Goal: Ask a question: Seek information or help from site administrators or community

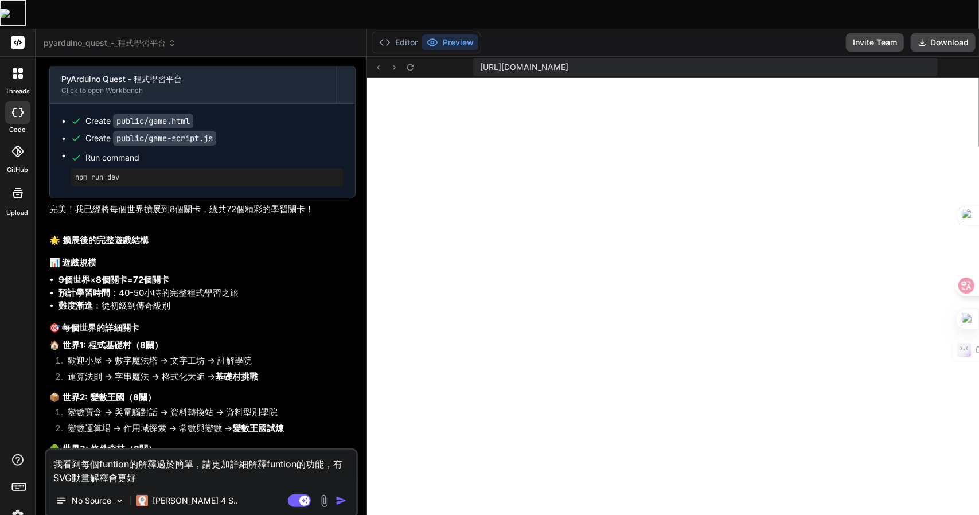
scroll to position [3044, 0]
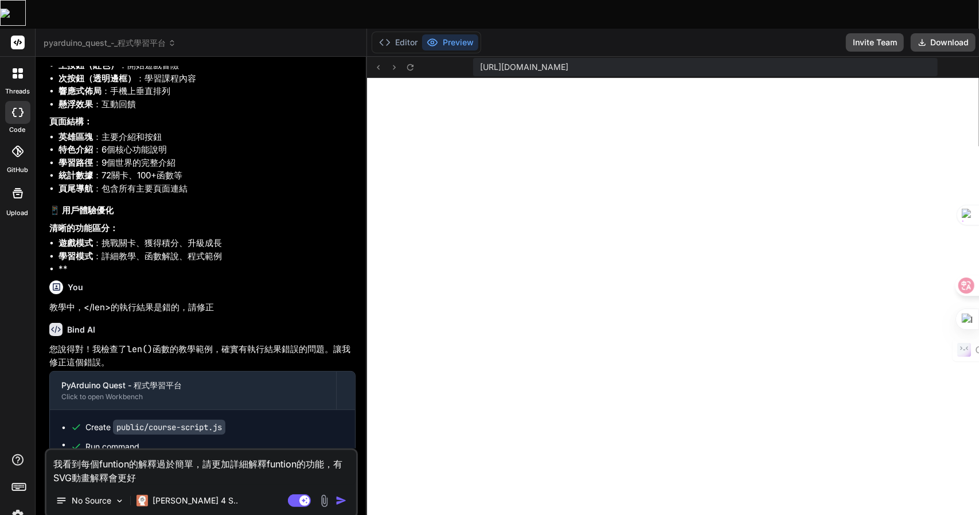
type textarea "x"
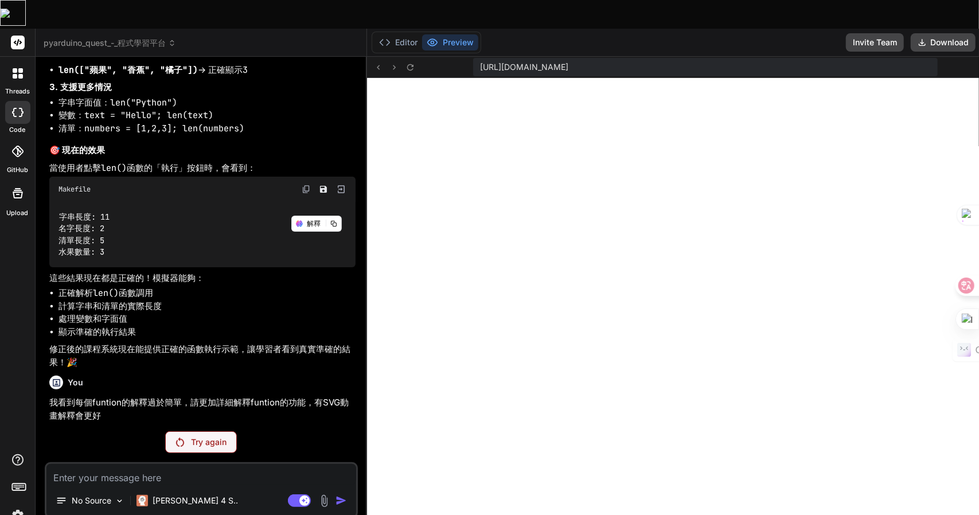
scroll to position [4006, 0]
click at [187, 403] on div "You 可以 Bind AI PyArduino Quest - 程式學習平台 Click to open Workbench Create public/g…" at bounding box center [201, 304] width 313 height 477
click at [185, 431] on div "Try again" at bounding box center [201, 442] width 72 height 22
click at [193, 436] on p "Try again" at bounding box center [209, 441] width 36 height 11
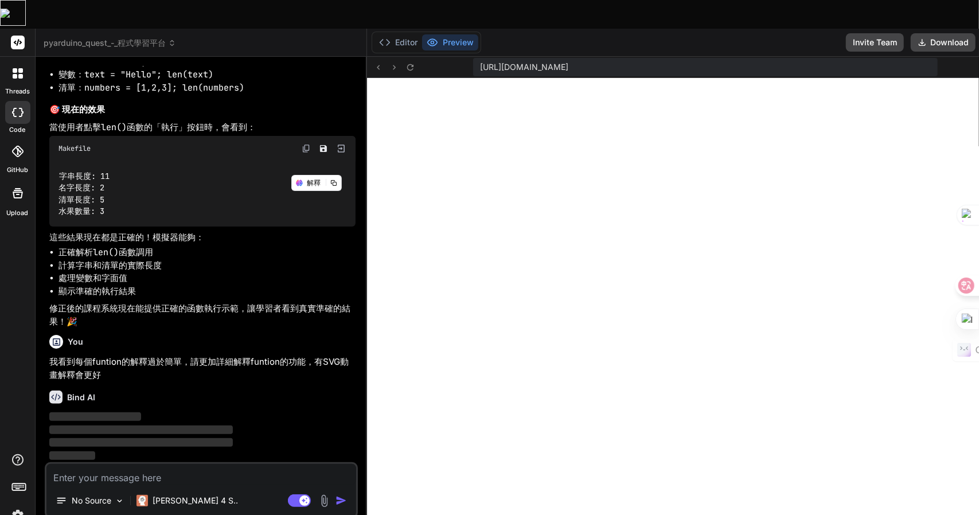
scroll to position [4046, 0]
click at [177, 495] on p "[PERSON_NAME] 4 S.." at bounding box center [195, 500] width 85 height 11
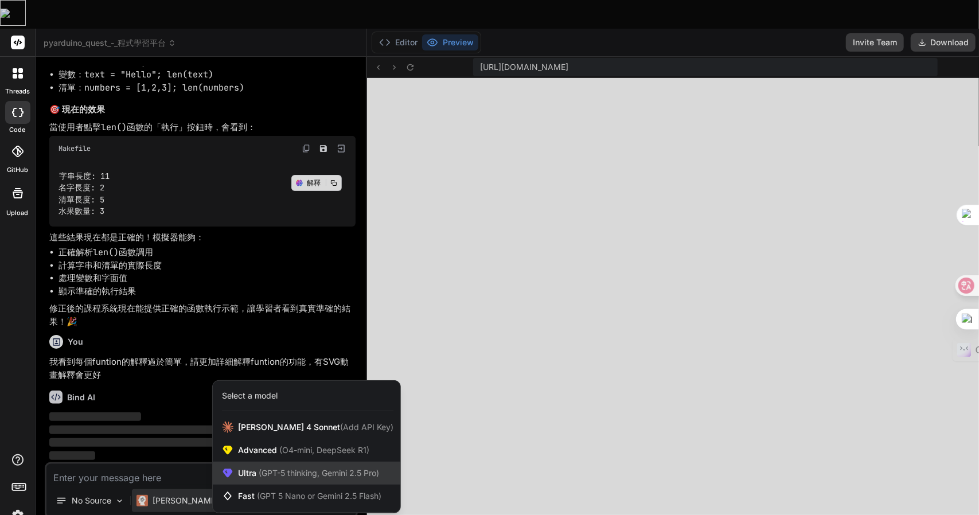
click at [301, 468] on span "(GPT-5 thinking, Gemini 2.5 Pro)" at bounding box center [317, 473] width 123 height 10
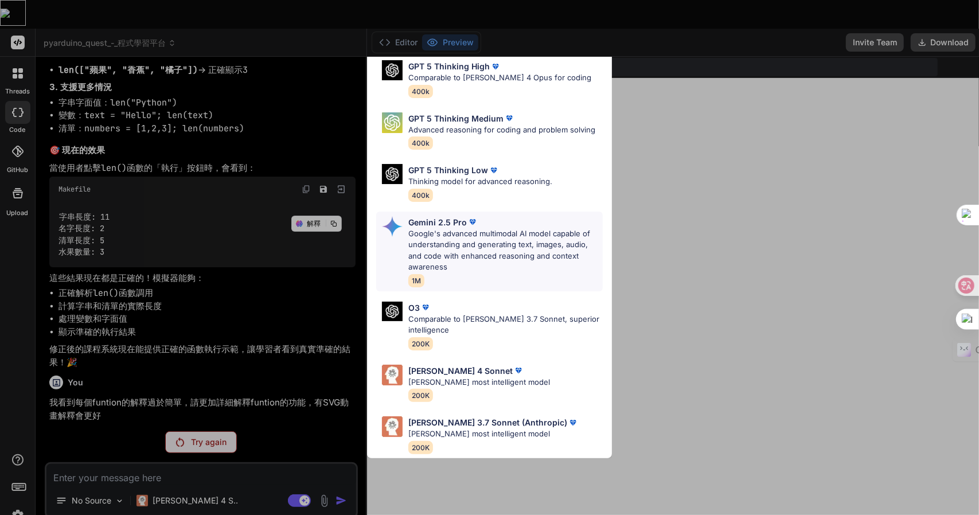
scroll to position [115, 0]
click at [500, 377] on p "[PERSON_NAME] most intelligent model" at bounding box center [479, 382] width 142 height 11
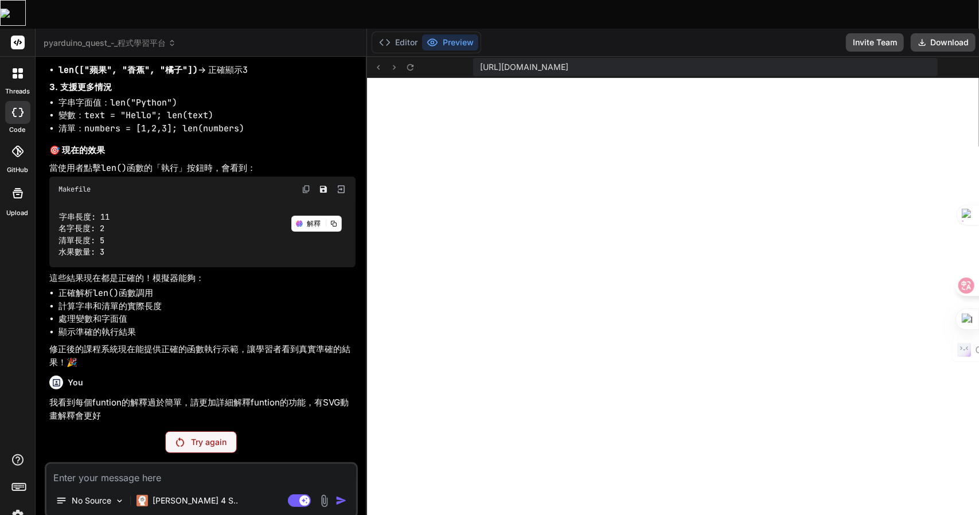
click at [204, 431] on div "Try again" at bounding box center [201, 442] width 72 height 22
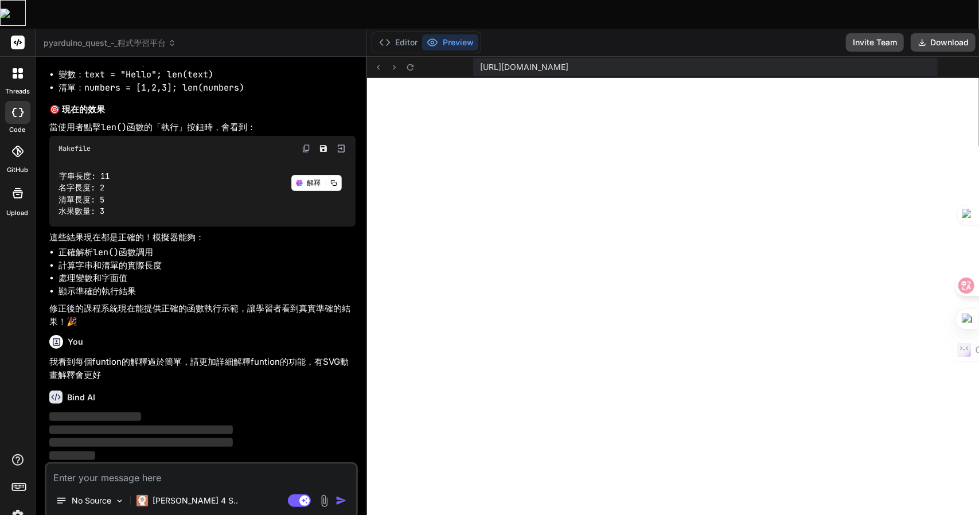
scroll to position [4046, 0]
type textarea "x"
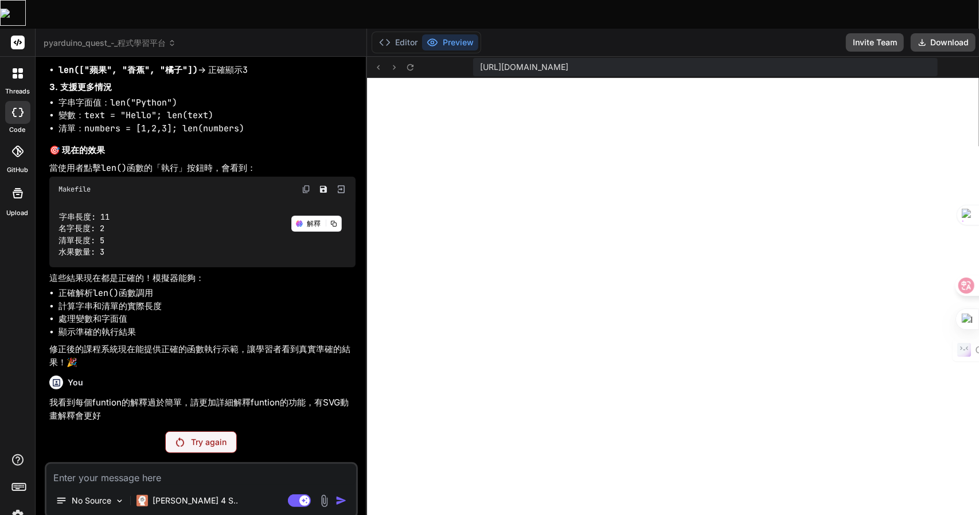
drag, startPoint x: 103, startPoint y: 455, endPoint x: 92, endPoint y: 451, distance: 11.6
click at [92, 464] on textarea at bounding box center [201, 474] width 310 height 21
type textarea "人"
type textarea "x"
type textarea "人弓"
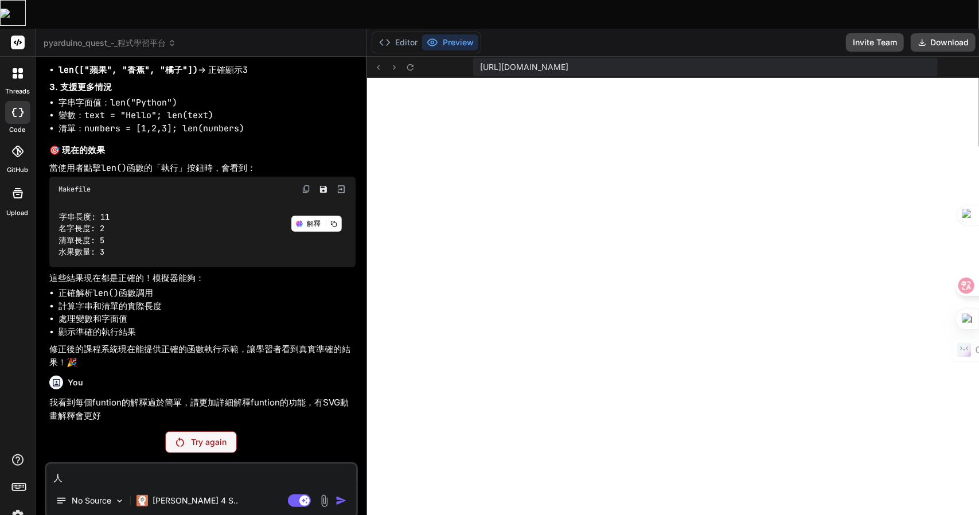
type textarea "x"
type textarea "人弓火"
type textarea "x"
type textarea "你"
type textarea "x"
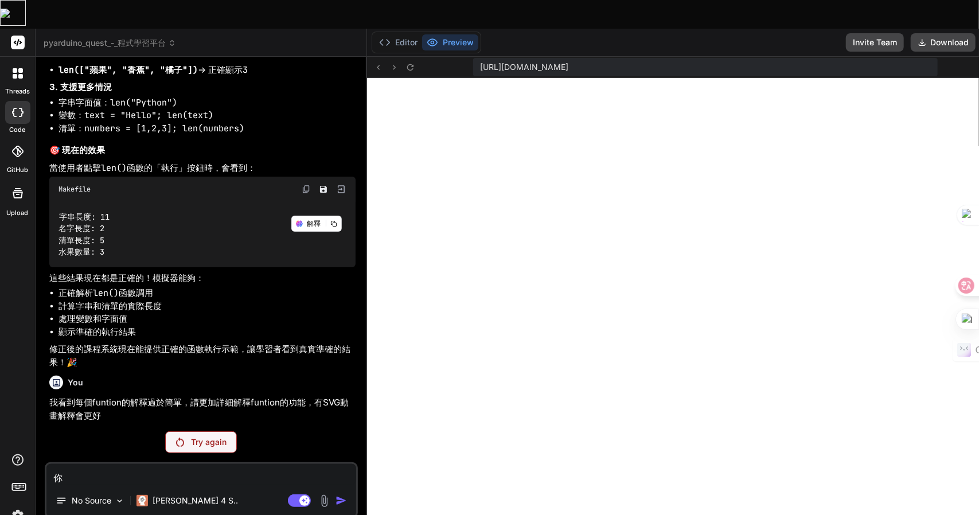
type textarea "你女"
type textarea "x"
type textarea "你女弓"
type textarea "x"
type textarea "你女[PERSON_NAME]"
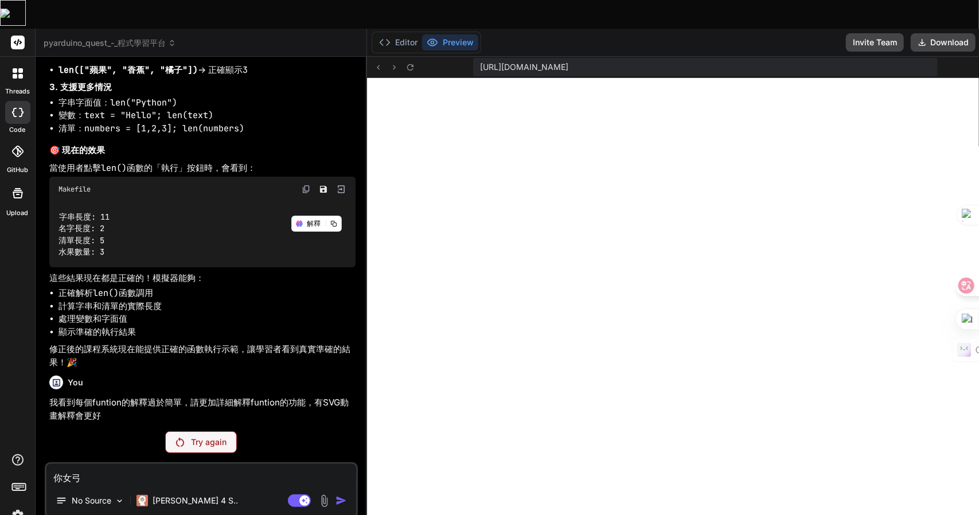
type textarea "x"
type textarea "你好"
type textarea "x"
type textarea "你好"
type textarea "x"
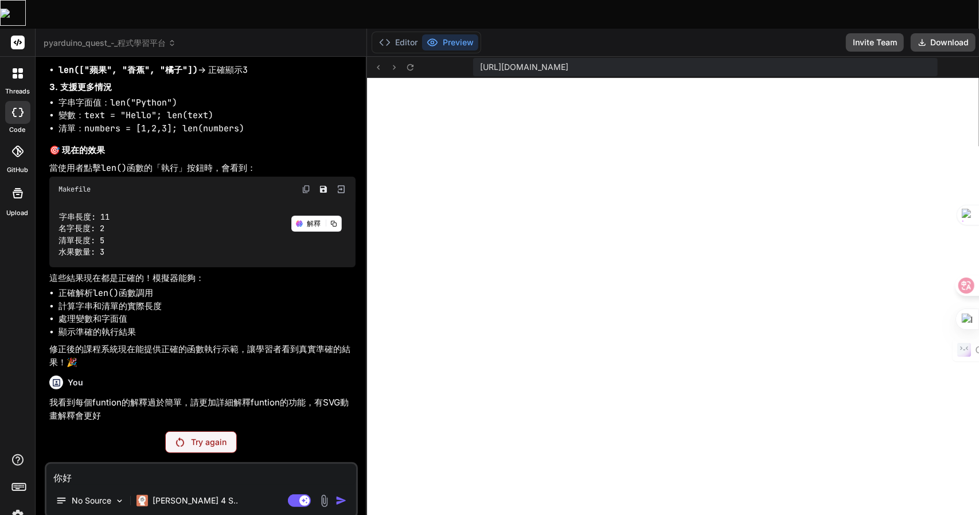
scroll to position [4029, 0]
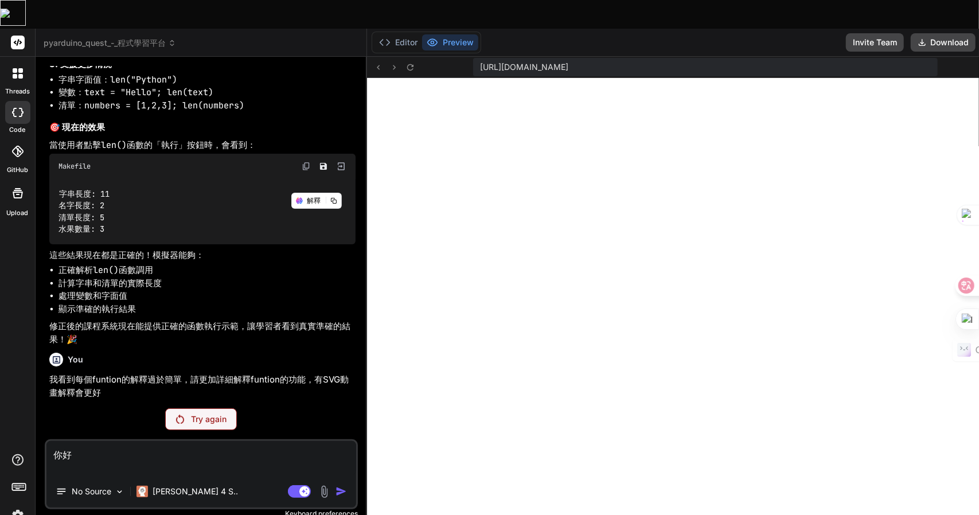
type textarea "你好"
type textarea "x"
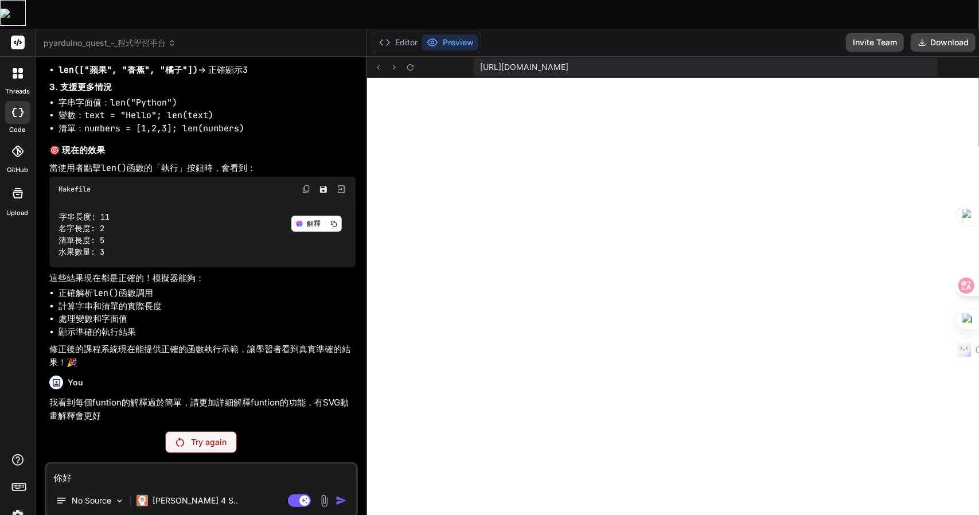
click at [313, 494] on div "Agent Mode. When this toggle is activated, AI automatically makes decisions, re…" at bounding box center [319, 501] width 66 height 14
click at [206, 464] on textarea "你好" at bounding box center [201, 474] width 310 height 21
click at [161, 464] on textarea "你好" at bounding box center [201, 474] width 310 height 21
type textarea "你"
type textarea "x"
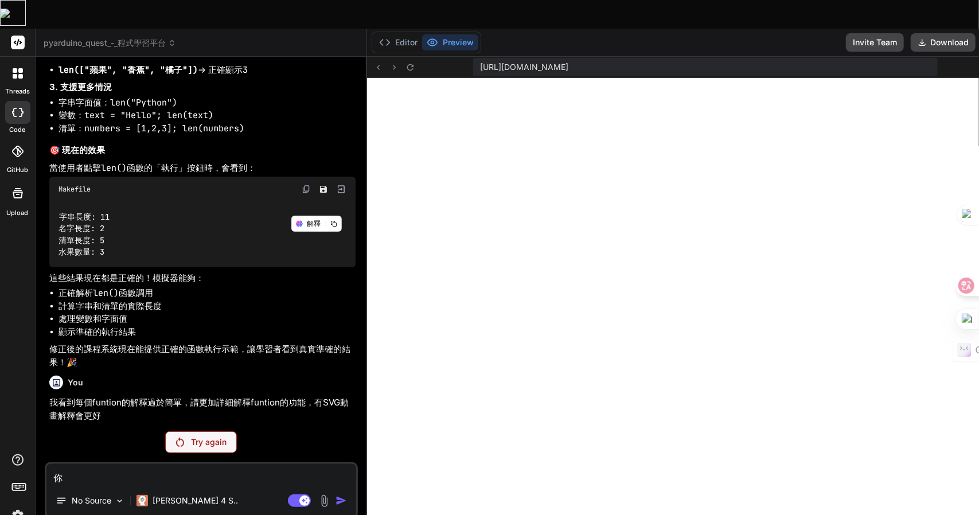
type textarea "x"
click at [194, 436] on p "Try again" at bounding box center [209, 441] width 36 height 11
click at [184, 402] on div "You 可以 Bind AI PyArduino Quest - 程式學習平台 Click to open Workbench Create public/g…" at bounding box center [201, 304] width 313 height 477
click at [184, 431] on div "Try again" at bounding box center [201, 442] width 72 height 22
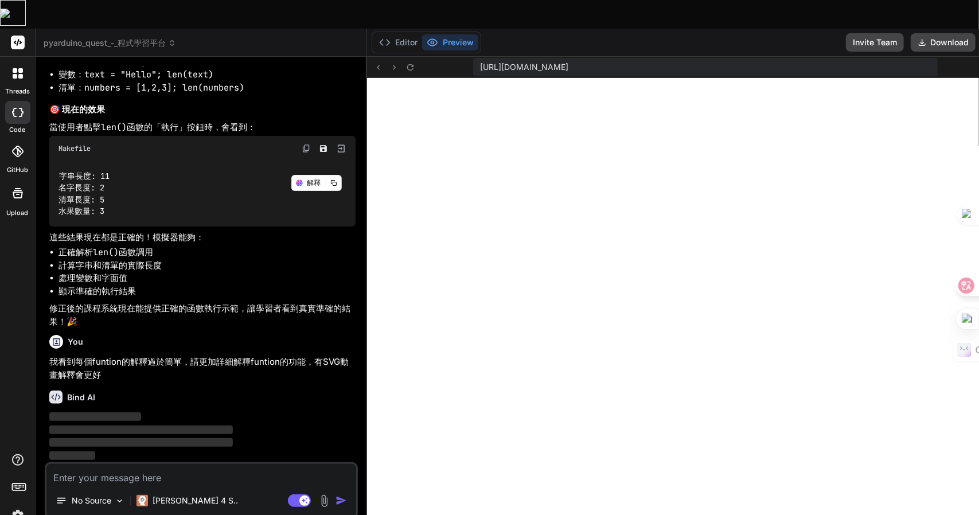
scroll to position [4046, 0]
type textarea "x"
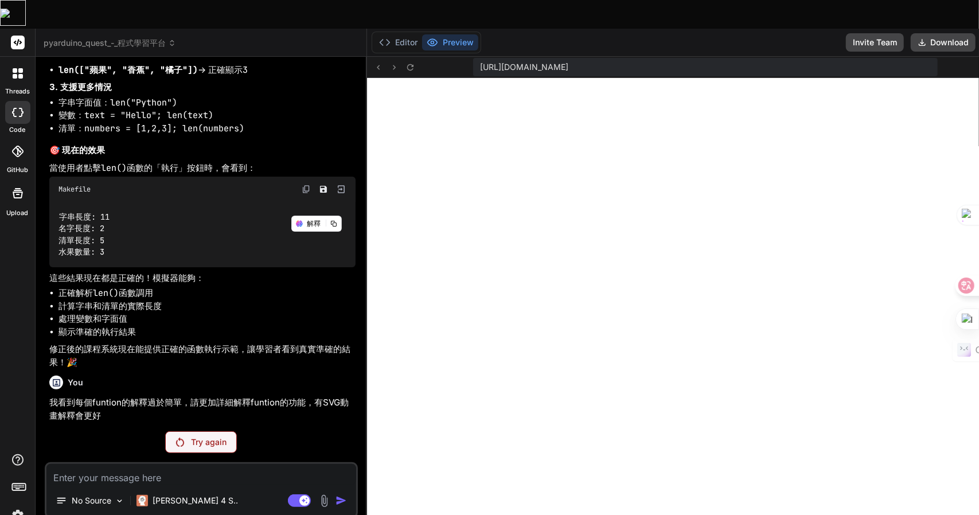
click at [159, 464] on textarea at bounding box center [201, 474] width 310 height 21
type textarea "o"
type textarea "x"
type textarea "女"
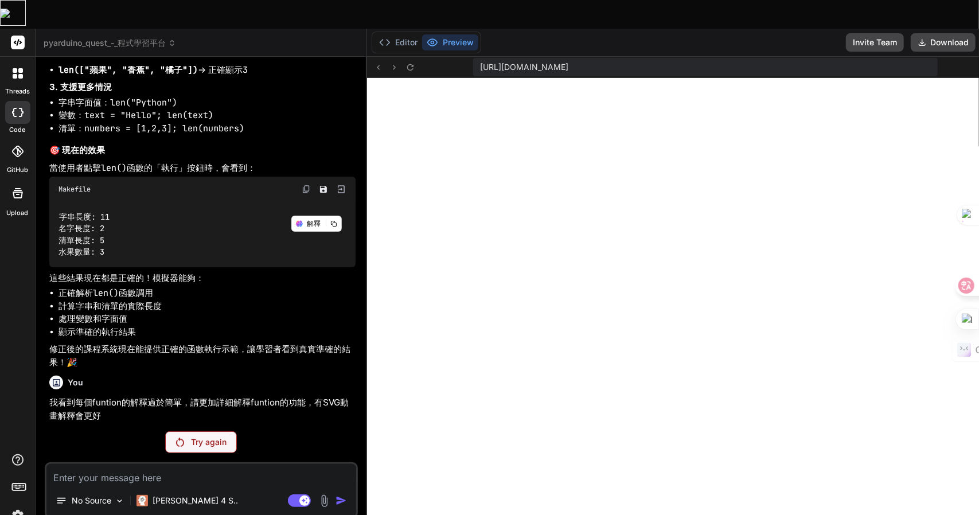
type textarea "x"
type textarea "女中"
type textarea "x"
type textarea "女中人"
type textarea "x"
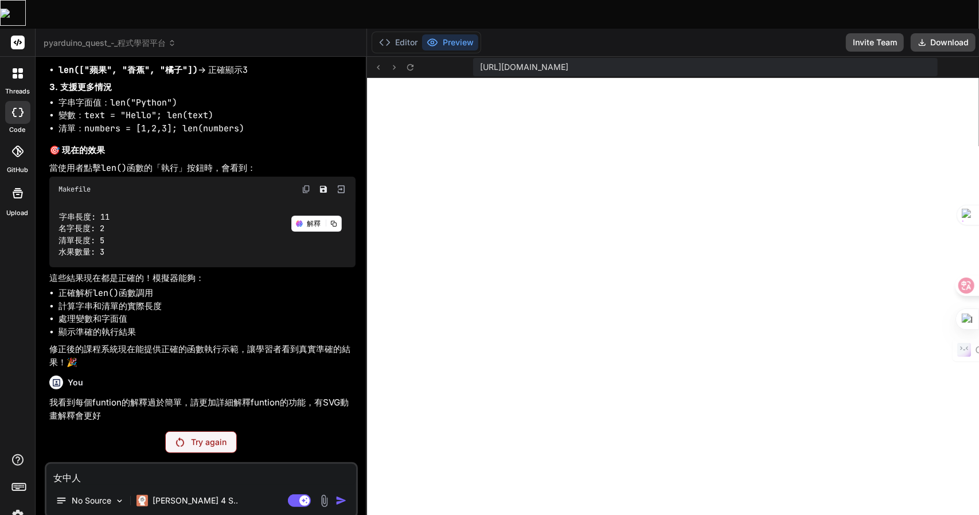
type textarea "女中人大"
type textarea "x"
type textarea "收"
type textarea "x"
type textarea "收卜"
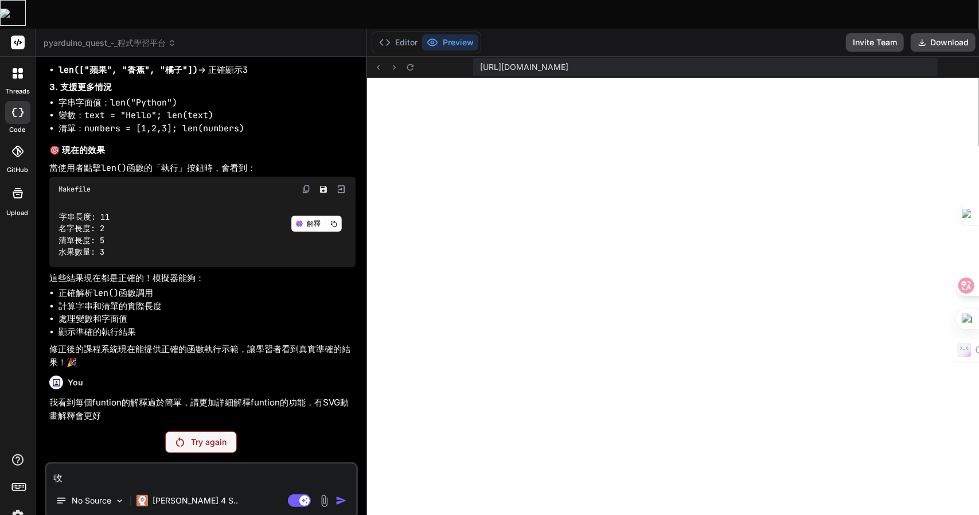
type textarea "x"
type textarea "收卜口"
type textarea "x"
type textarea "收卜口手"
type textarea "x"
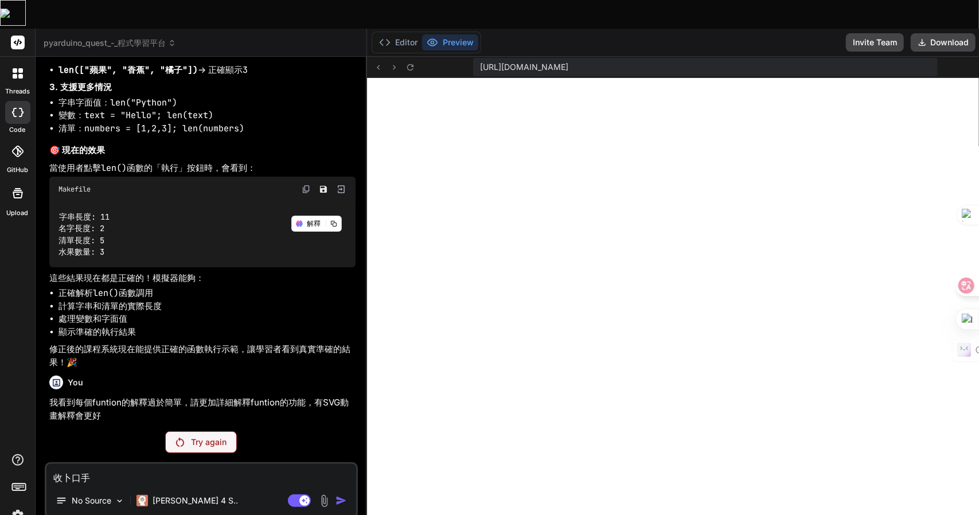
type textarea "收[PERSON_NAME]"
type textarea "x"
type textarea "收[PERSON_NAME]"
type textarea "x"
type textarea "收請"
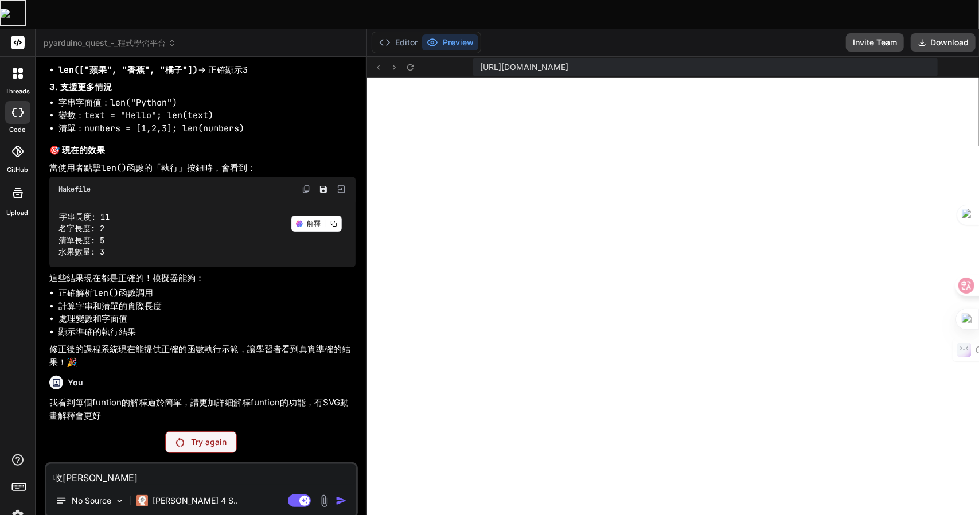
type textarea "x"
type textarea "收請女"
type textarea "x"
type textarea "收請女火"
type textarea "x"
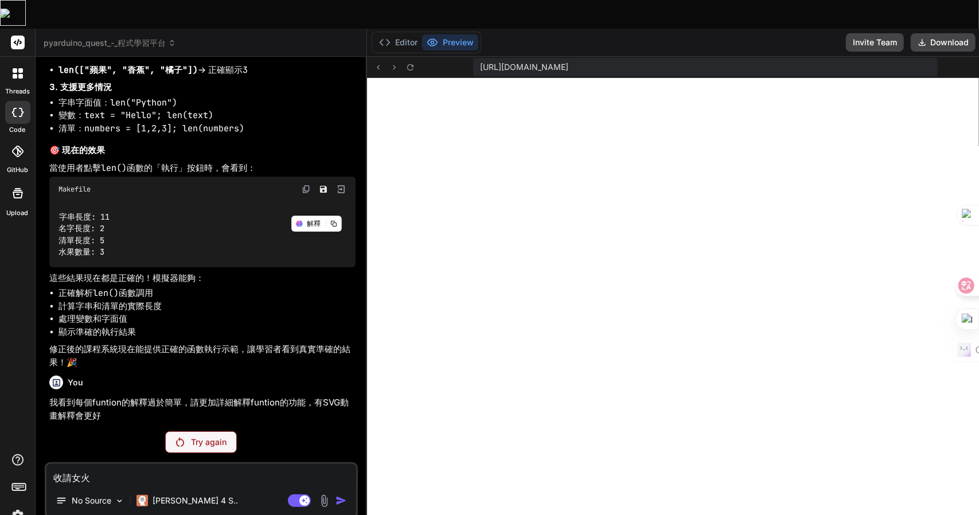
type textarea "收請女火女"
type textarea "x"
type textarea "收請女火女[PERSON_NAME]"
type textarea "x"
type textarea "收請女火女[PERSON_NAME]"
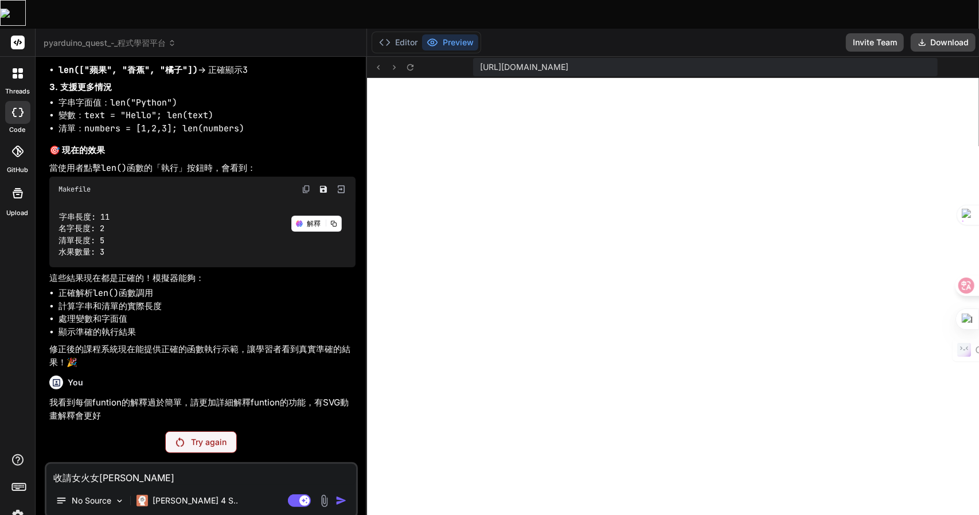
type textarea "x"
type textarea "收請女"
type textarea "x"
type textarea "收請"
type textarea "x"
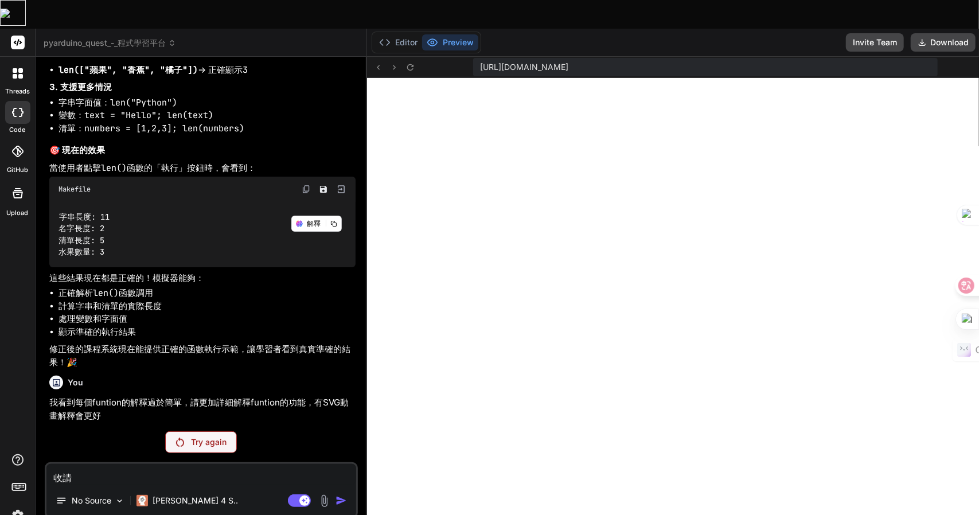
type textarea "收"
type textarea "x"
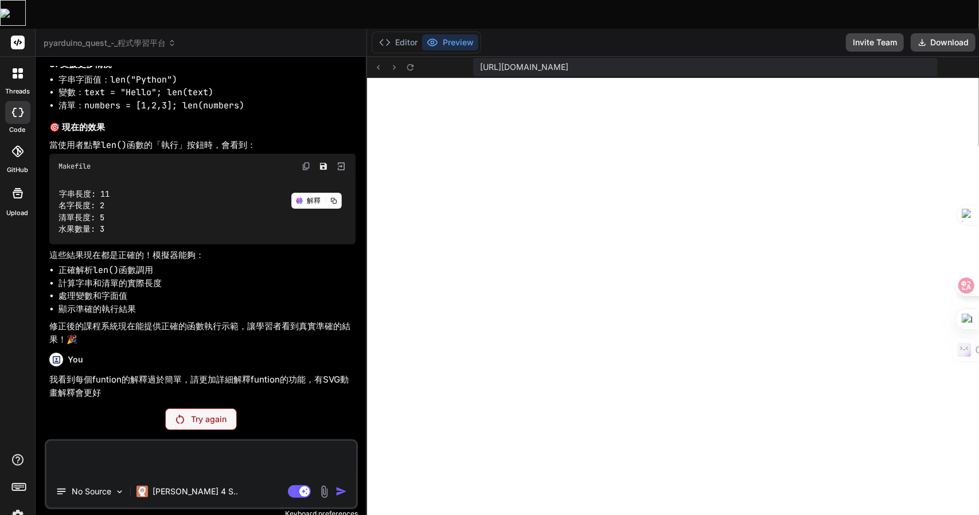
type textarea "x"
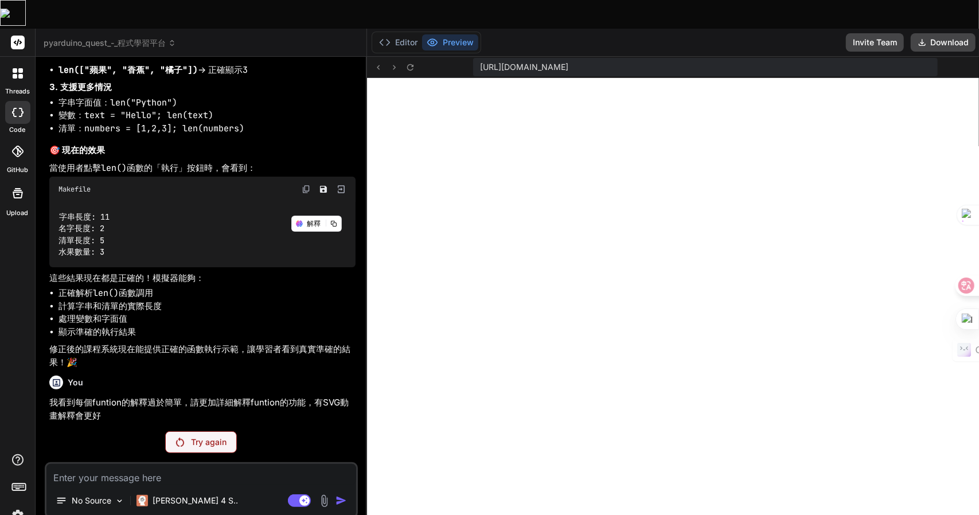
click at [102, 37] on span "pyarduino_quest_-_程式學習平台" at bounding box center [110, 42] width 132 height 11
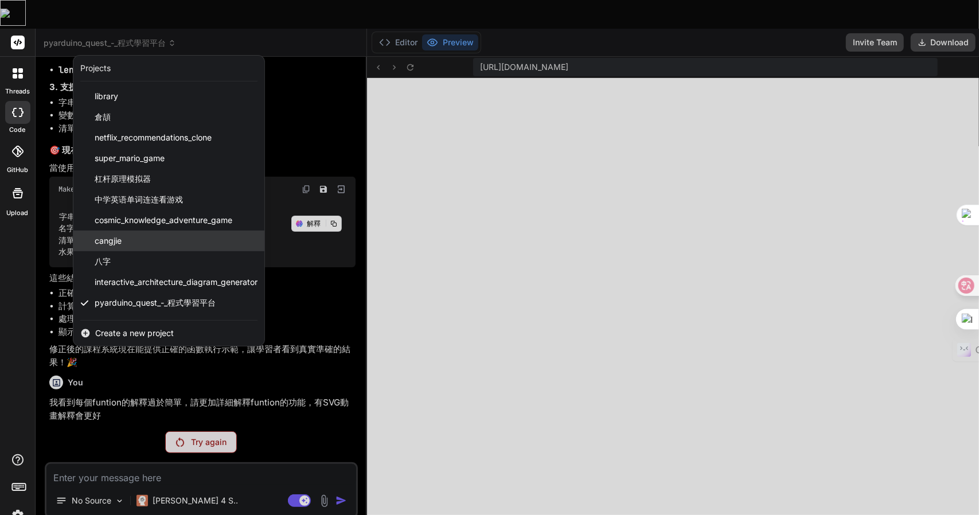
scroll to position [18, 0]
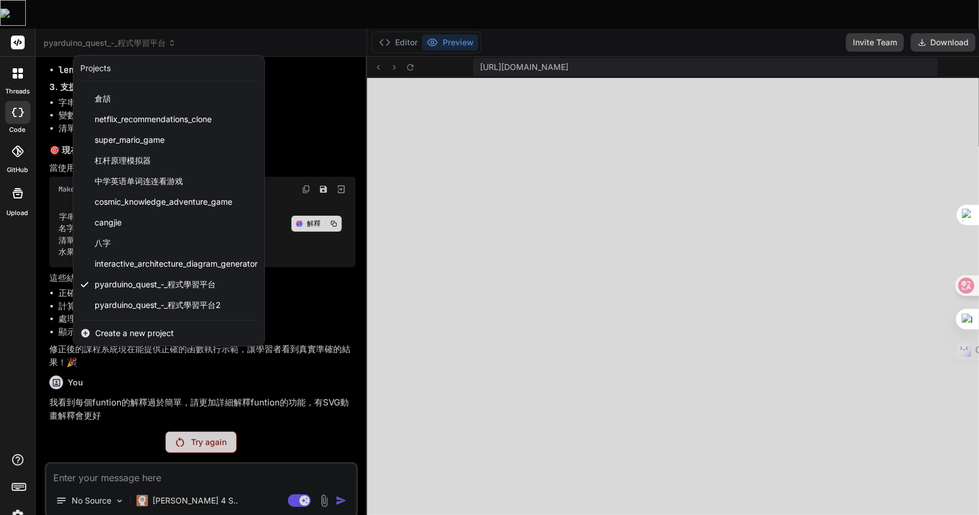
click at [114, 327] on span "Create a new project" at bounding box center [134, 332] width 79 height 11
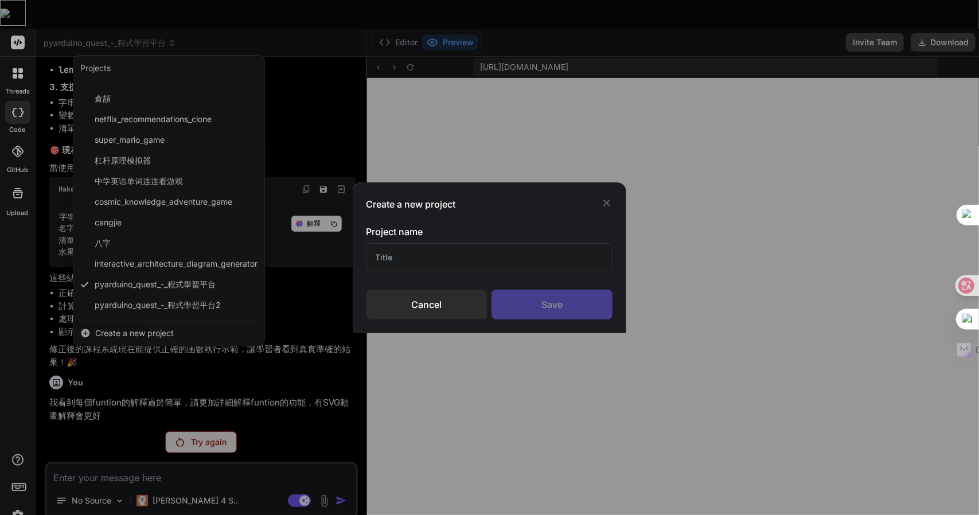
click at [446, 249] on input "text" at bounding box center [489, 257] width 247 height 28
type input "Online_Learning_Platform"
click at [571, 307] on div "Save" at bounding box center [552, 305] width 121 height 30
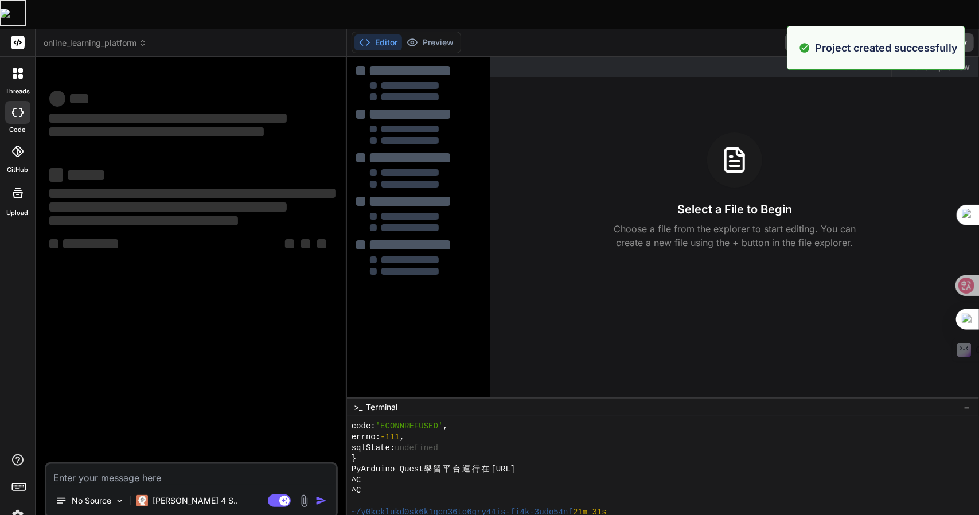
scroll to position [450, 0]
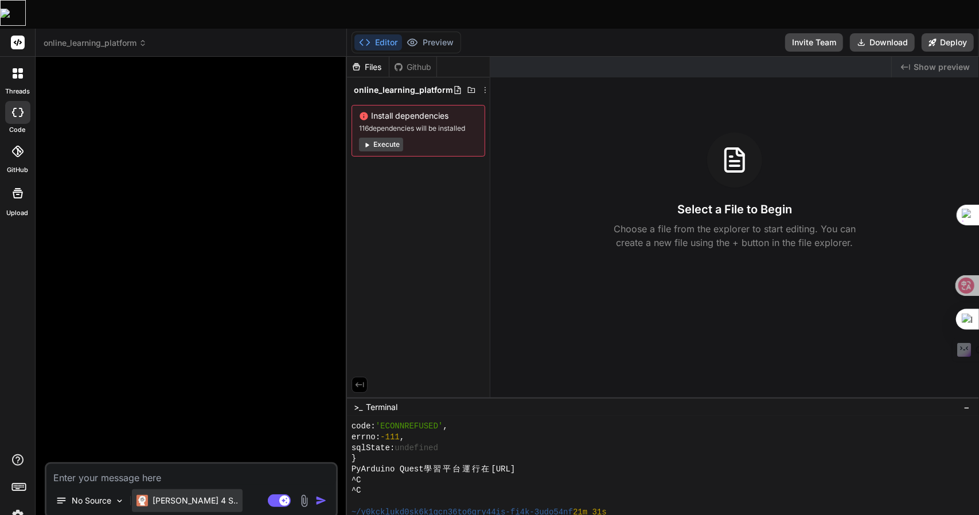
click at [157, 489] on div "[PERSON_NAME] 4 S.." at bounding box center [187, 500] width 111 height 23
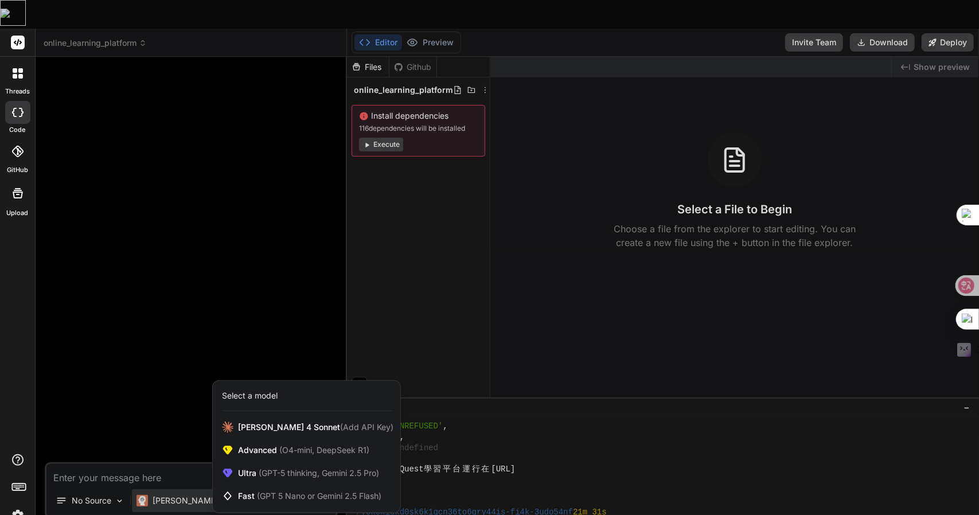
click at [157, 464] on div at bounding box center [489, 257] width 979 height 515
type textarea "x"
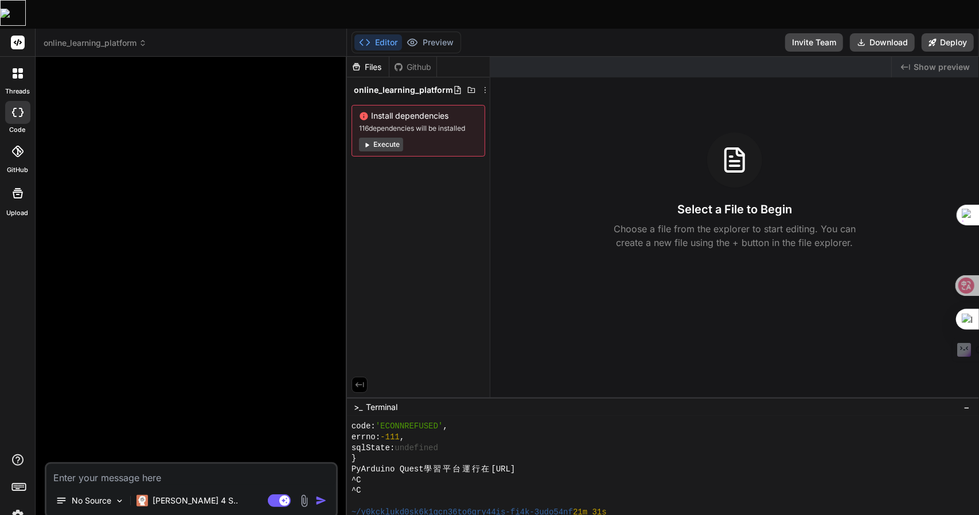
click at [121, 464] on textarea at bounding box center [191, 474] width 290 height 21
type textarea "人"
type textarea "x"
type textarea "人弓"
type textarea "x"
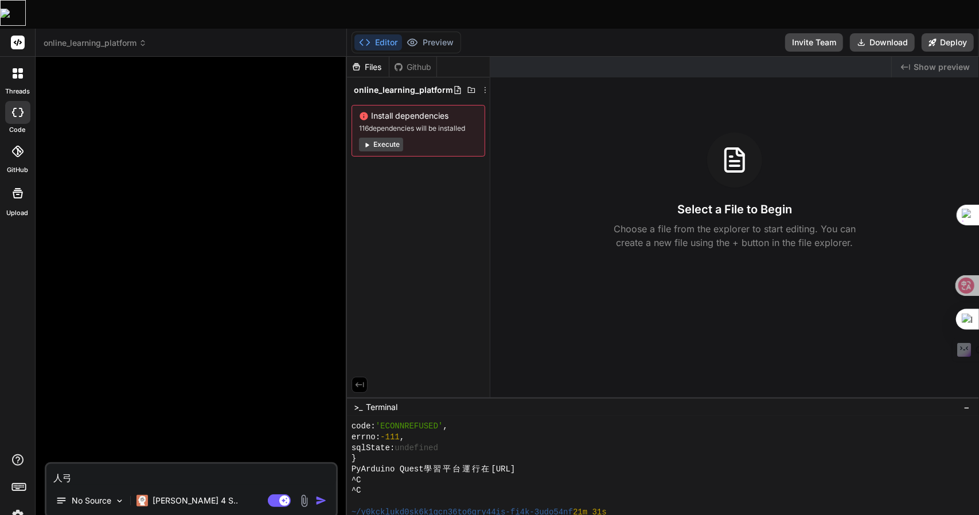
type textarea "人弓火"
type textarea "x"
type textarea "你"
type textarea "x"
type textarea "你女"
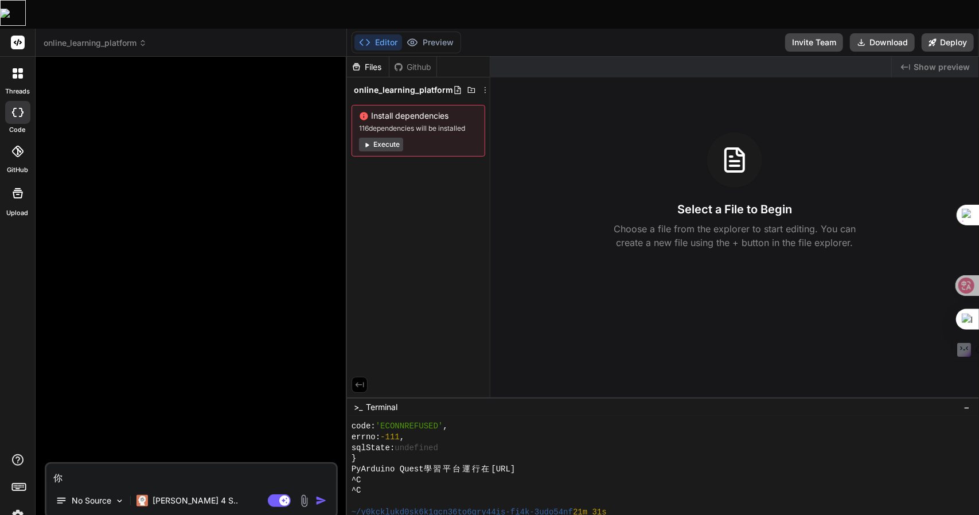
type textarea "x"
type textarea "你女弓"
type textarea "x"
type textarea "你女[PERSON_NAME]"
type textarea "x"
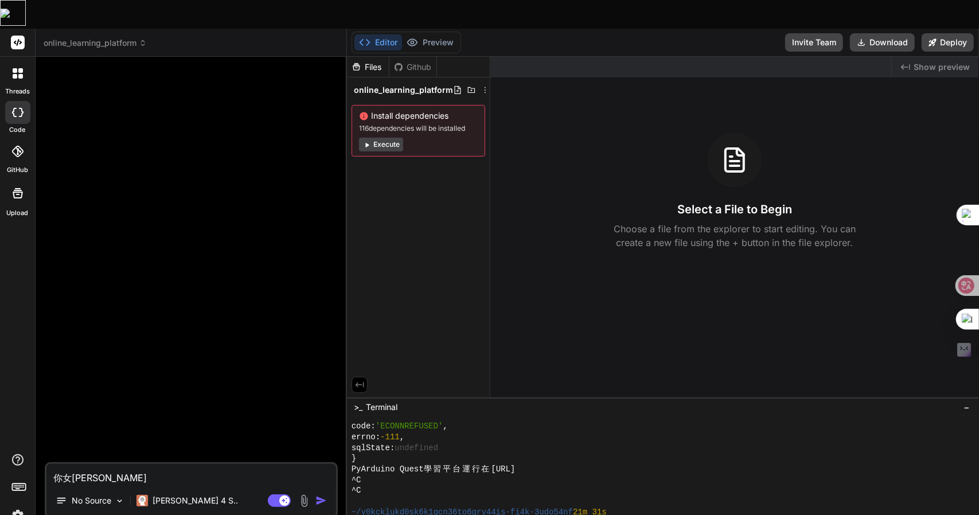
type textarea "你好"
type textarea "x"
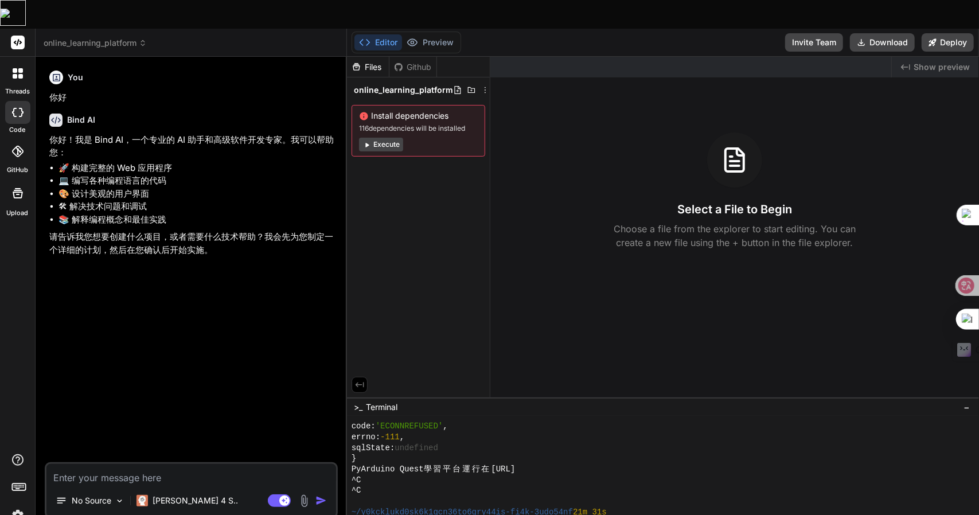
click at [96, 37] on span "online_learning_platform" at bounding box center [95, 42] width 103 height 11
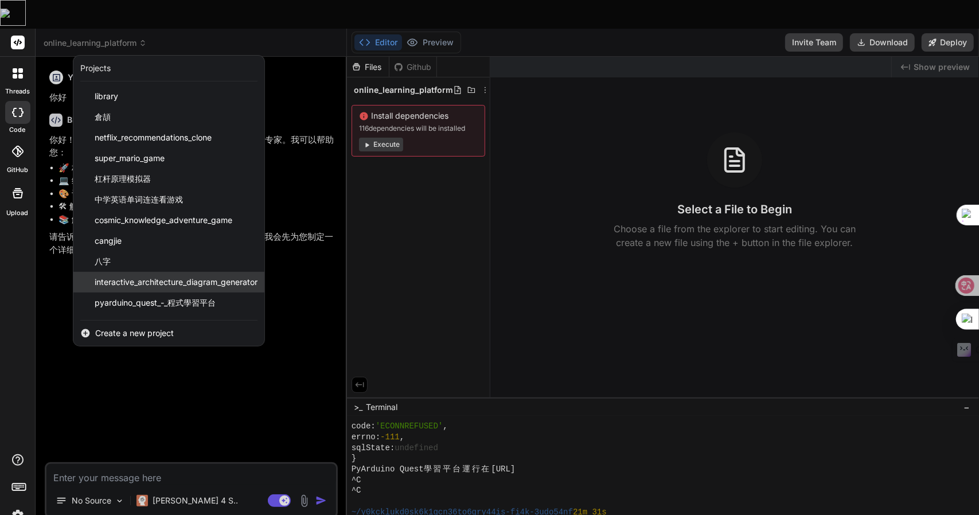
scroll to position [39, 0]
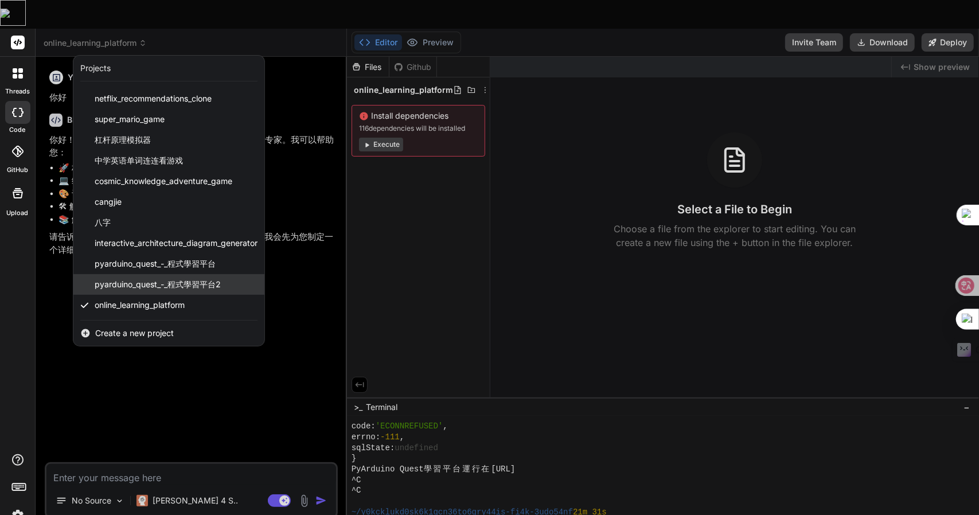
click at [201, 279] on span "pyarduino_quest_-_程式學習平台2" at bounding box center [158, 284] width 126 height 11
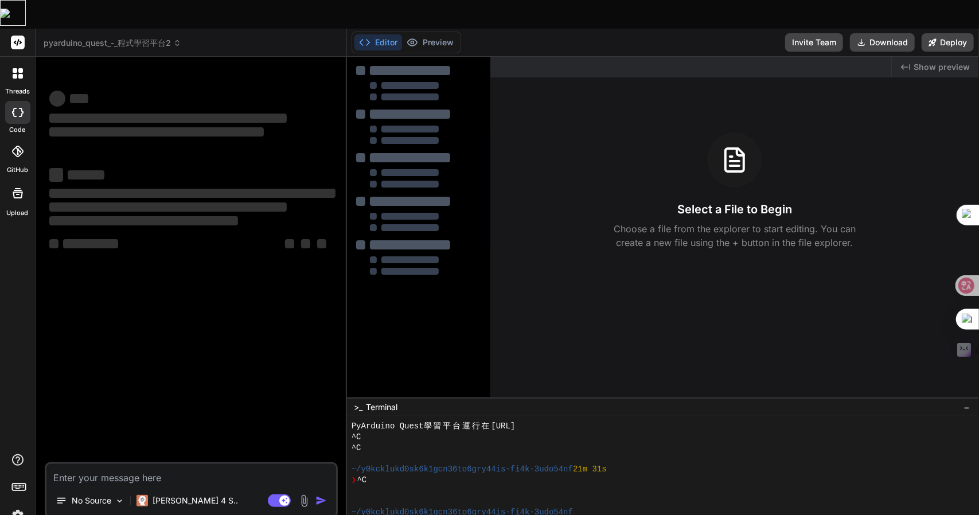
scroll to position [492, 0]
click at [104, 37] on span "pyarduino_quest_-_程式學習平台2" at bounding box center [113, 42] width 138 height 11
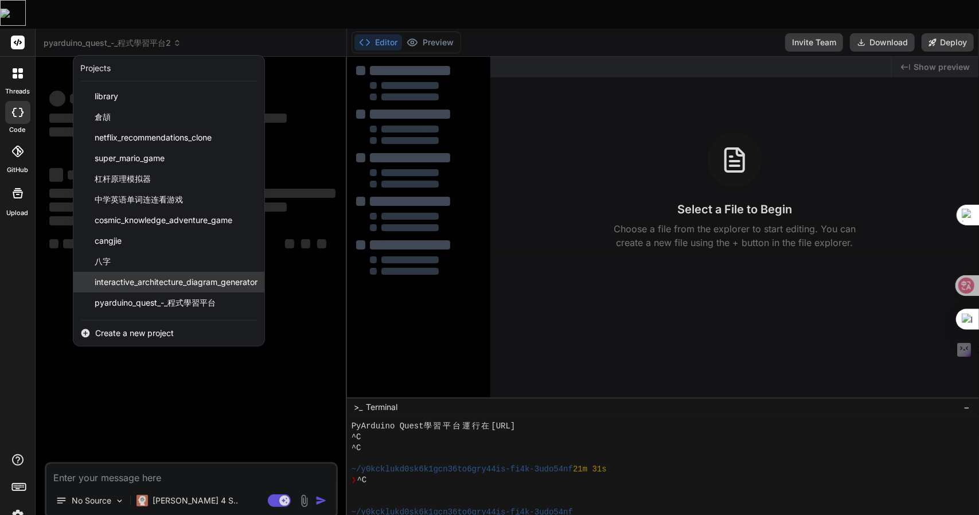
scroll to position [39, 0]
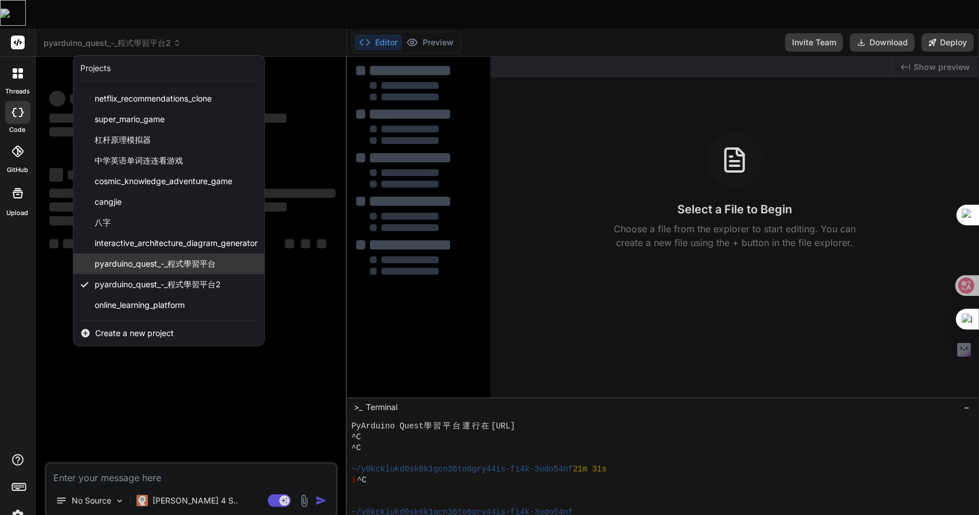
click at [146, 258] on span "pyarduino_quest_-_程式學習平台" at bounding box center [155, 263] width 121 height 11
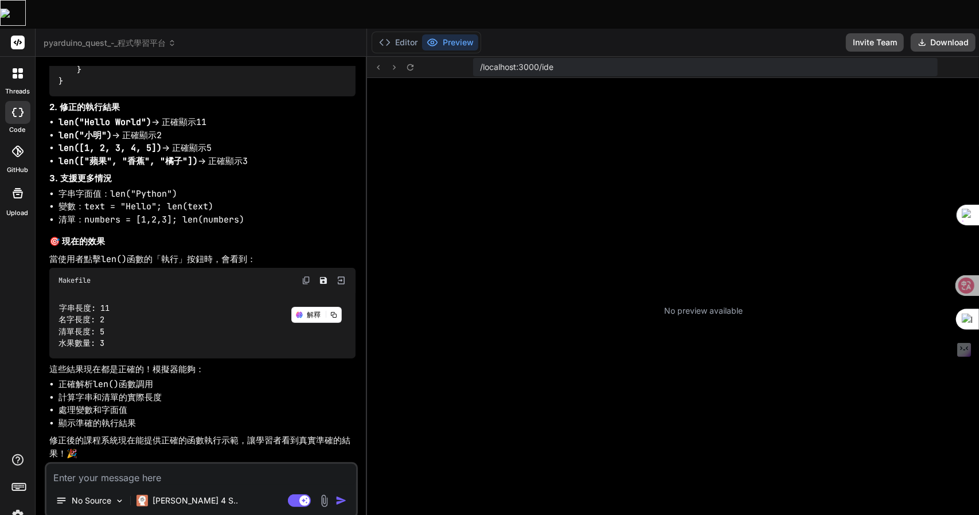
scroll to position [942, 0]
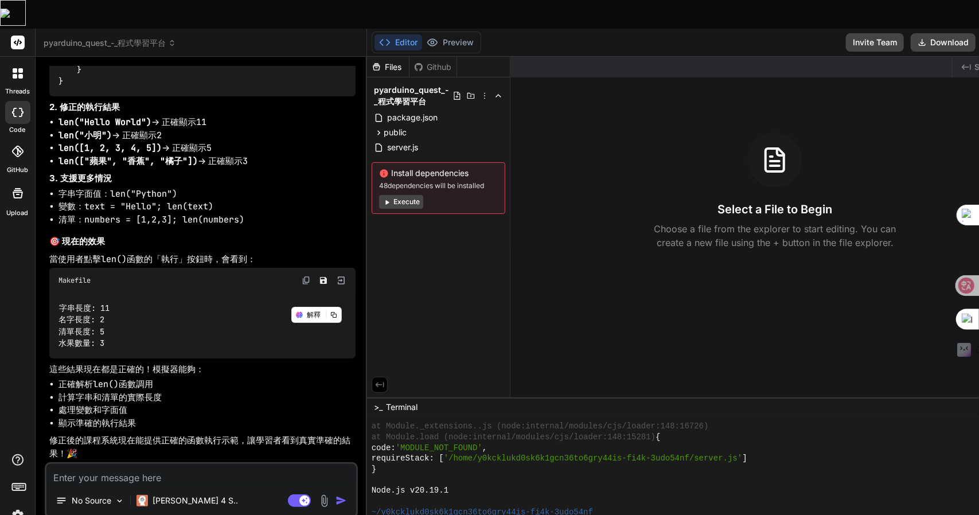
click at [111, 37] on span "pyarduino_quest_-_程式學習平台" at bounding box center [110, 42] width 132 height 11
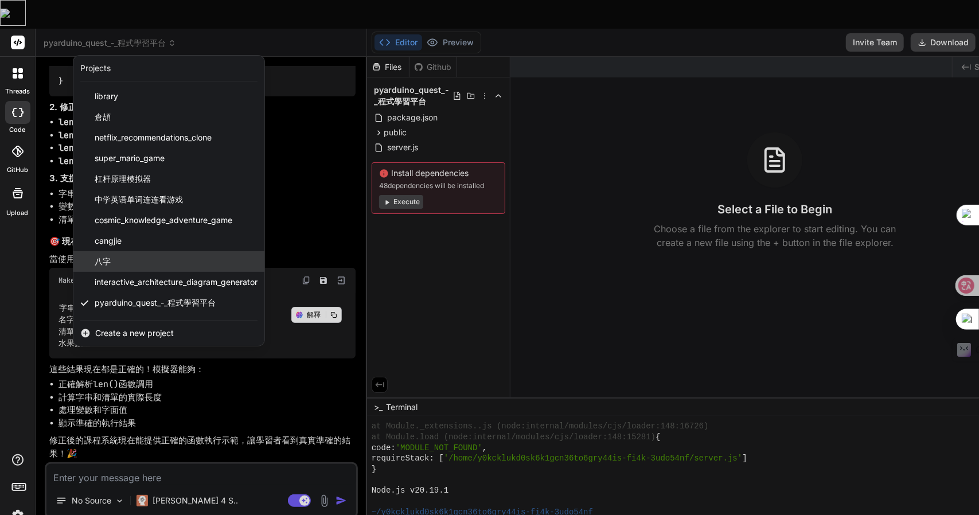
scroll to position [39, 0]
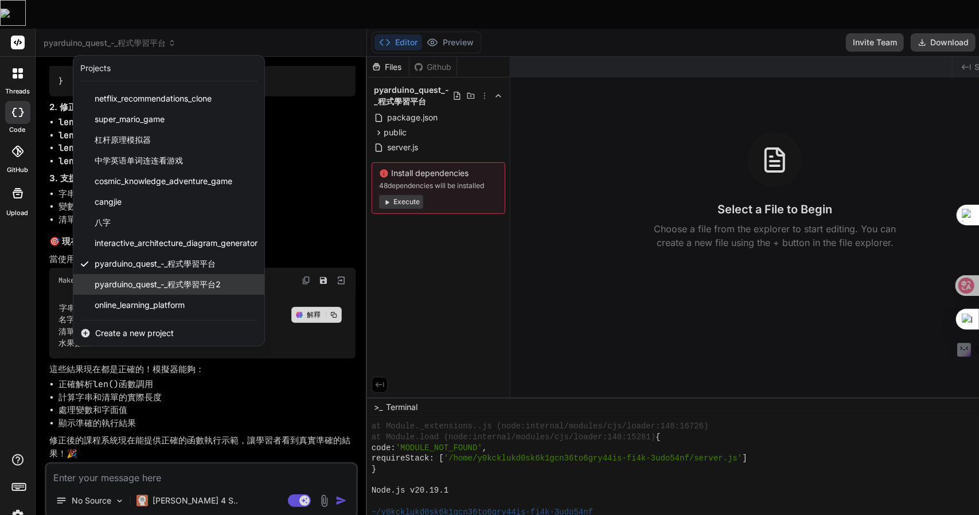
click at [165, 279] on span "pyarduino_quest_-_程式學習平台2" at bounding box center [158, 284] width 126 height 11
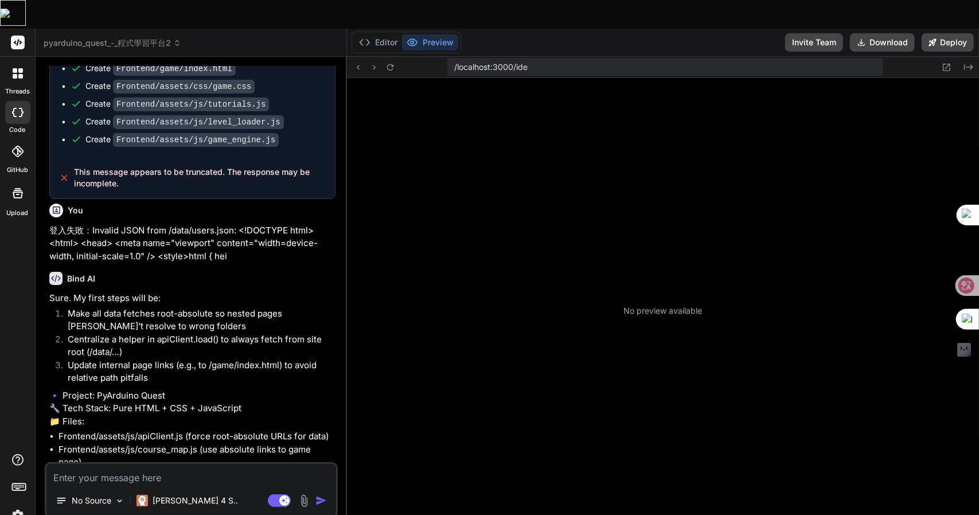
scroll to position [1359, 0]
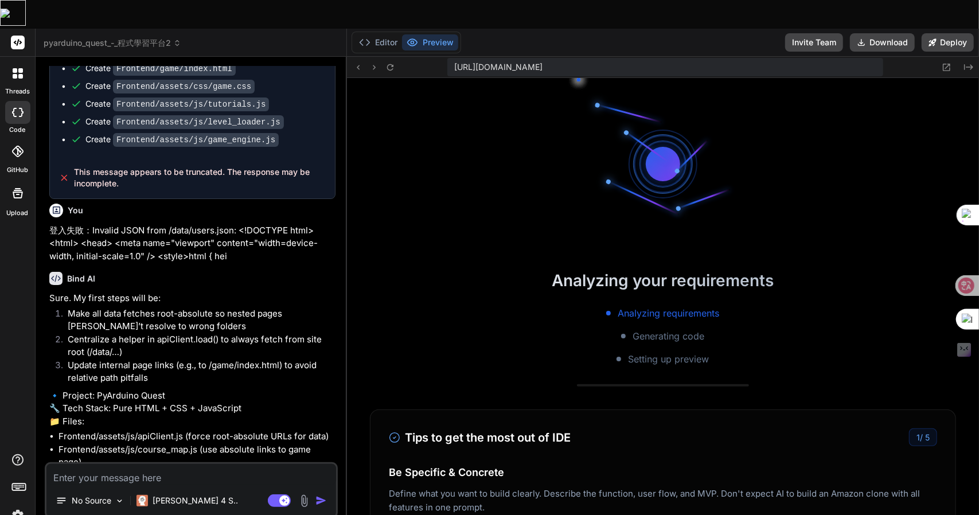
click at [127, 37] on span "pyarduino_quest_-_程式學習平台2" at bounding box center [113, 42] width 138 height 11
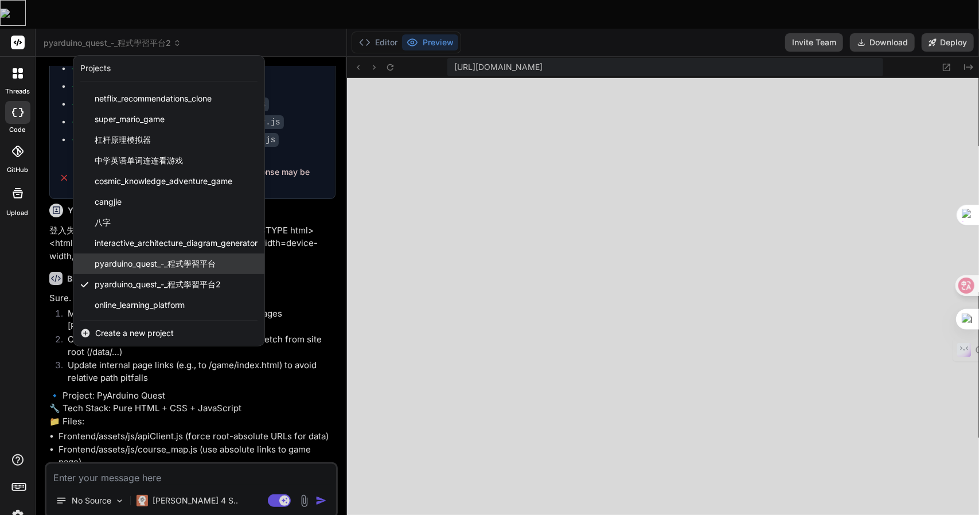
scroll to position [1510, 0]
click at [139, 258] on span "pyarduino_quest_-_程式學習平台" at bounding box center [155, 263] width 121 height 11
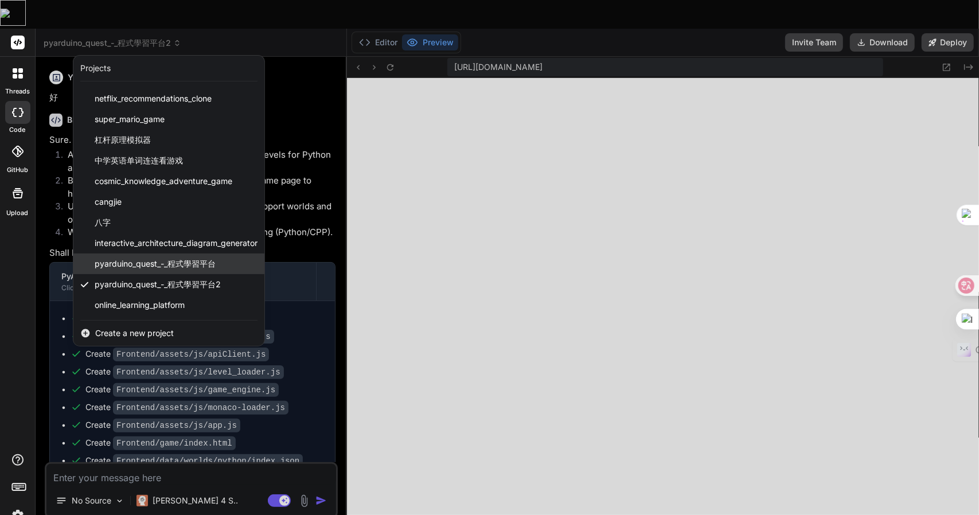
scroll to position [1563, 0]
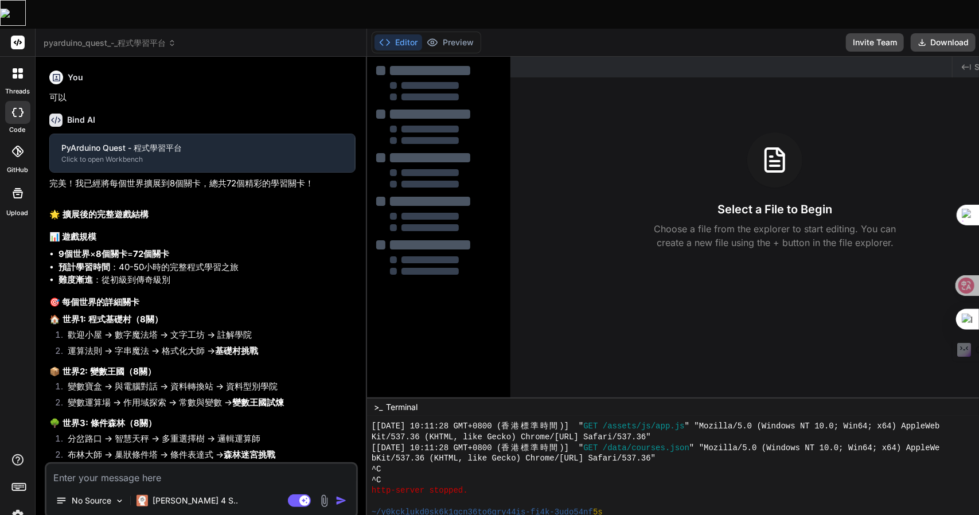
type textarea "x"
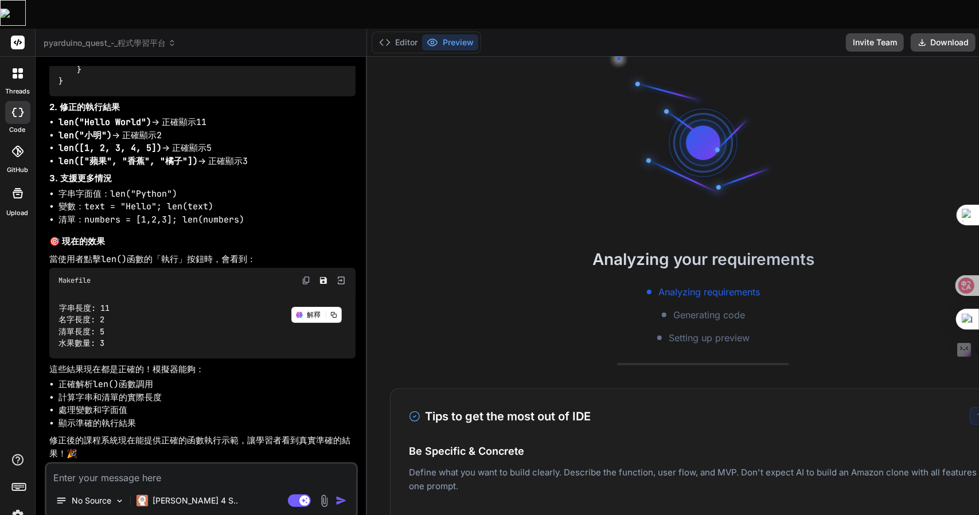
scroll to position [3914, 0]
click at [122, 464] on textarea at bounding box center [201, 474] width 310 height 21
paste textarea "Fatal error: Uncaught ArgumentCountError: The number of elements in the type de…"
type textarea "Fatal error: Uncaught ArgumentCountError: The number of elements in the type de…"
type textarea "x"
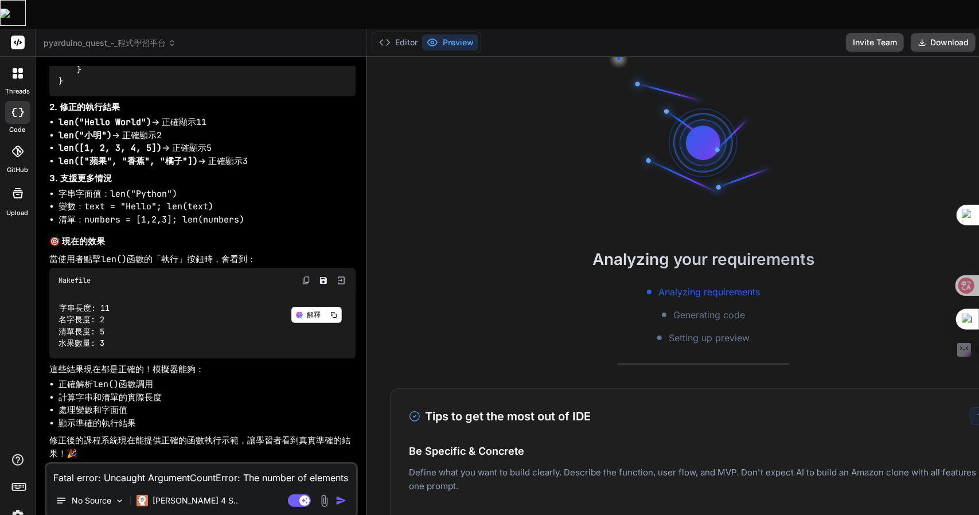
scroll to position [14, 0]
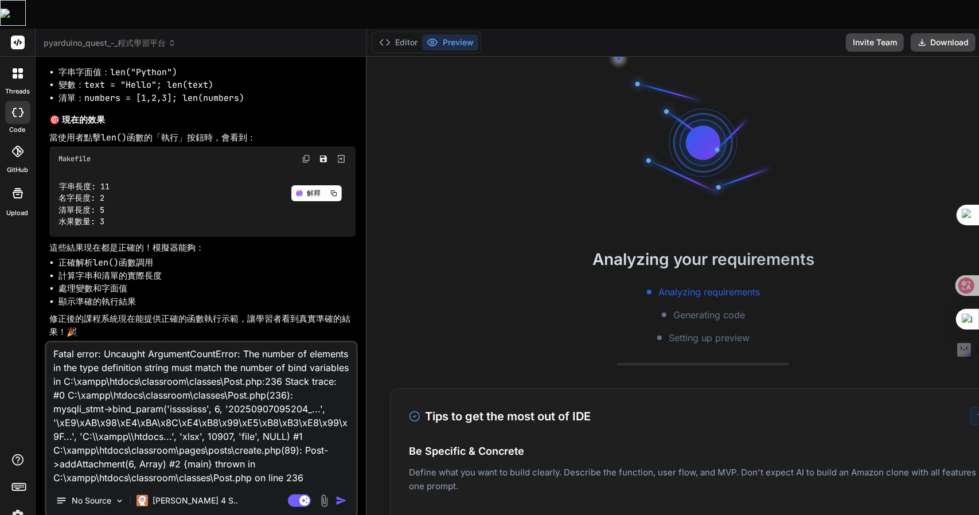
type textarea "x"
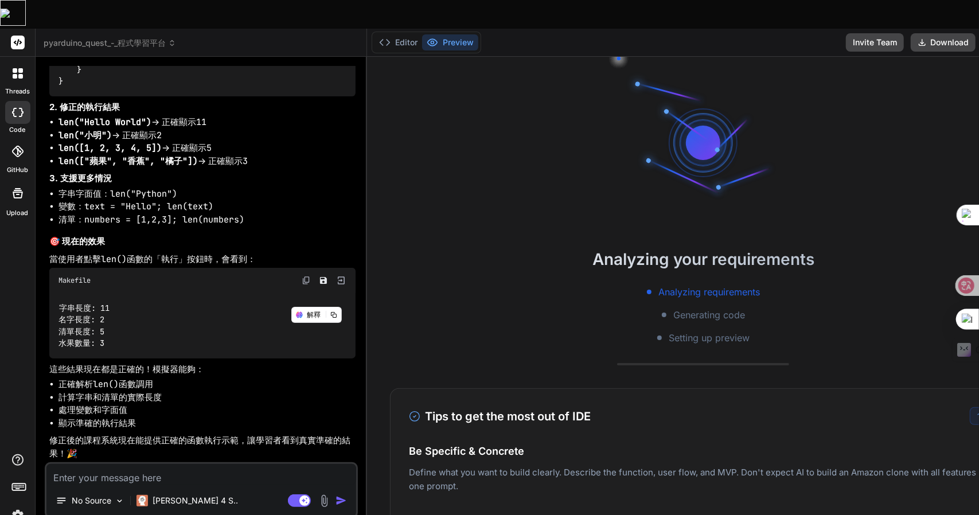
scroll to position [0, 0]
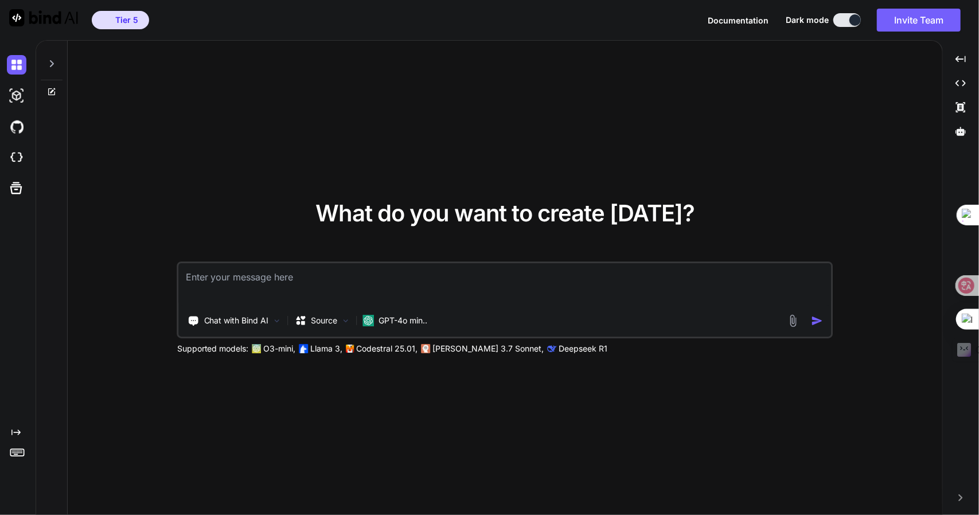
type textarea "x"
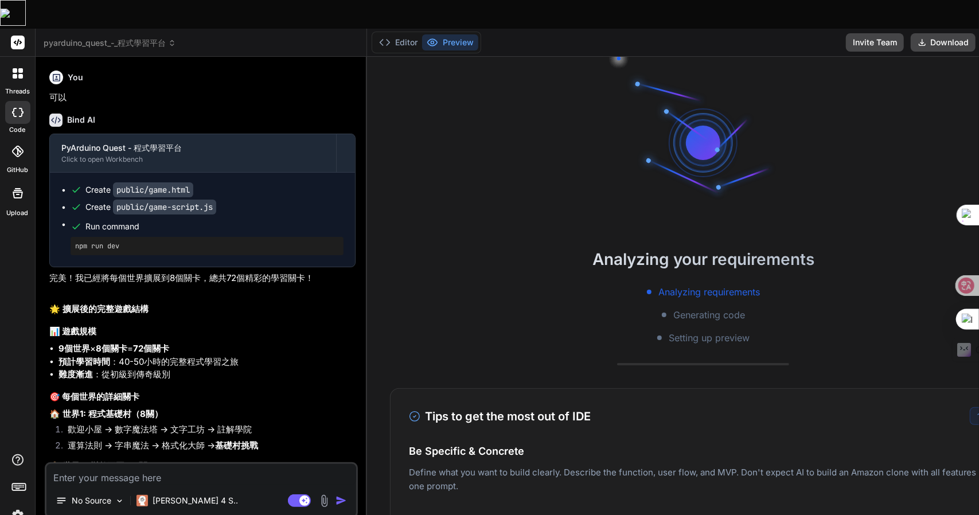
scroll to position [3914, 0]
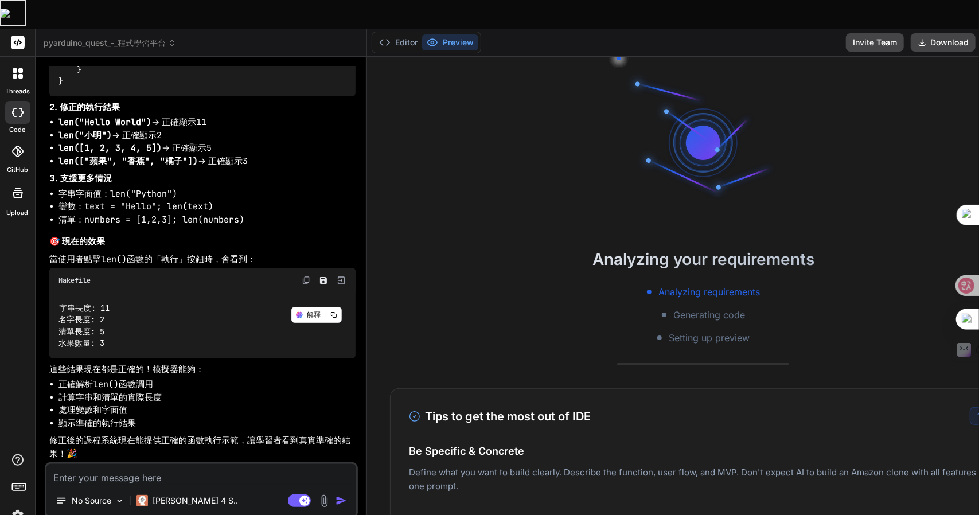
type textarea "x"
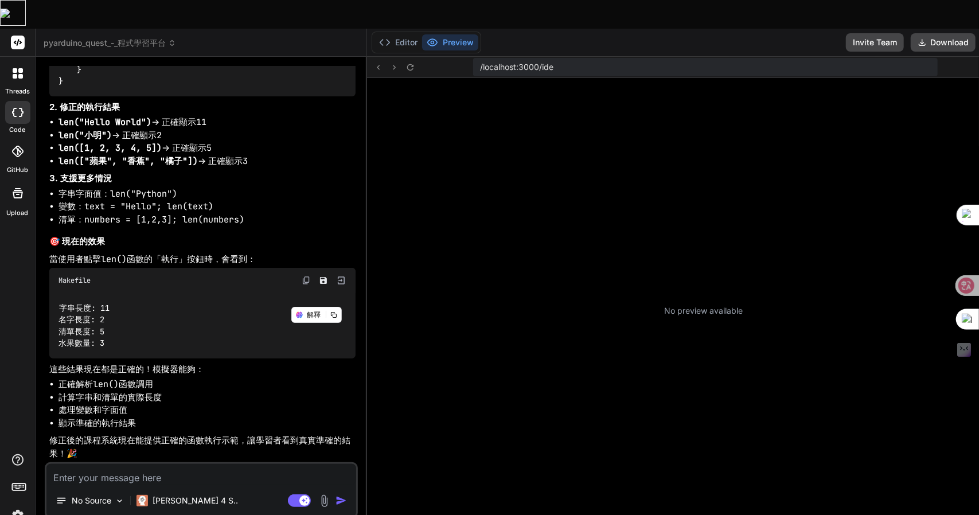
click at [117, 464] on textarea at bounding box center [201, 474] width 310 height 21
paste textarea "每個funtion的解釋過於簡單，請更加詳細解釋funtion的功能，有SVG動畫解釋會更好"
type textarea "每個funtion的解釋過於簡單，請更加詳細解釋funtion的功能，有SVG動畫解釋會更好"
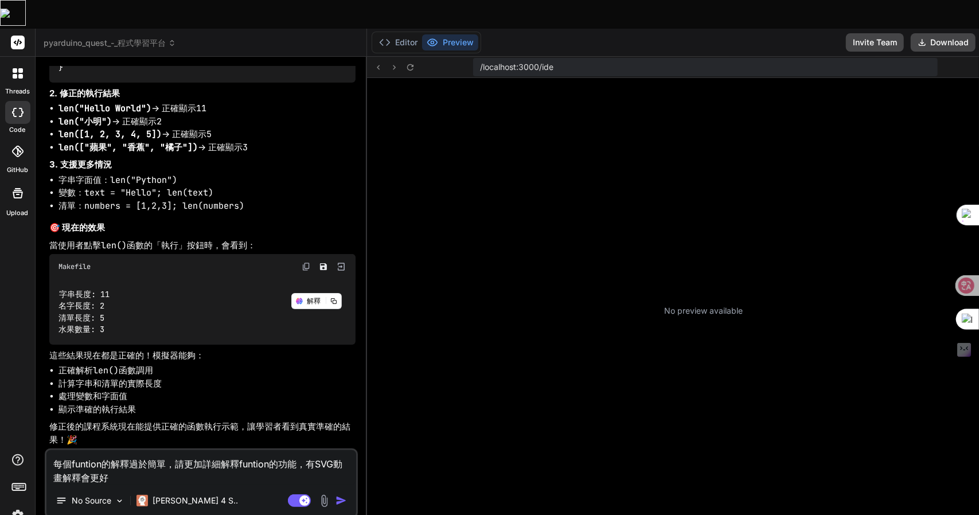
scroll to position [2034, 0]
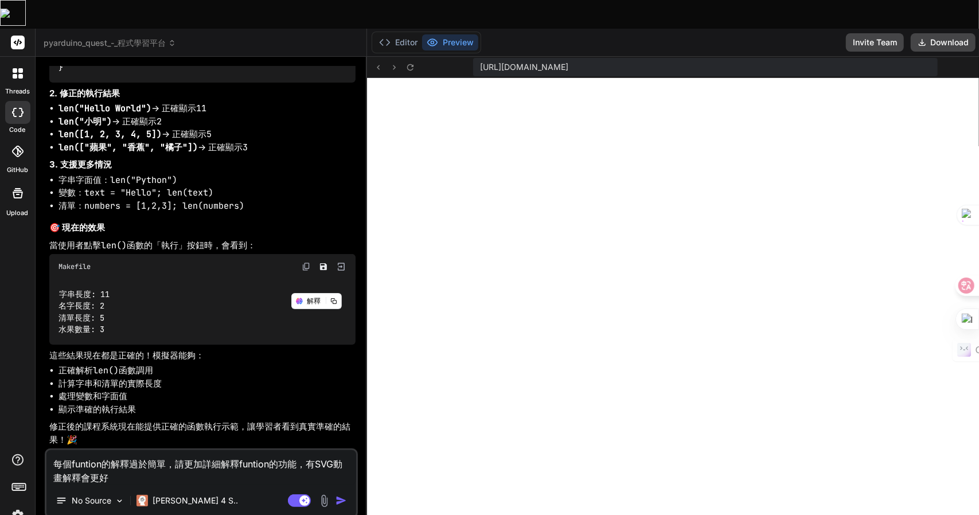
type textarea "x"
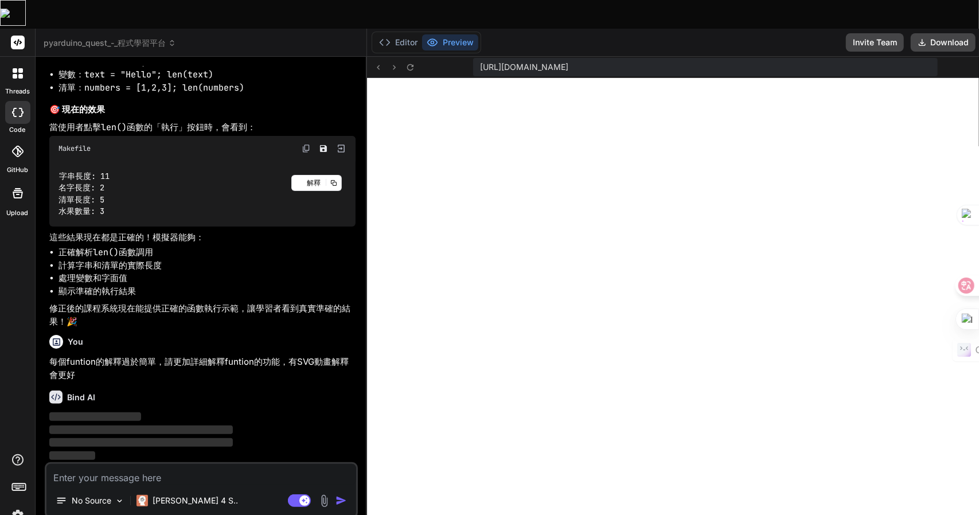
scroll to position [4046, 0]
type textarea "x"
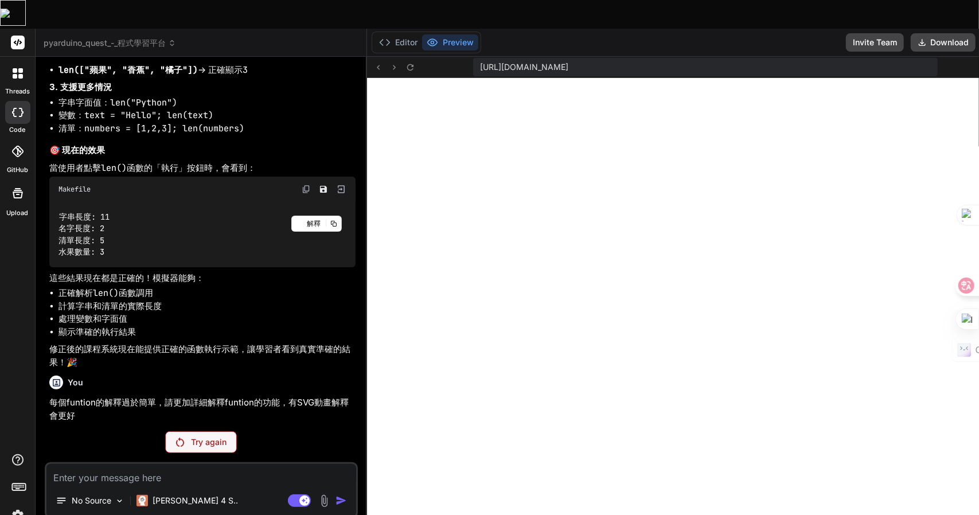
scroll to position [4006, 0]
click at [156, 464] on textarea at bounding box center [201, 474] width 310 height 21
paste textarea "每個funtion的解釋過於簡單，請更加詳細解釋funtion的功能，有SVG動畫解釋會更好"
type textarea "每個funtion的解釋過於簡單，請更加詳細解釋funtion的功能，有SVG動畫解釋會更好"
type textarea "x"
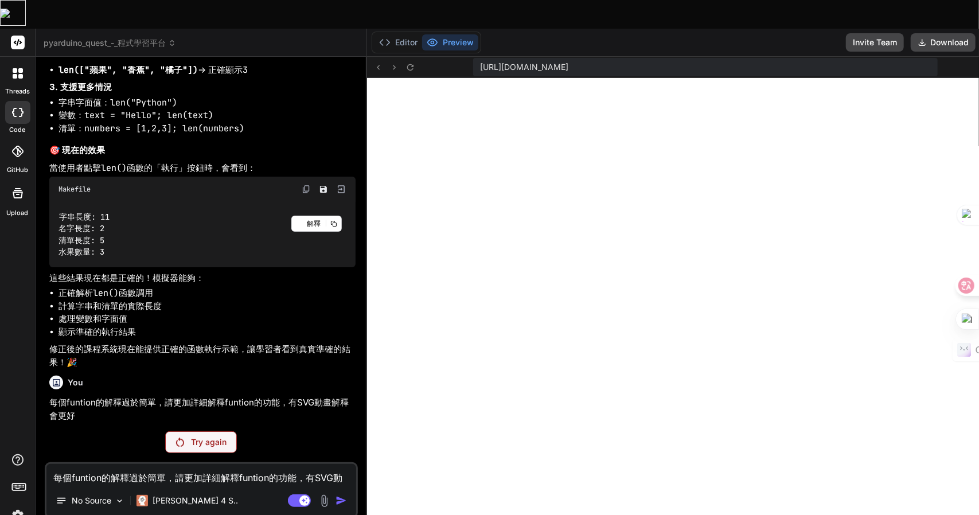
scroll to position [4019, 0]
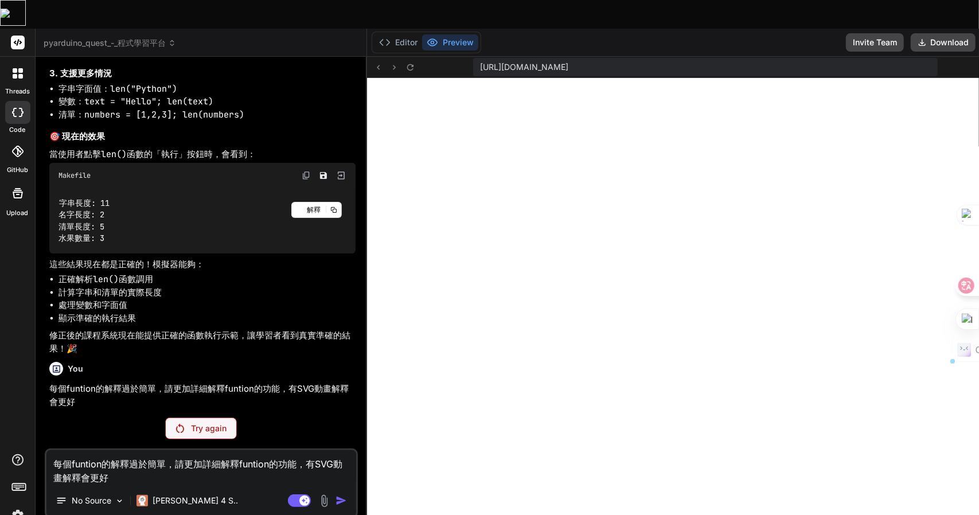
drag, startPoint x: 224, startPoint y: 446, endPoint x: 294, endPoint y: 432, distance: 71.9
click at [294, 450] on textarea "每個funtion的解釋過於簡單，請更加詳細解釋funtion的功能，有SVG動畫解釋會更好" at bounding box center [201, 467] width 310 height 34
type textarea "每個funtion的解釋過於簡單，請更加詳細解釋funtion的功能"
type textarea "x"
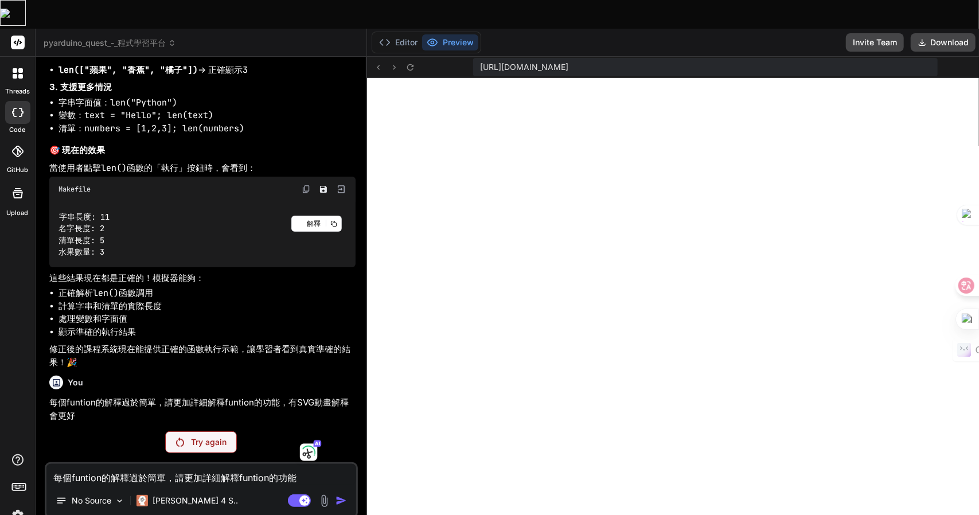
type textarea "每個funtion的解釋過於簡單，請更加詳細解釋funtion的功能"
type textarea "x"
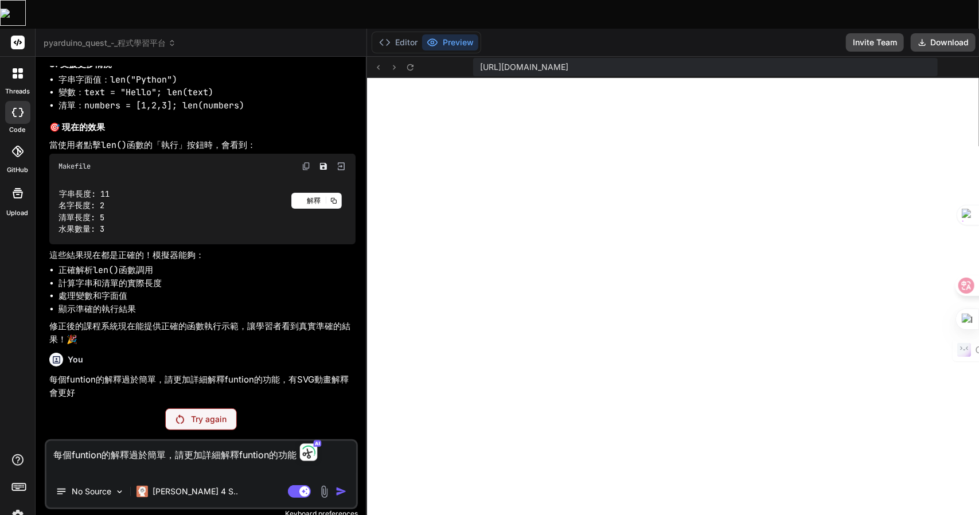
type textarea "每個funtion的解釋過於簡單，請更加詳細解釋funtion的功能"
type textarea "x"
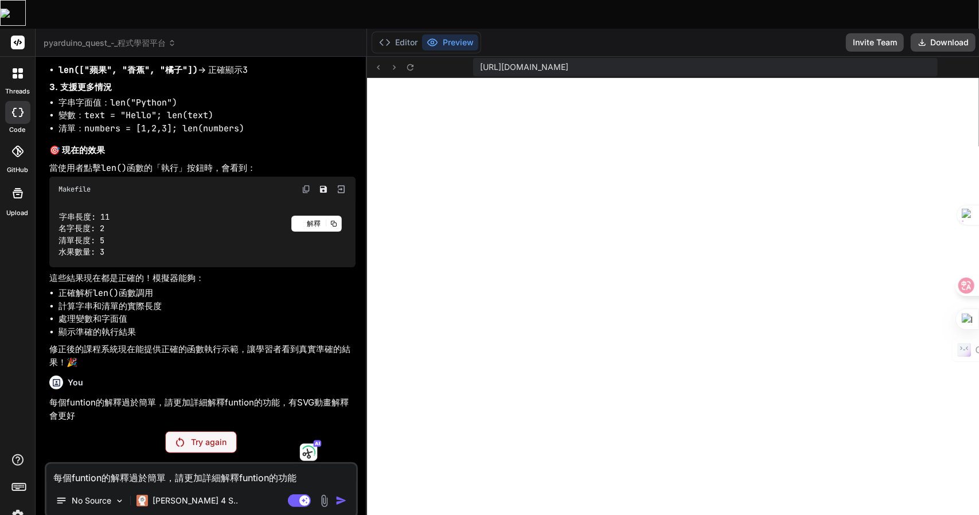
click at [237, 464] on textarea "每個funtion的解釋過於簡單，請更加詳細解釋funtion的功能" at bounding box center [201, 474] width 310 height 21
type textarea "每個funtion的解釋過於簡單，請更加詳細解釋 funtion的功能"
type textarea "x"
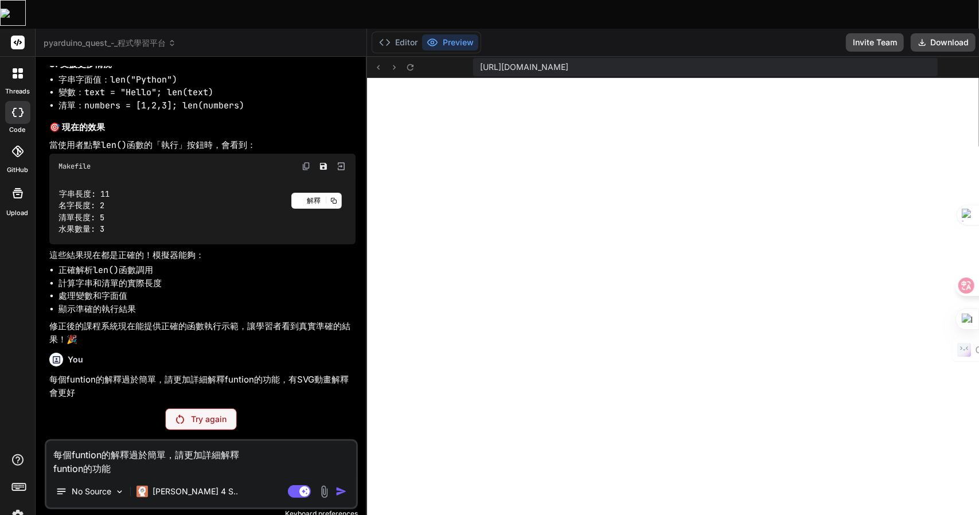
scroll to position [4029, 0]
type textarea "每個funtion的解釋過於簡單，請更加詳細解釋funtion的功能"
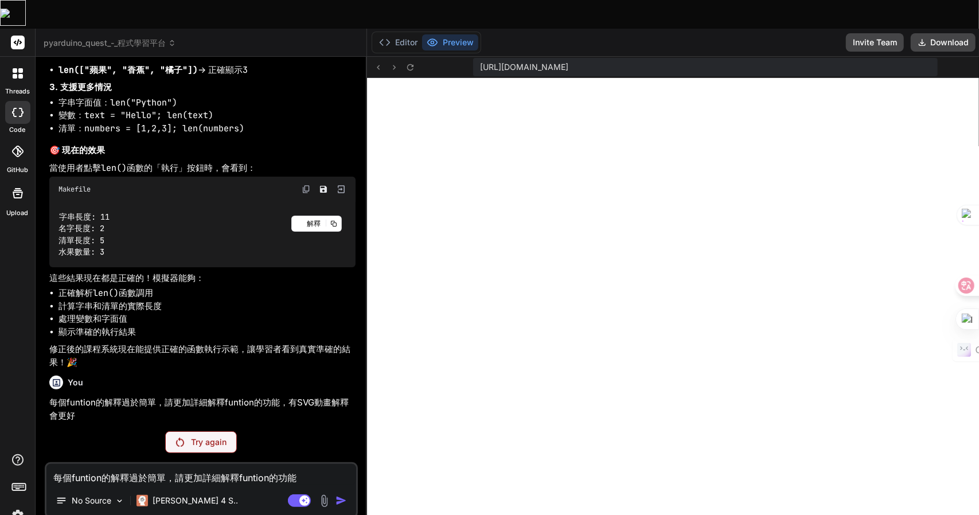
scroll to position [4006, 0]
click at [123, 37] on span "pyarduino_quest_-_程式學習平台" at bounding box center [110, 42] width 132 height 11
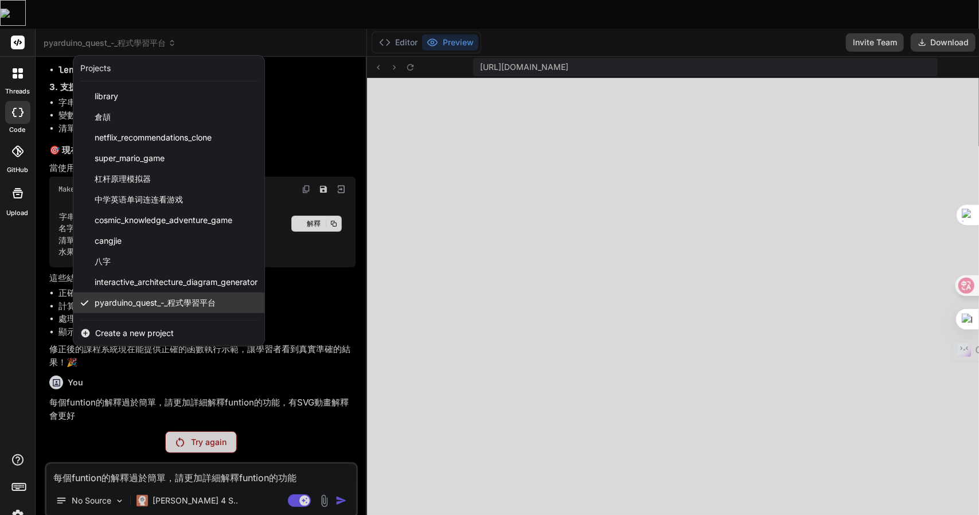
scroll to position [39, 0]
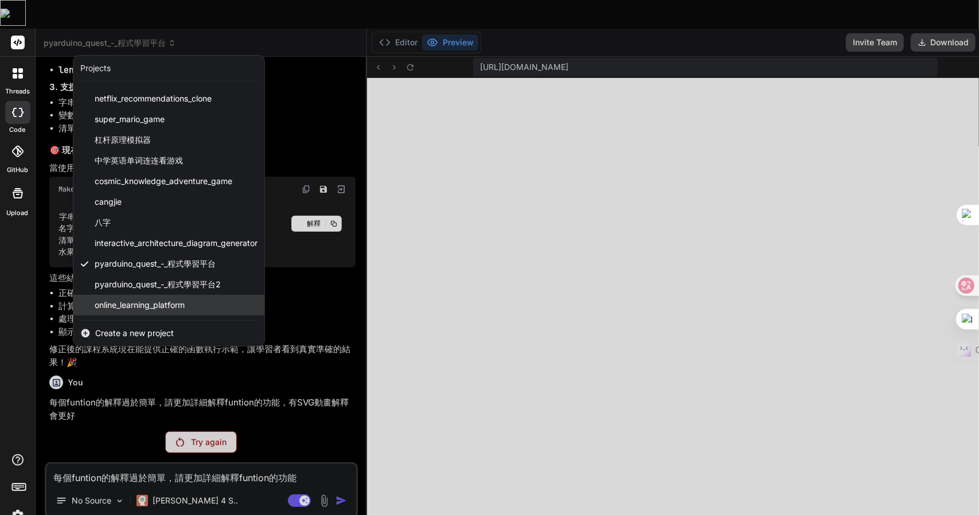
click at [138, 299] on span "online_learning_platform" at bounding box center [140, 304] width 90 height 11
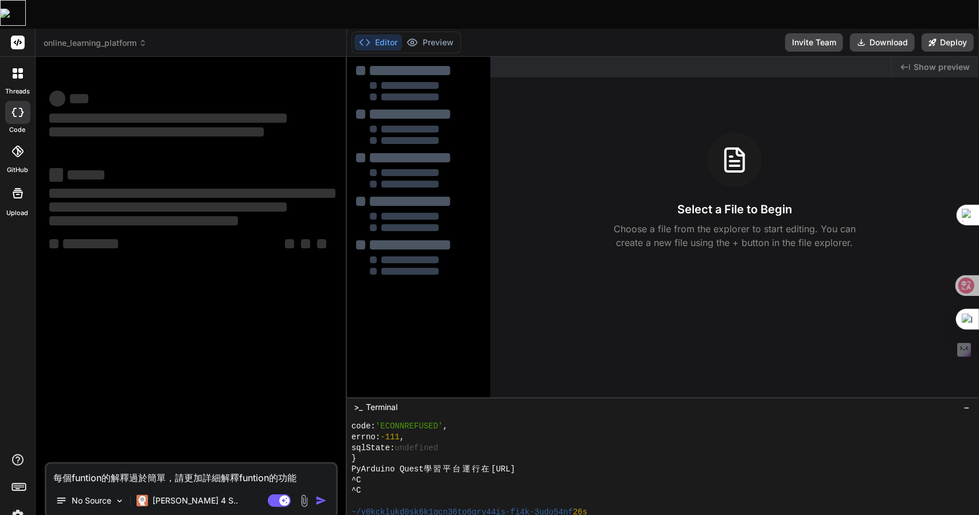
scroll to position [2077, 0]
click at [117, 29] on header "online_learning_platform Created with Pixso." at bounding box center [191, 43] width 311 height 28
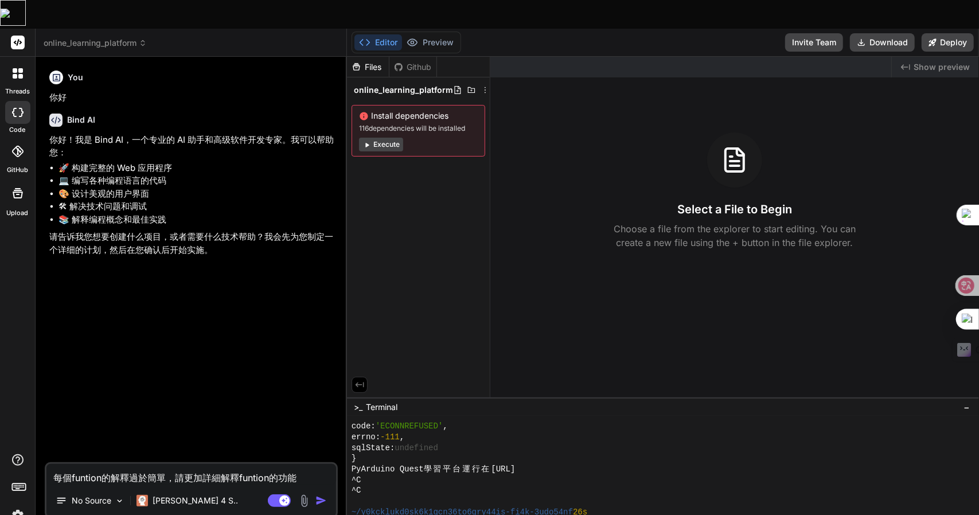
drag, startPoint x: 106, startPoint y: 1, endPoint x: 75, endPoint y: 25, distance: 39.7
click at [75, 29] on header "online_learning_platform Created with Pixso." at bounding box center [191, 43] width 311 height 28
click at [73, 37] on span "online_learning_platform" at bounding box center [95, 42] width 103 height 11
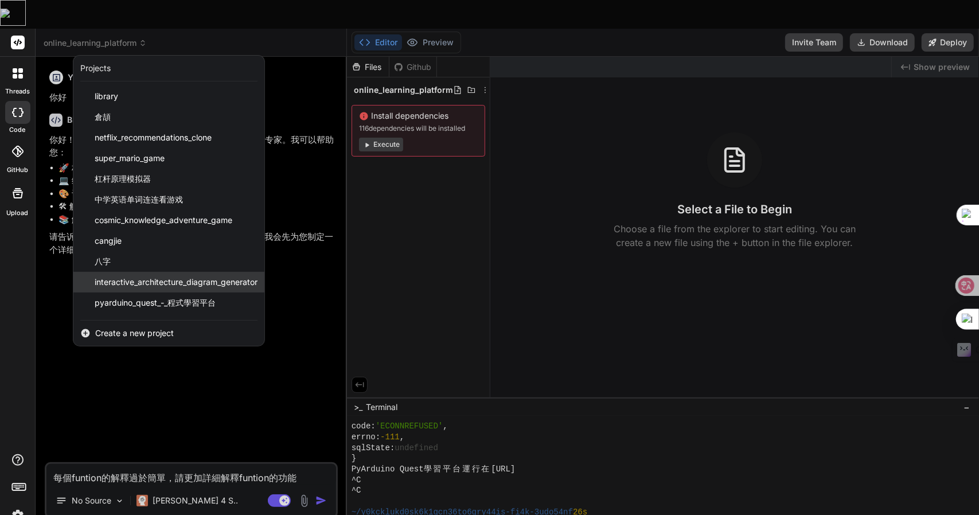
scroll to position [39, 0]
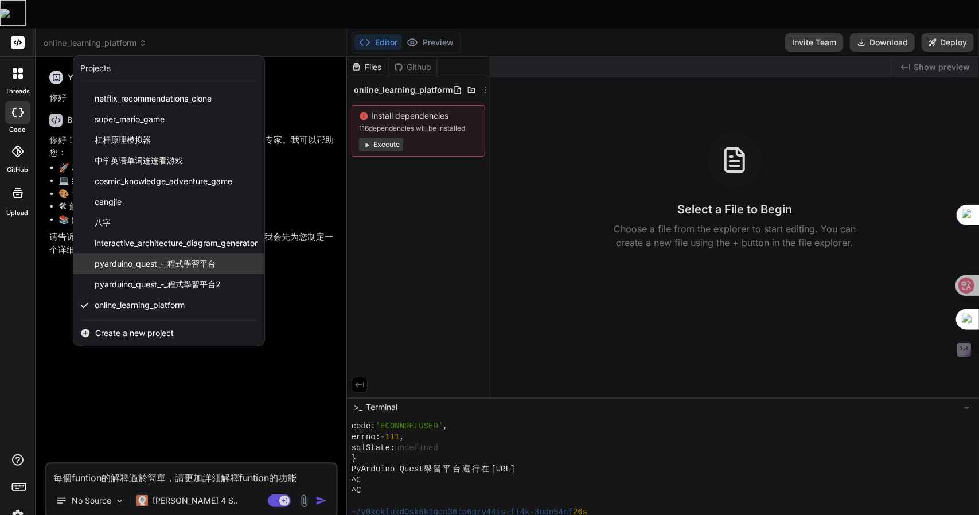
click at [142, 258] on span "pyarduino_quest_-_程式學習平台" at bounding box center [155, 263] width 121 height 11
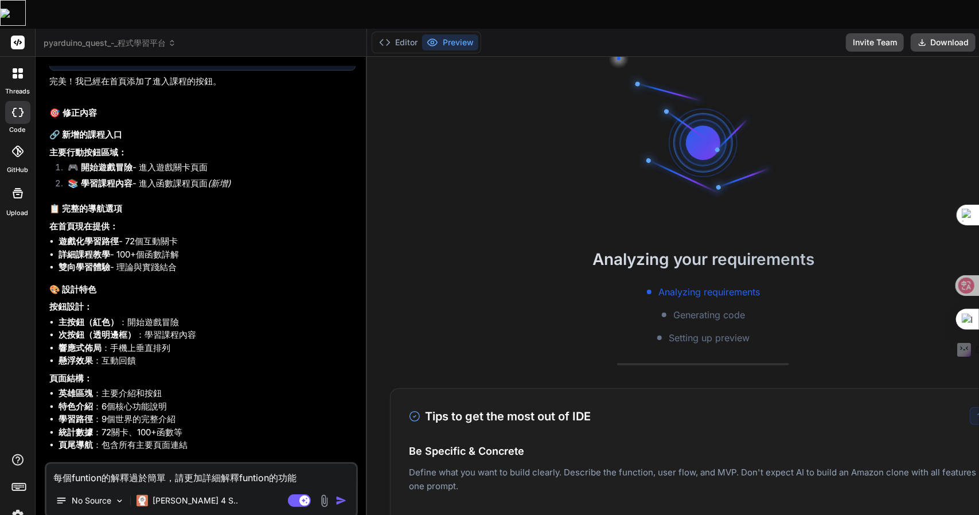
scroll to position [3044, 0]
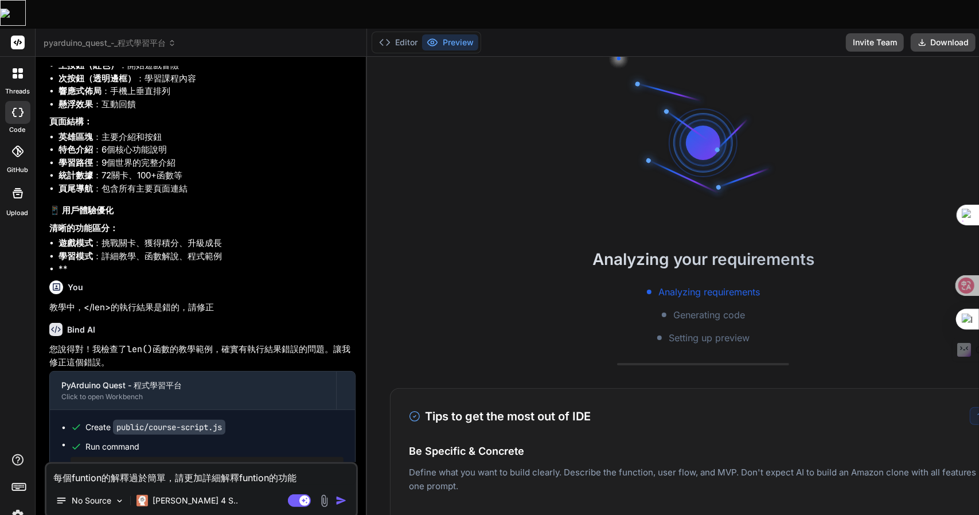
click at [296, 464] on textarea "每個funtion的解釋過於簡單，請更加詳細解釋funtion的功能" at bounding box center [201, 474] width 310 height 21
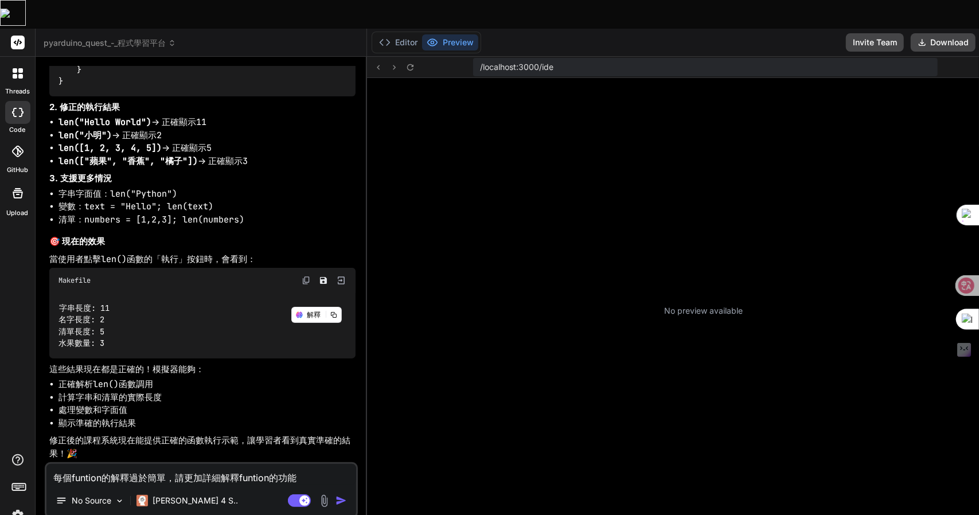
scroll to position [2591, 0]
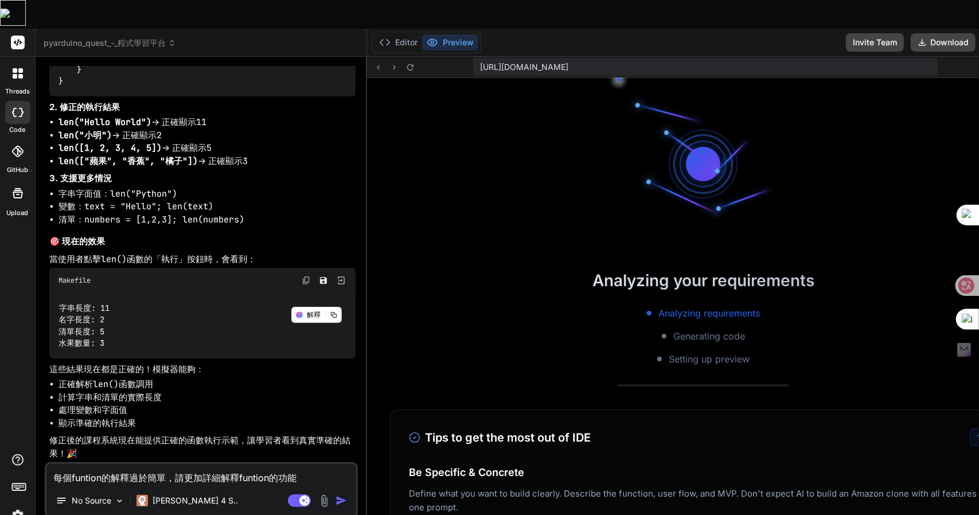
type textarea "x"
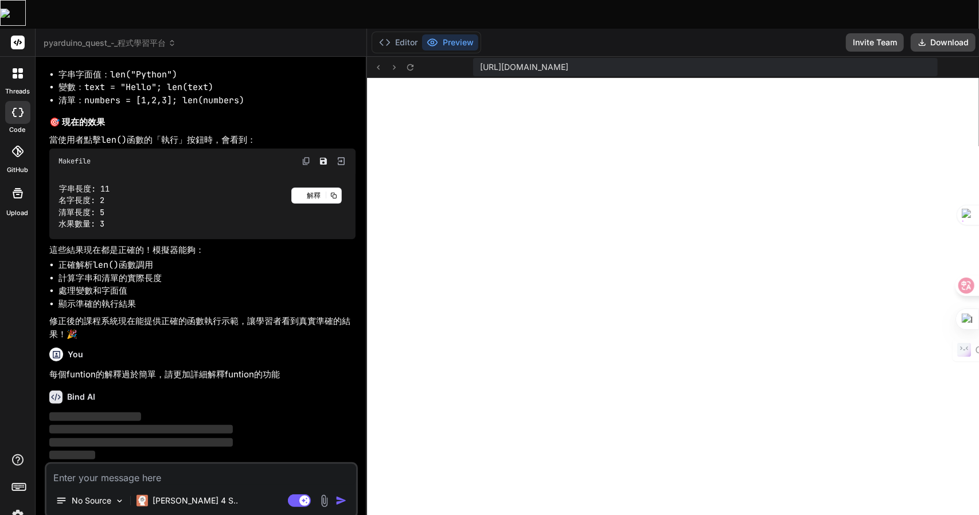
scroll to position [3992, 0]
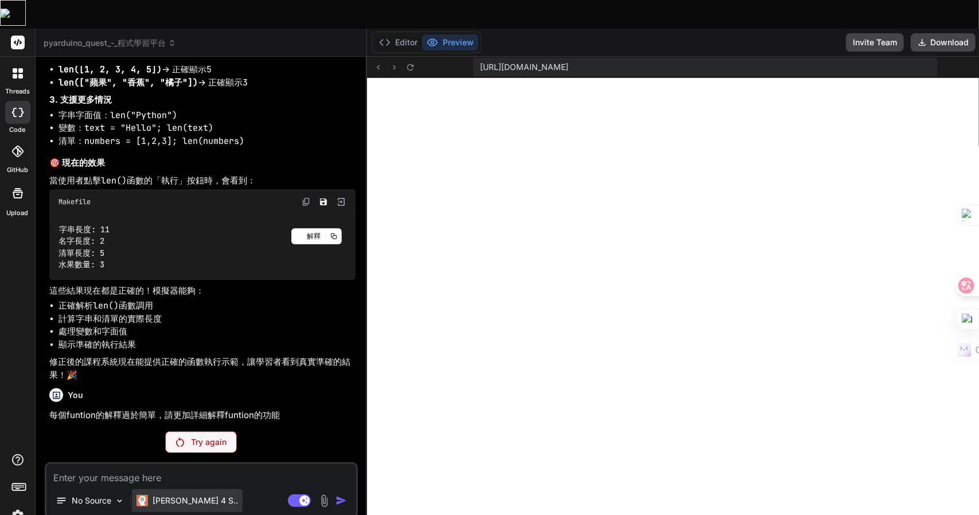
click at [170, 495] on p "[PERSON_NAME] 4 S.." at bounding box center [195, 500] width 85 height 11
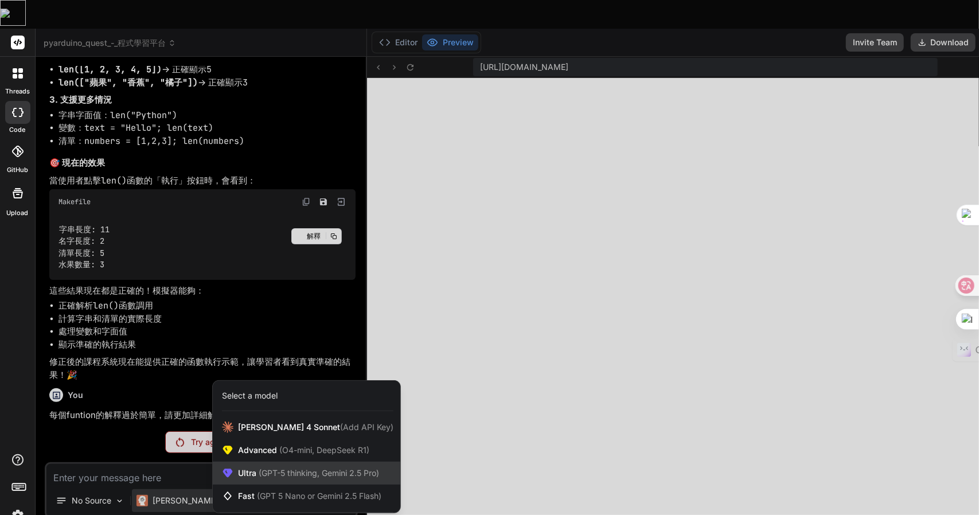
click at [279, 468] on span "(GPT-5 thinking, Gemini 2.5 Pro)" at bounding box center [317, 473] width 123 height 10
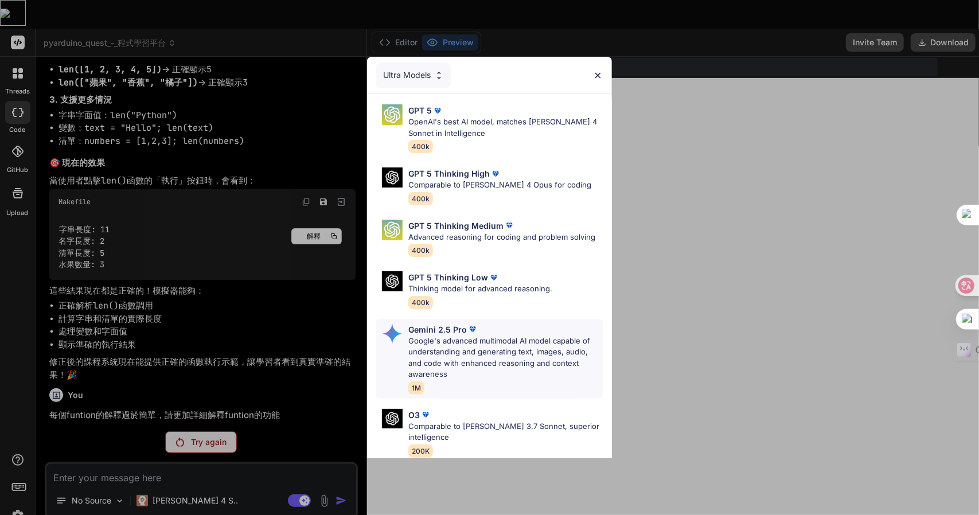
click at [507, 356] on p "Google's advanced multimodal AI model capable of understanding and generating t…" at bounding box center [505, 358] width 194 height 45
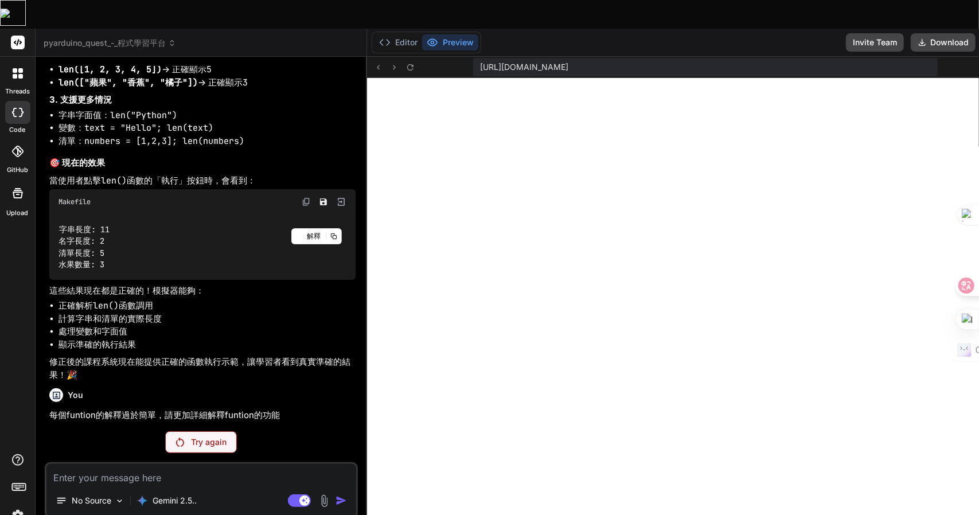
click at [134, 464] on textarea at bounding box center [201, 474] width 310 height 21
click at [84, 37] on span "pyarduino_quest_-_程式學習平台" at bounding box center [110, 42] width 132 height 11
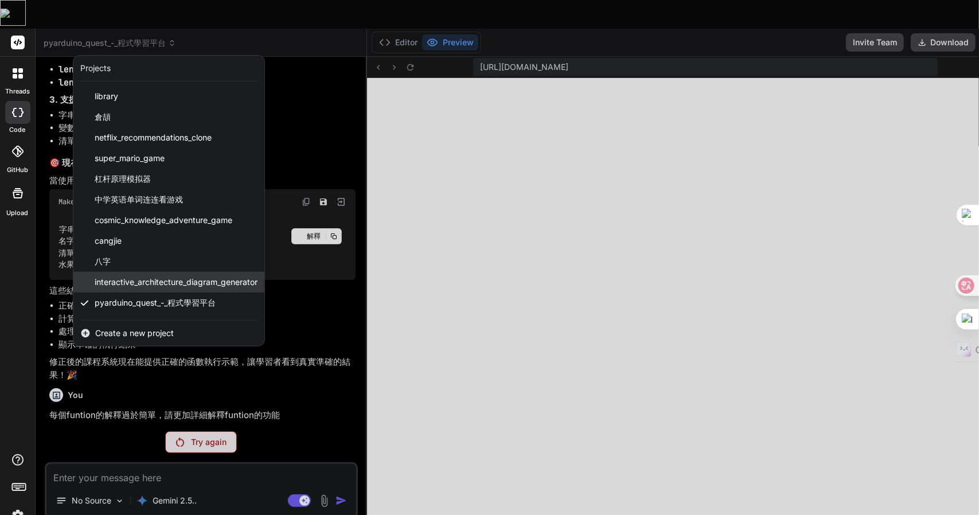
scroll to position [39, 0]
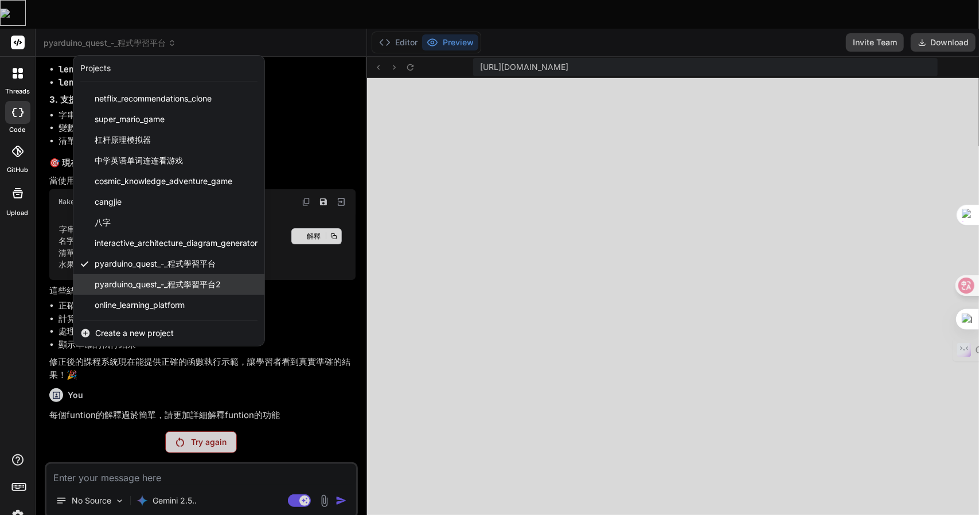
click at [121, 279] on span "pyarduino_quest_-_程式學習平台2" at bounding box center [158, 284] width 126 height 11
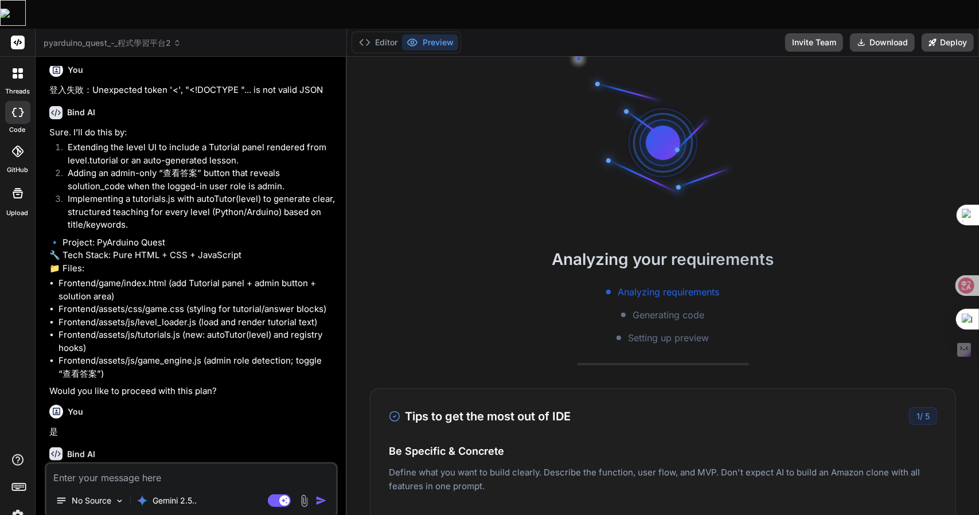
scroll to position [0, 0]
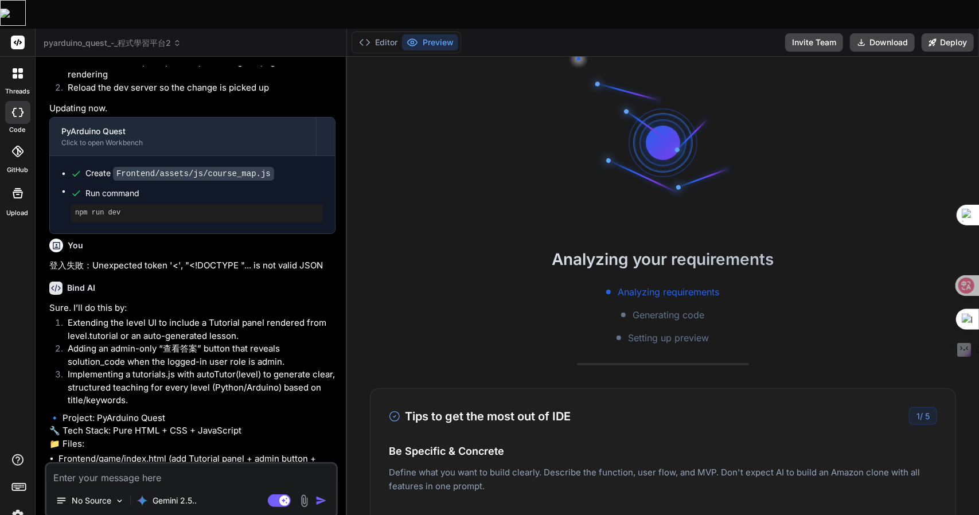
click at [95, 29] on header "pyarduino_quest_-_程式學習平台2 Created with Pixso." at bounding box center [191, 43] width 311 height 28
click at [85, 37] on span "pyarduino_quest_-_程式學習平台2" at bounding box center [113, 42] width 138 height 11
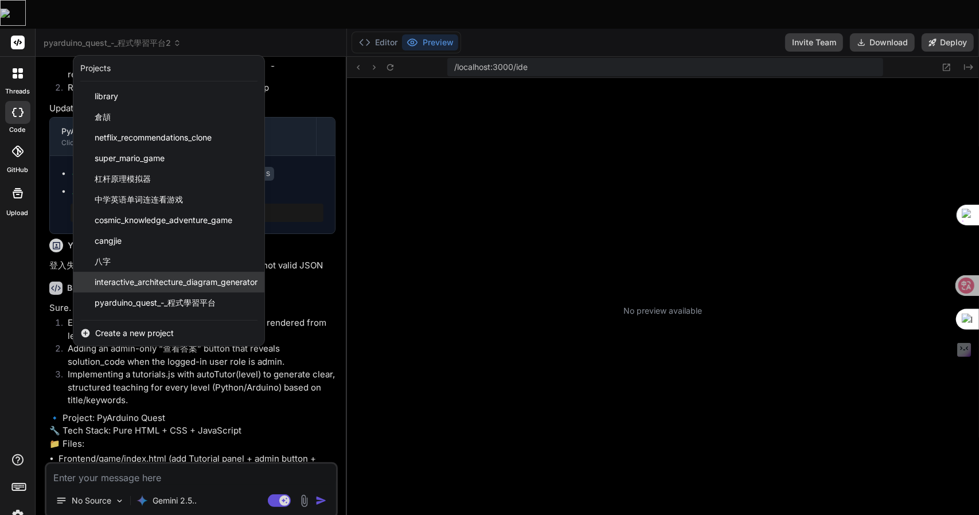
scroll to position [2815, 0]
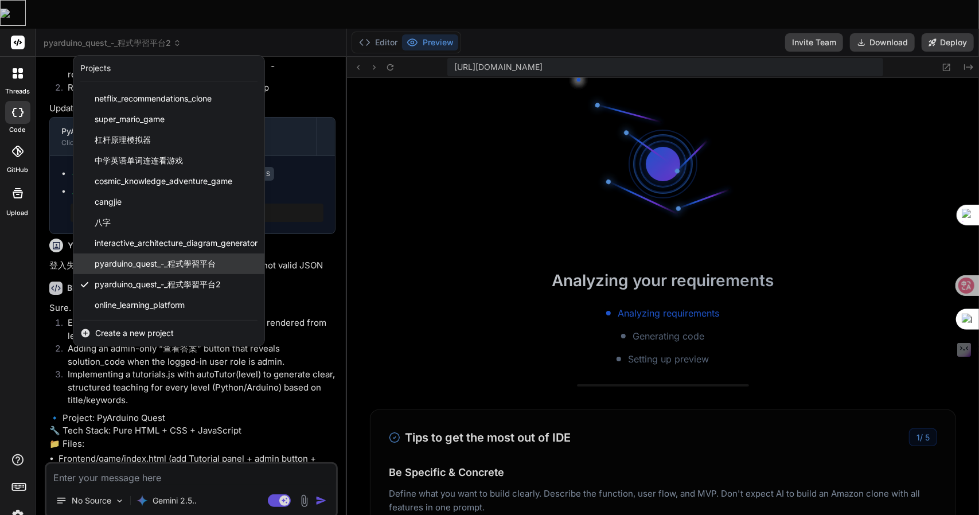
click at [110, 258] on span "pyarduino_quest_-_程式學習平台" at bounding box center [155, 263] width 121 height 11
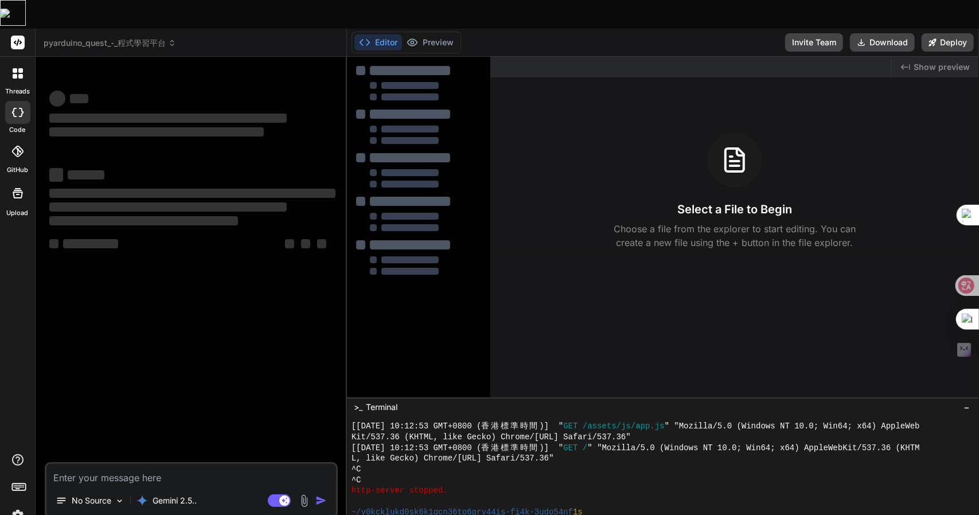
click at [212, 464] on textarea at bounding box center [191, 474] width 290 height 21
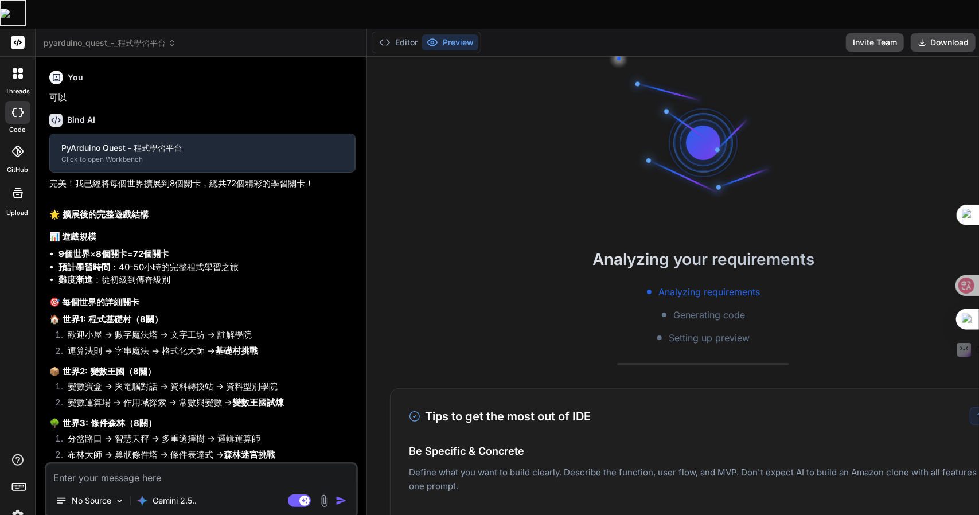
type textarea "x"
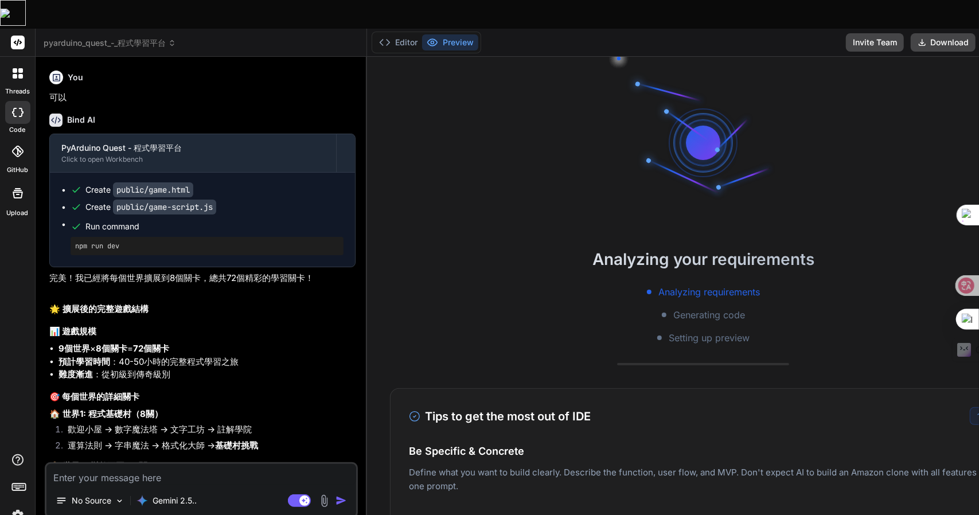
paste textarea "每個funtion的解釋過於簡單，請更加詳細解釋funtion的功能，有SVG動畫解釋會更好"
type textarea "每個funtion的解釋過於簡單，請更加詳細解釋funtion的功能，有SVG動畫解釋會更好"
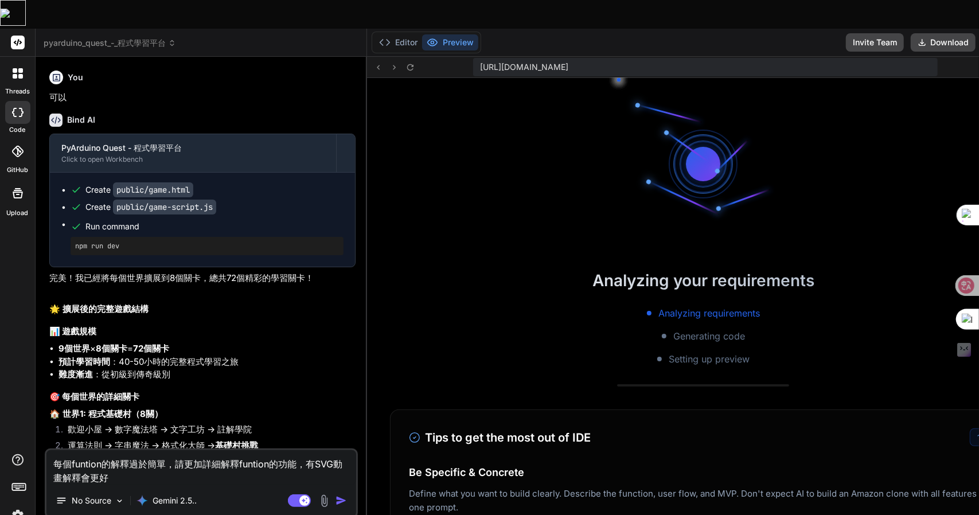
type textarea "x"
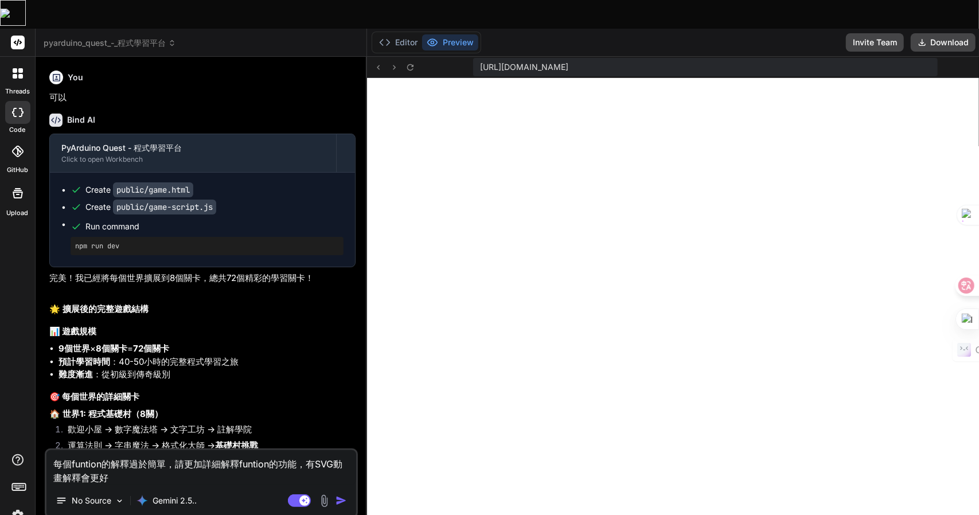
type textarea "每個funtion的解釋過於簡單，請更加詳細解釋funtion的功能，有SVG動畫解釋會更好"
click at [336, 495] on img "button" at bounding box center [341, 500] width 11 height 11
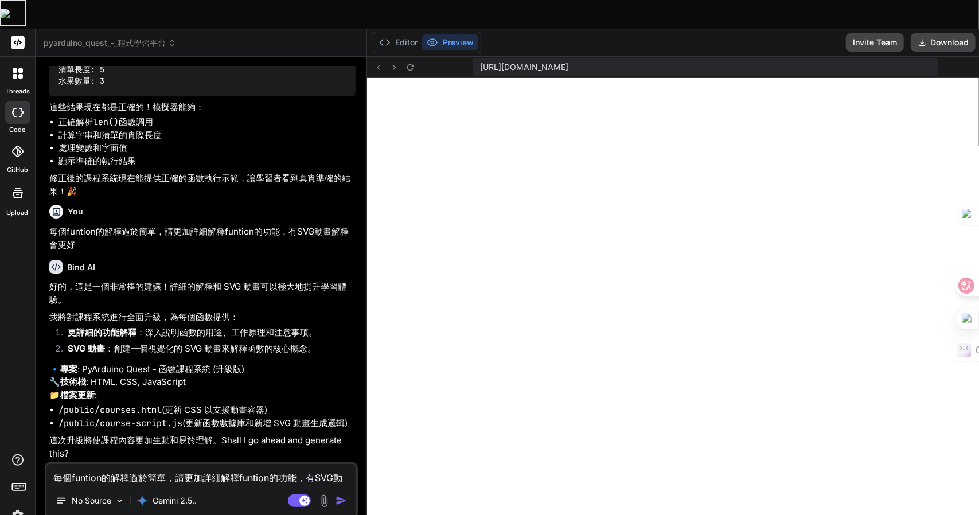
type textarea "x"
click at [154, 464] on textarea "每個funtion的解釋過於簡單，請更加詳細解釋funtion的功能，有SVG動畫解釋會更好" at bounding box center [201, 474] width 310 height 21
type textarea "女"
type textarea "x"
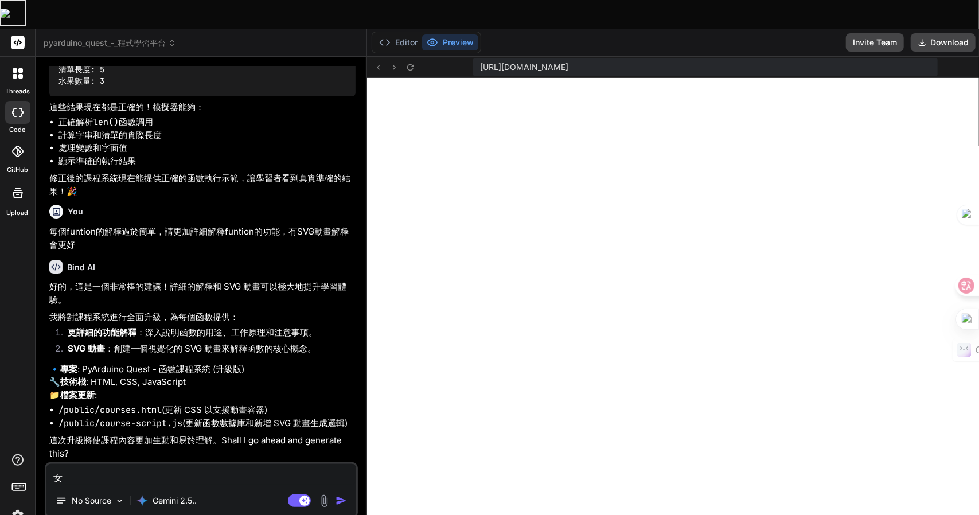
type textarea "女弓"
type textarea "x"
type textarea "女弓木"
type textarea "x"
type textarea "好"
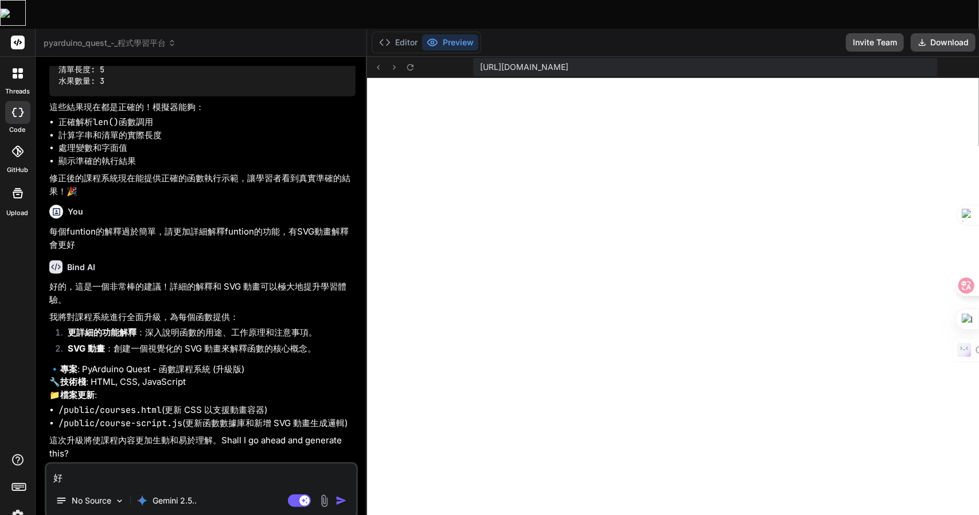
type textarea "x"
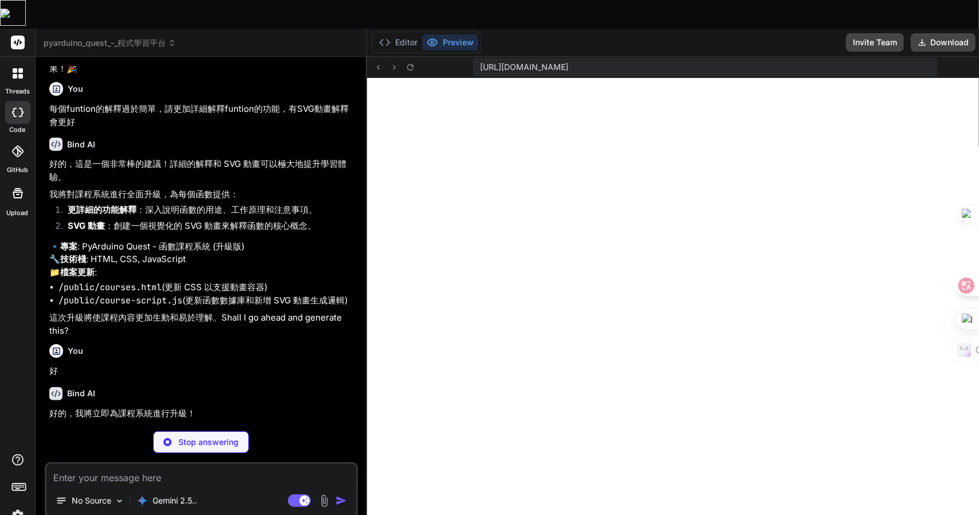
scroll to position [4310, 0]
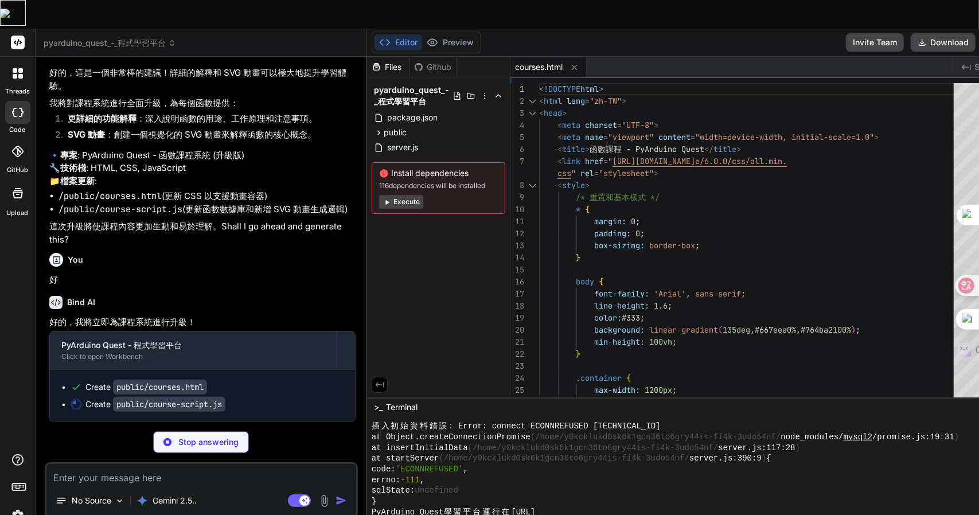
type textarea "x"
type textarea "console.log('📚 課程腳本載入完成！包含完整的函數教學系統。');"
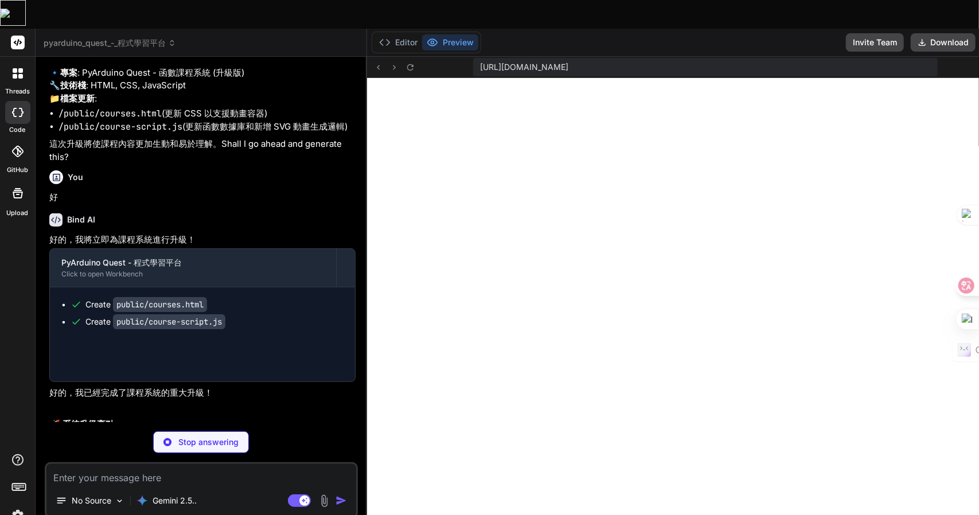
type textarea "x"
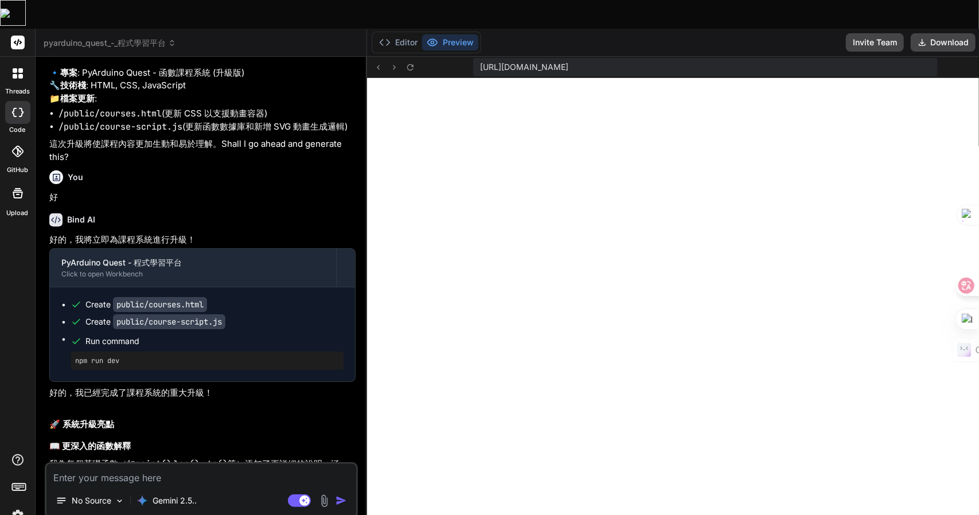
scroll to position [4763, 0]
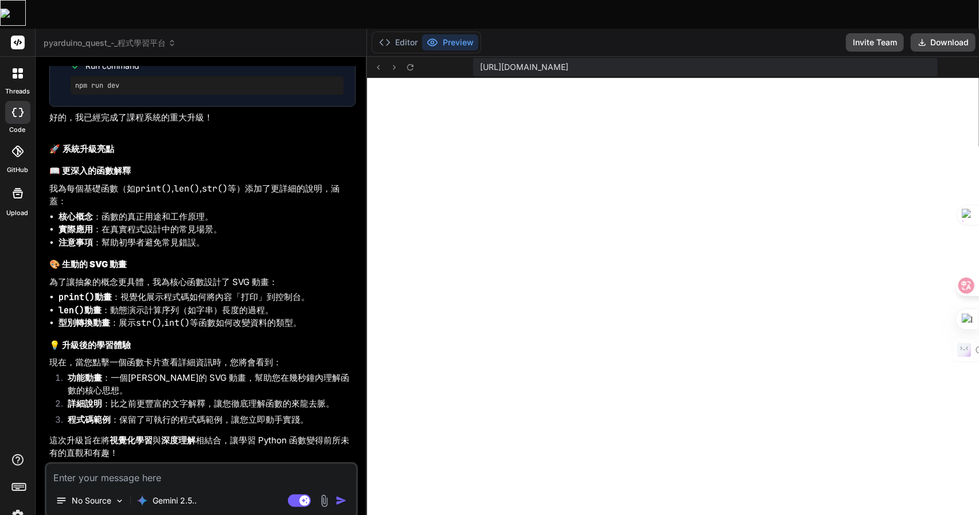
click at [98, 464] on textarea at bounding box center [201, 474] width 310 height 21
type textarea "竹"
type textarea "x"
type textarea "竹手"
type textarea "x"
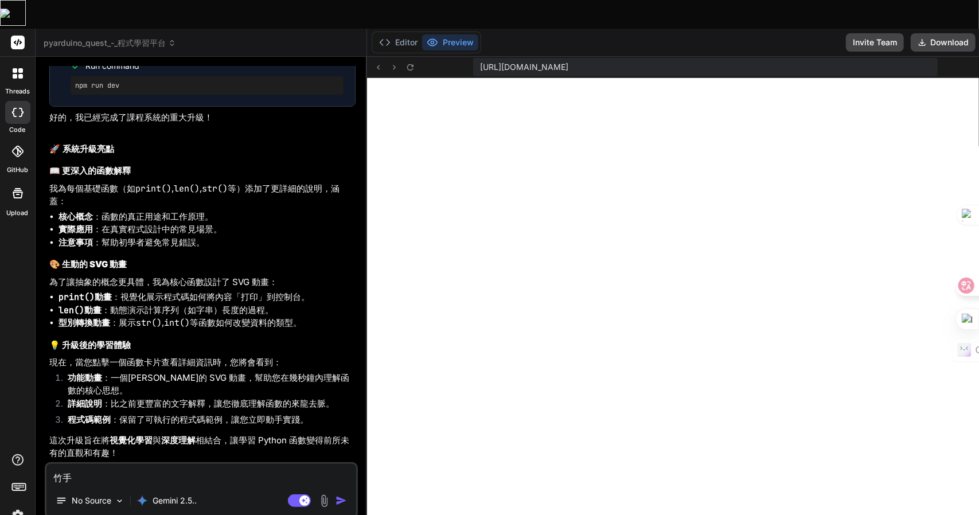
type textarea "竹手戈"
type textarea "x"
type textarea "我"
type textarea "x"
type textarea "我木"
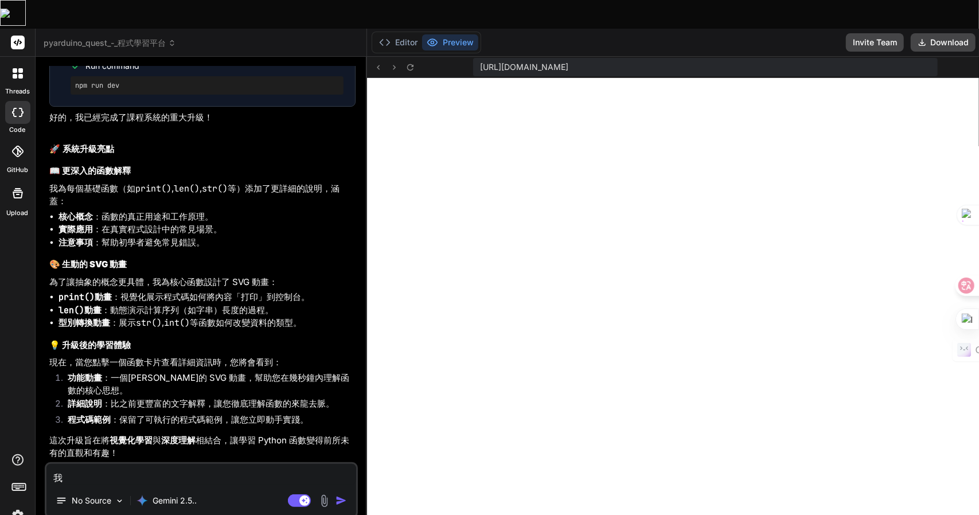
type textarea "x"
type textarea "我木山"
type textarea "x"
type textarea "我木山心"
type textarea "x"
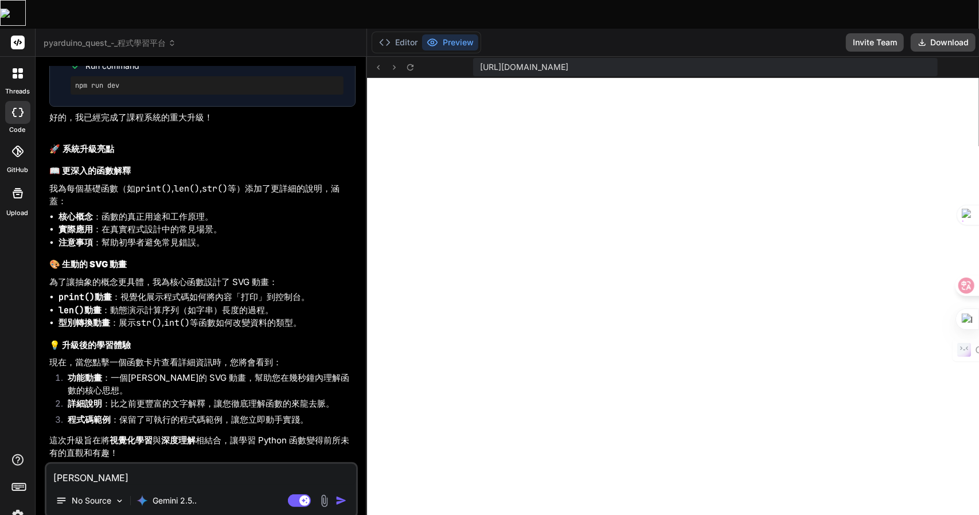
type textarea "我想"
type textarea "x"
type textarea "我想人"
type textarea "x"
type textarea "我想人一"
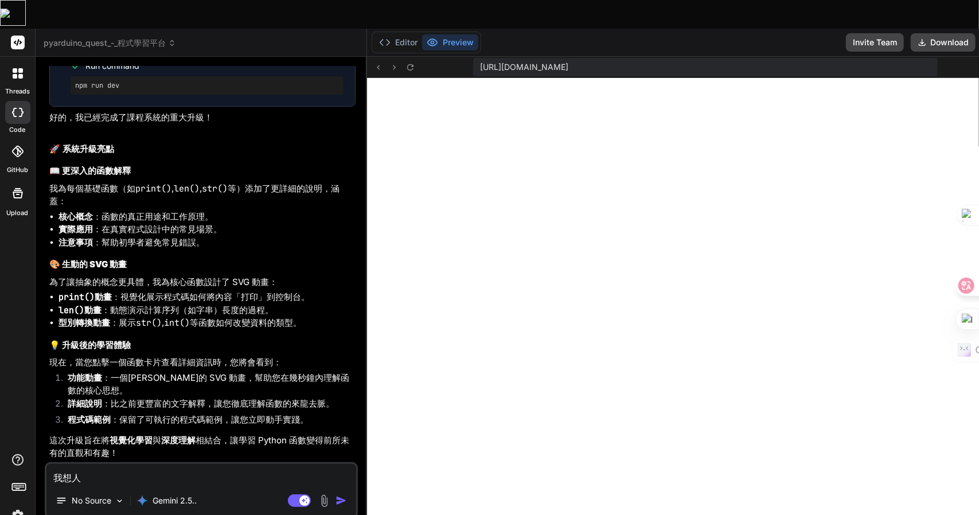
type textarea "x"
type textarea "我想人一土"
type textarea "x"
type textarea "我想全"
type textarea "x"
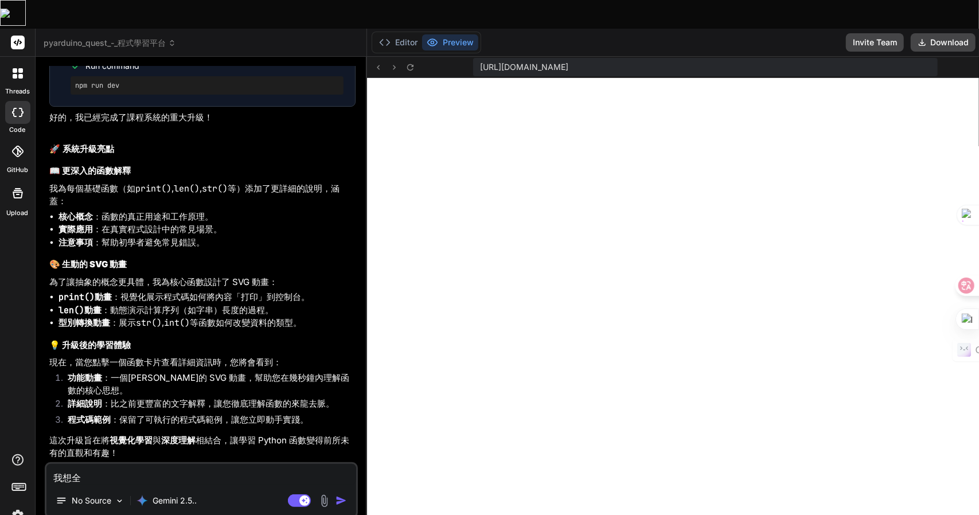
type textarea "我想全卜"
type textarea "x"
type textarea "我想全卜口"
type textarea "x"
type textarea "我想全卜口弓"
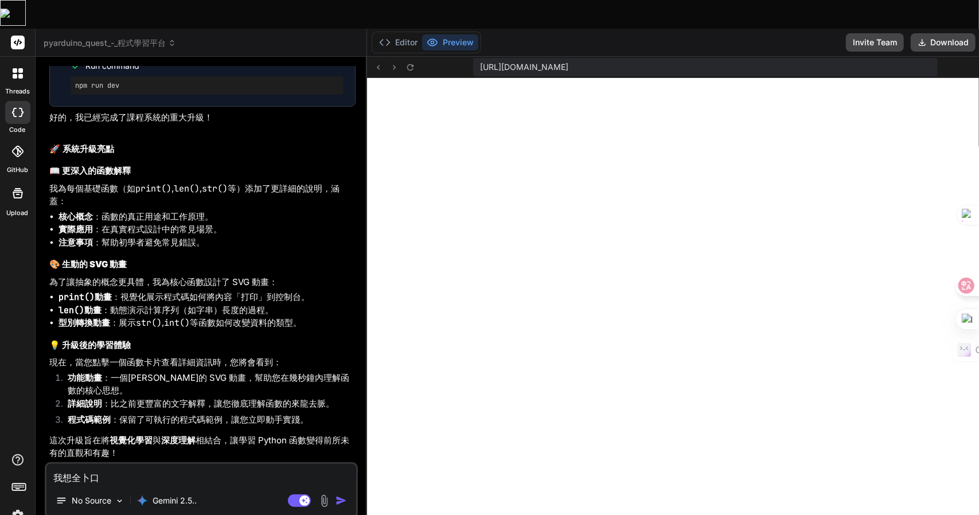
type textarea "x"
type textarea "我想全卜口弓中"
type textarea "x"
type textarea "我想全部"
type textarea "x"
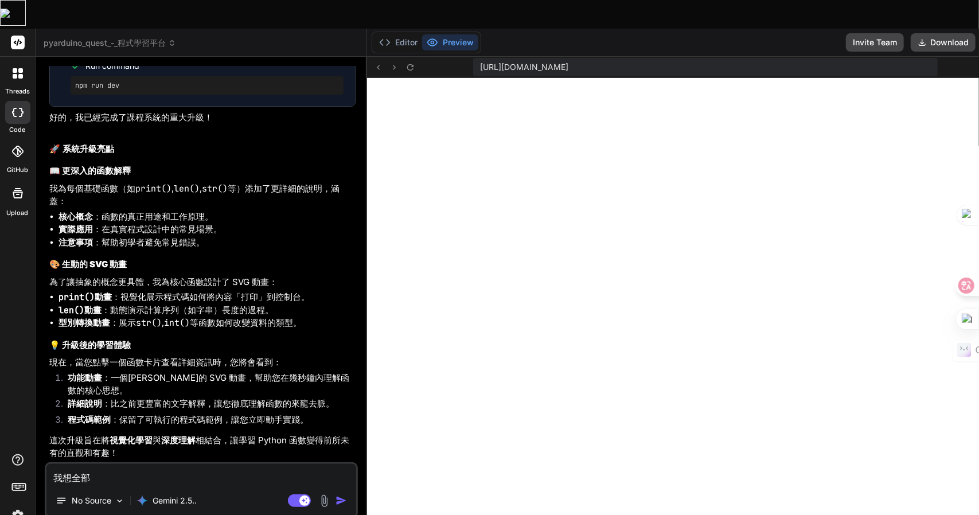
type textarea "我想全部f"
type textarea "x"
type textarea "我想全部fu"
type textarea "x"
type textarea "我想全部fun"
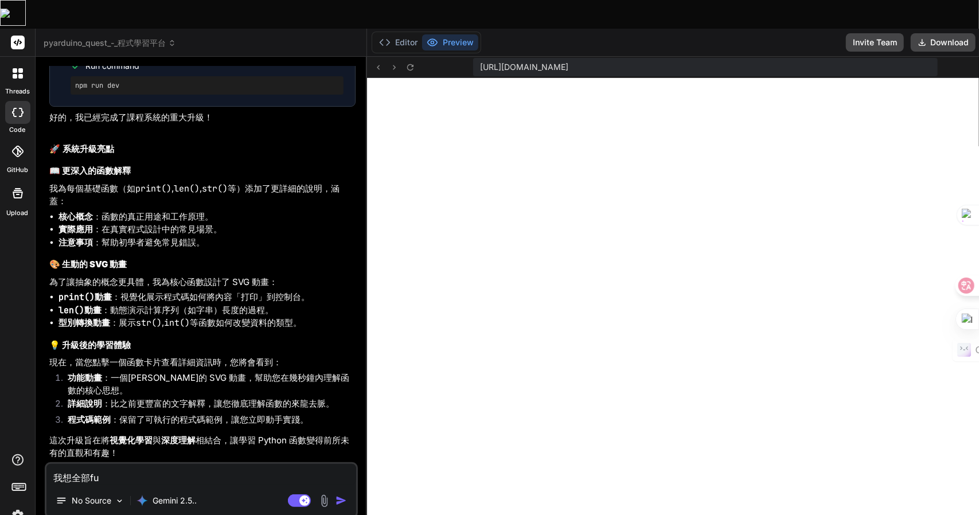
type textarea "x"
type textarea "我想全部func"
type textarea "x"
type textarea "我想全部funct"
type textarea "x"
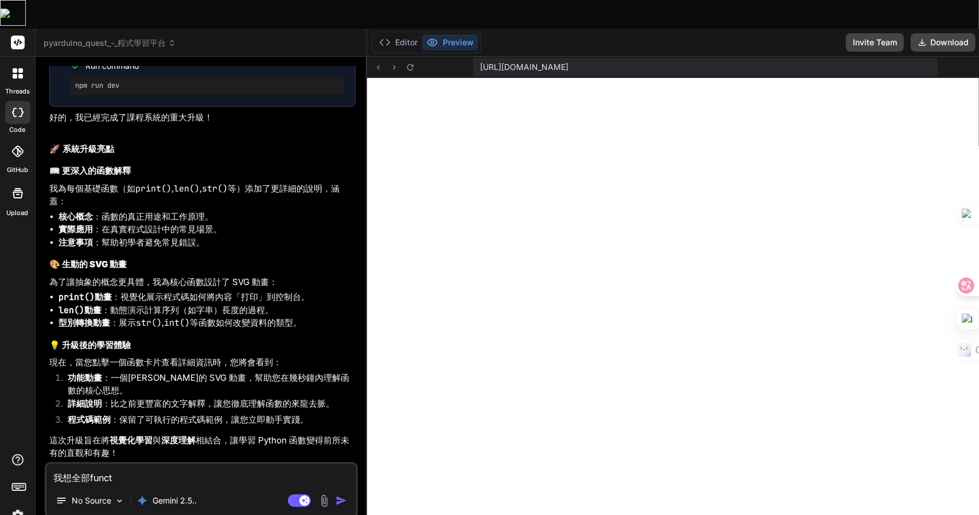
type textarea "我想全部functi"
type textarea "x"
type textarea "我想全部functio"
type textarea "x"
type textarea "我想全部function"
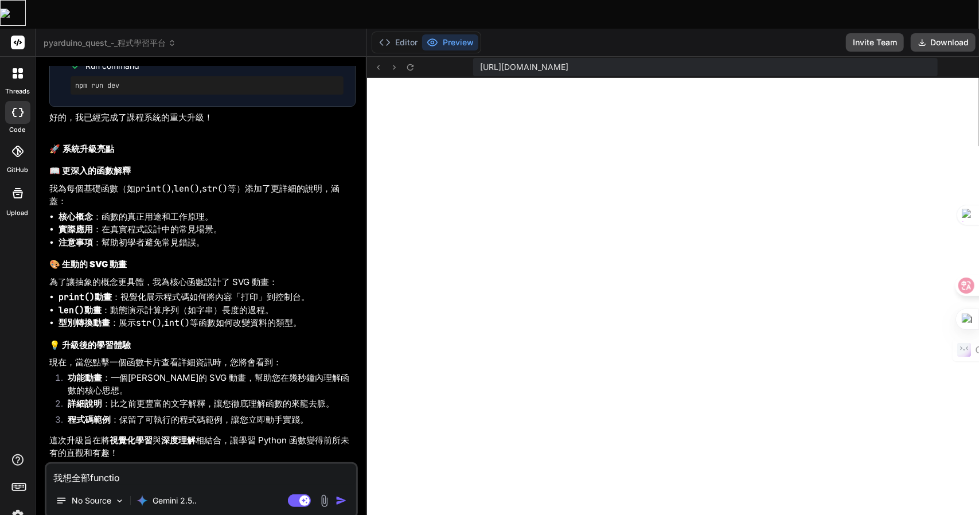
type textarea "x"
type textarea "我想全部function十"
type textarea "x"
type textarea "我想全部function十日"
type textarea "x"
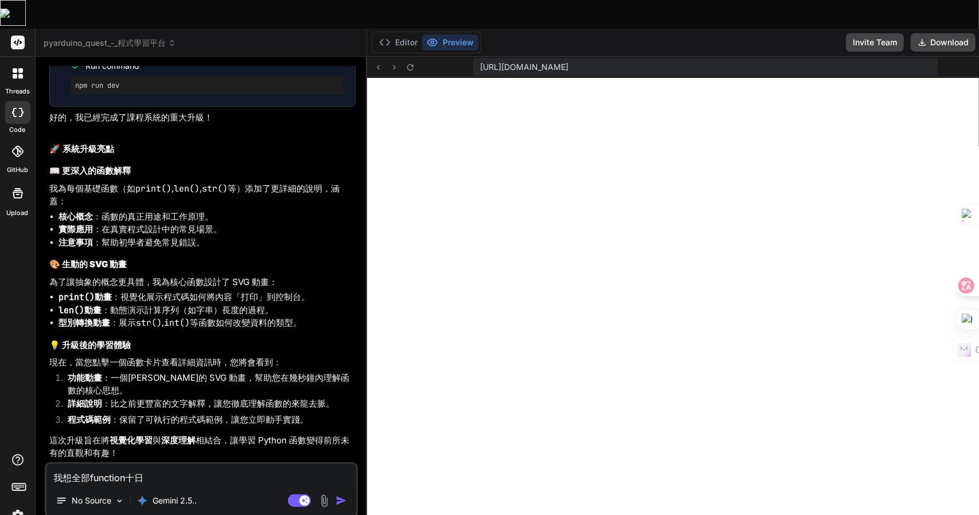
type textarea "我想全部function十日弓"
type textarea "x"
type textarea "我想全部function十日弓中"
type textarea "x"
type textarea "我想全部function都"
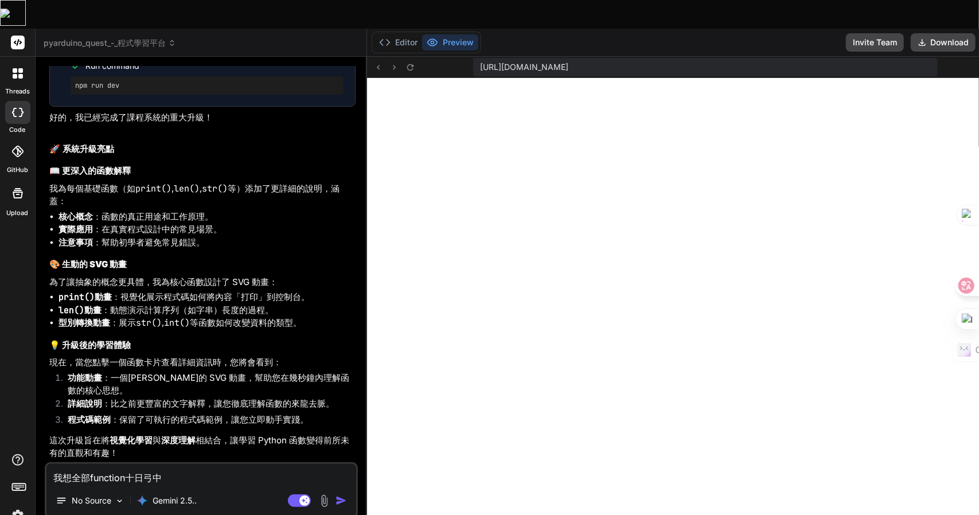
type textarea "x"
type textarea "我想全部function都大"
type textarea "x"
type textarea "我想全部function都大月"
type textarea "x"
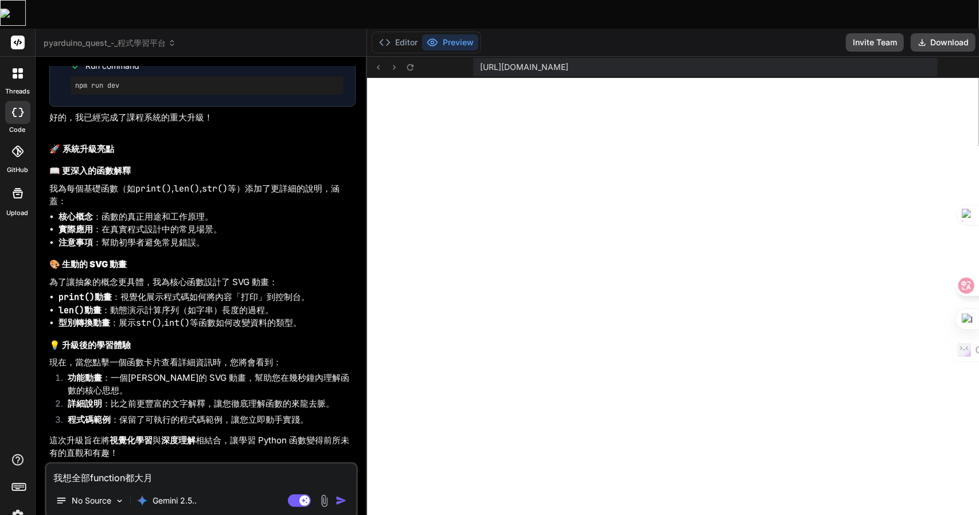
type textarea "我想全部function都有"
type textarea "x"
type textarea "我想全部function都有竹"
type textarea "x"
type textarea "我想全部function都有竹土"
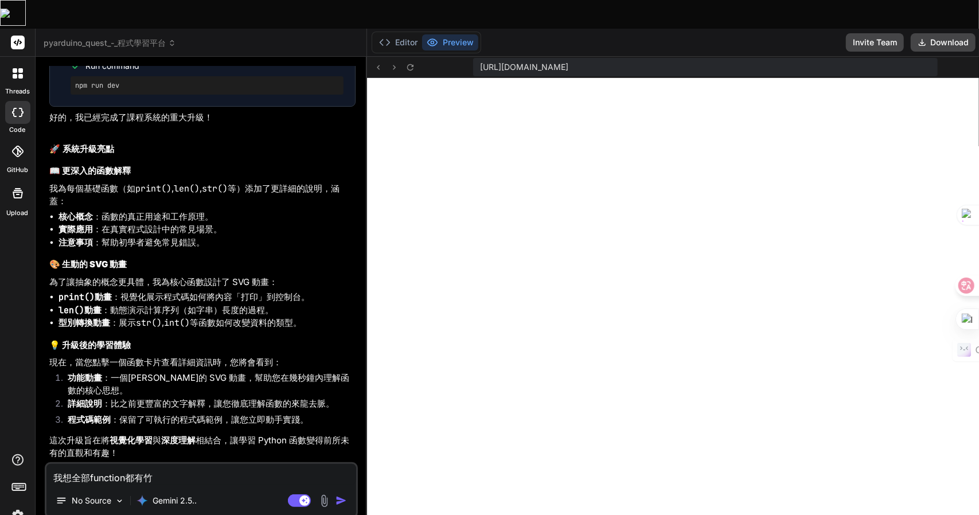
type textarea "x"
type textarea "我想全部function都有竹土大"
type textarea "x"
type textarea "我想全部function都有竹土大尸"
type textarea "x"
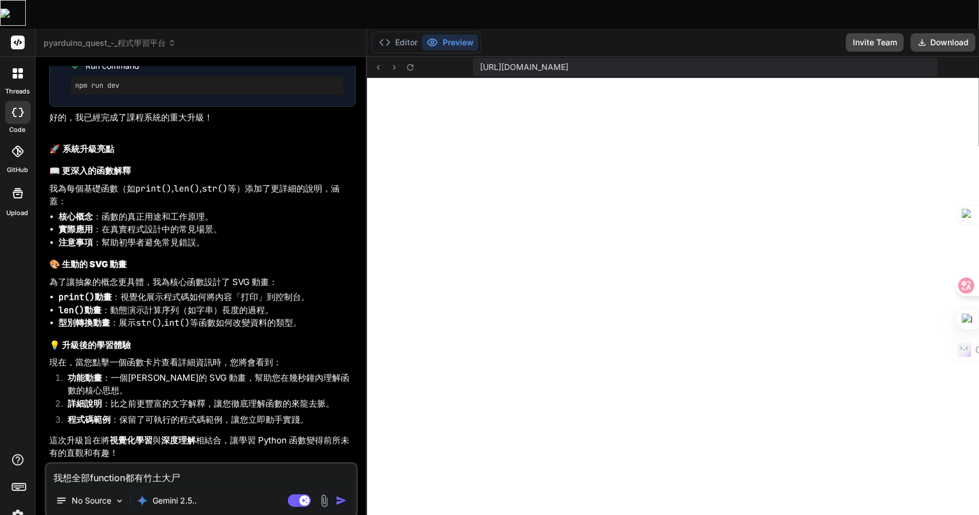
type textarea "我想全部function都有動"
type textarea "x"
type textarea "我想全部function都有動中"
type textarea "x"
type textarea "我想全部function都有動中土"
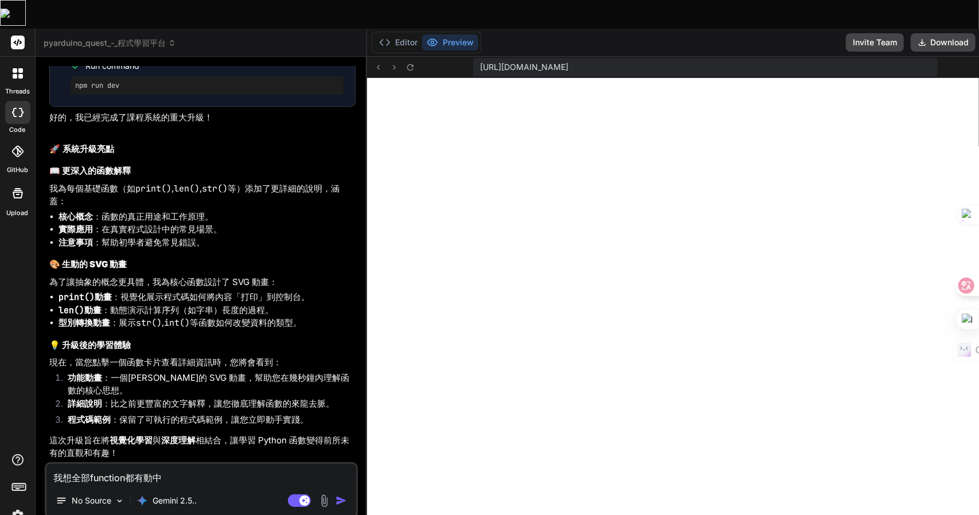
type textarea "x"
type textarea "我想全部function都有動中土田"
type textarea "x"
type textarea "我想全部function都有動中土田一"
type textarea "x"
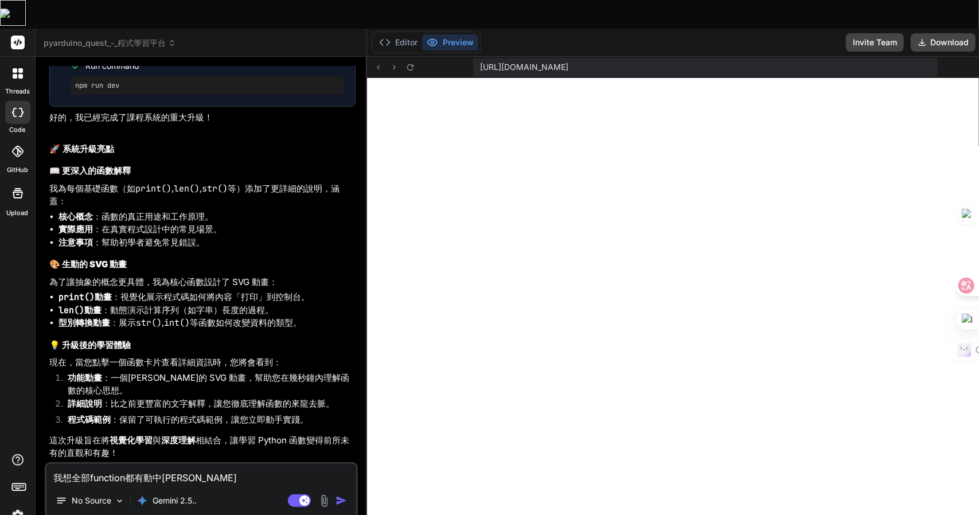
type textarea "我想全部function都有動畫"
type textarea "x"
type textarea "我想全部function都有動畫日"
type textarea "x"
type textarea "我想全部function都有動畫日火"
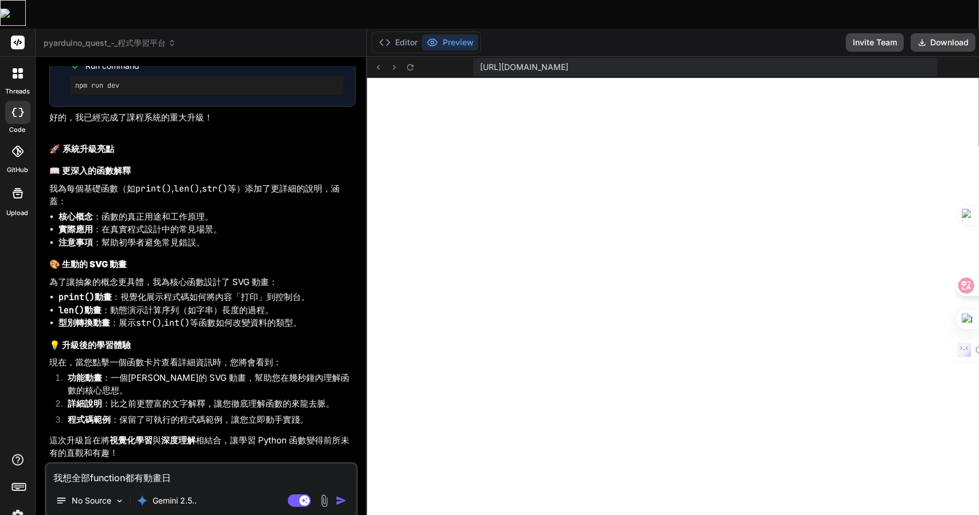
type textarea "x"
type textarea "我想全部function都有動畫日火一"
type textarea "x"
type textarea "我想全部function都有動畫日火一月"
type textarea "x"
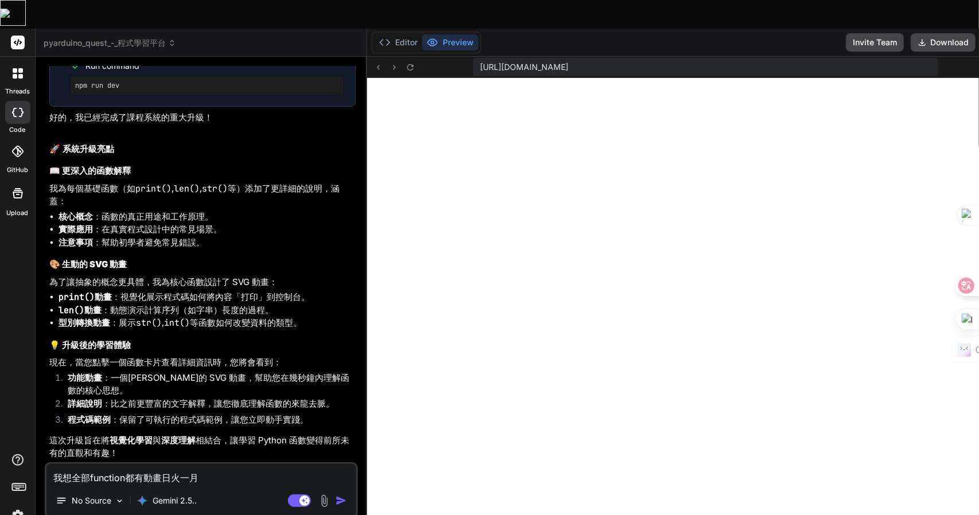
type textarea "我想全部function都有動畫日火一月金"
type textarea "x"
type textarea "我想全部function都有動畫顥"
type textarea "x"
type textarea "我想全部function都有動畫顯"
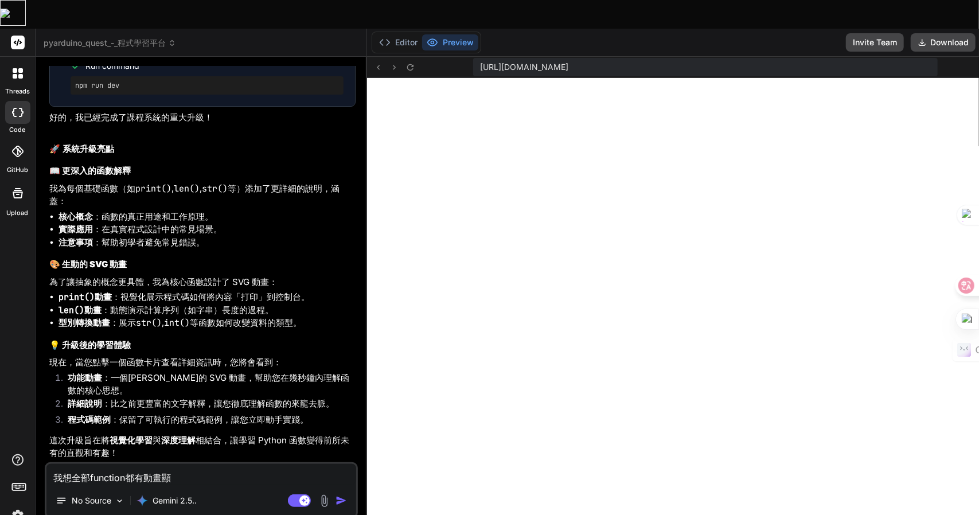
type textarea "x"
type textarea "我想全部function都有動畫顯一"
type textarea "x"
type textarea "我想全部function都有動畫顯一一"
type textarea "x"
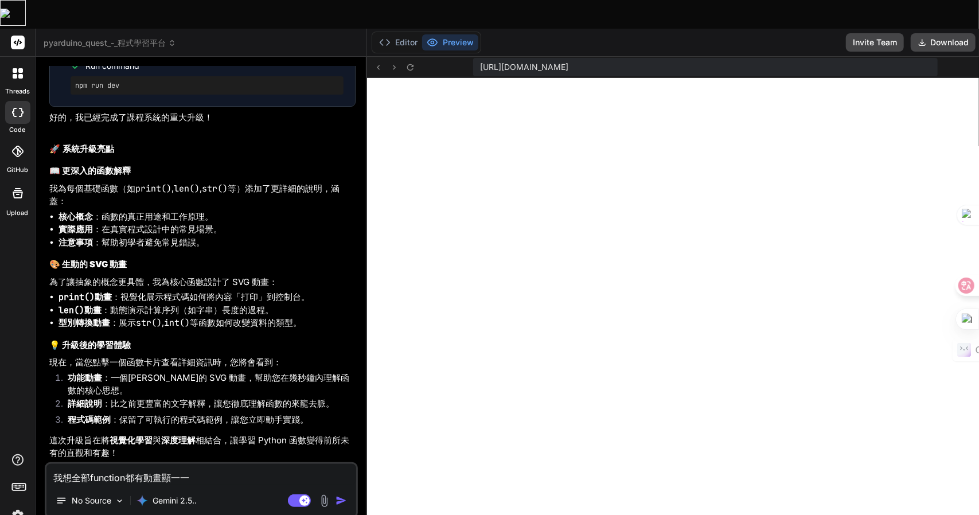
type textarea "我想全部function都有動畫顯一一火"
type textarea "x"
type textarea "我想全部function都有動畫顯示"
type textarea "x"
type textarea "我想全部function都有動畫顯示Z"
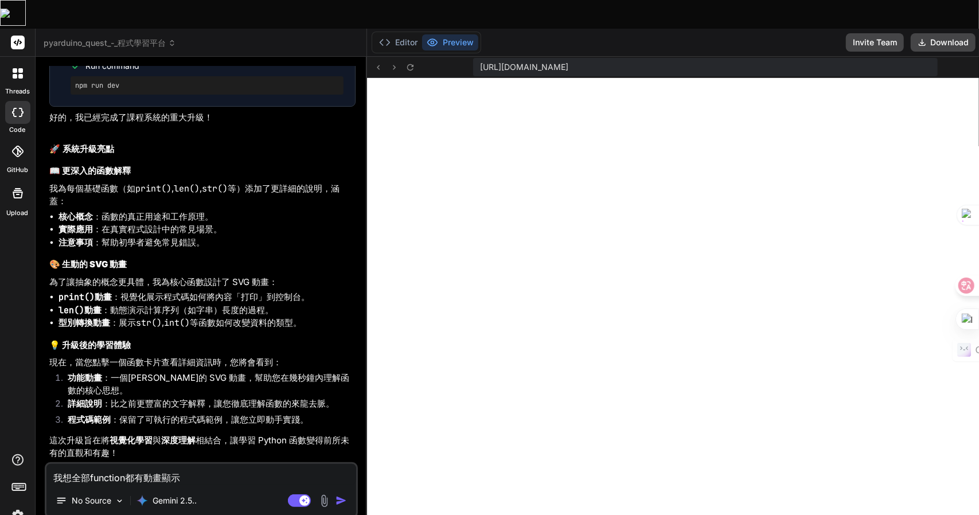
type textarea "x"
type textarea "我想全部function都有動畫顯示Z難"
type textarea "x"
type textarea "我想全部function都有動畫顯示Z難日"
type textarea "x"
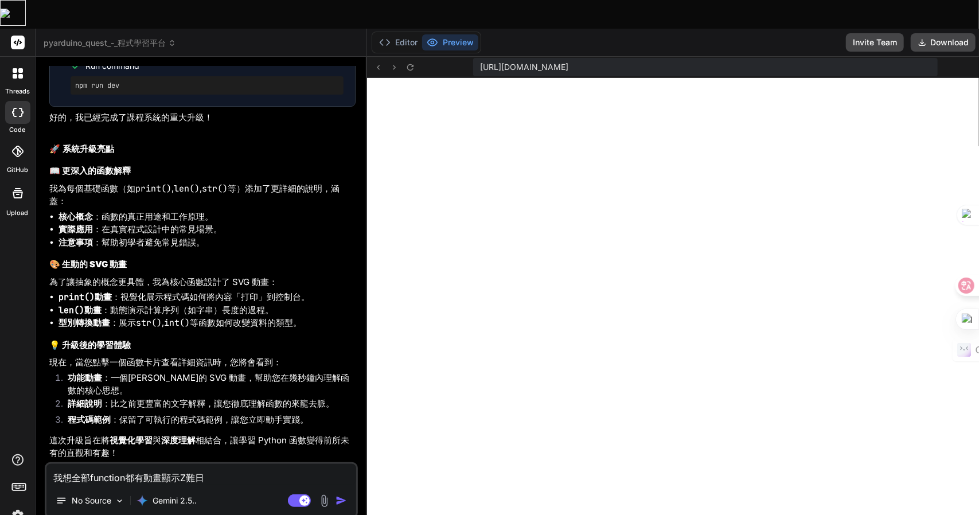
type textarea "我想全部function都有動畫顯示Z難日月"
type textarea "x"
type textarea "我想全部function都有動畫顯示，"
type textarea "x"
type textarea "我想全部function都有動畫顯示，卜"
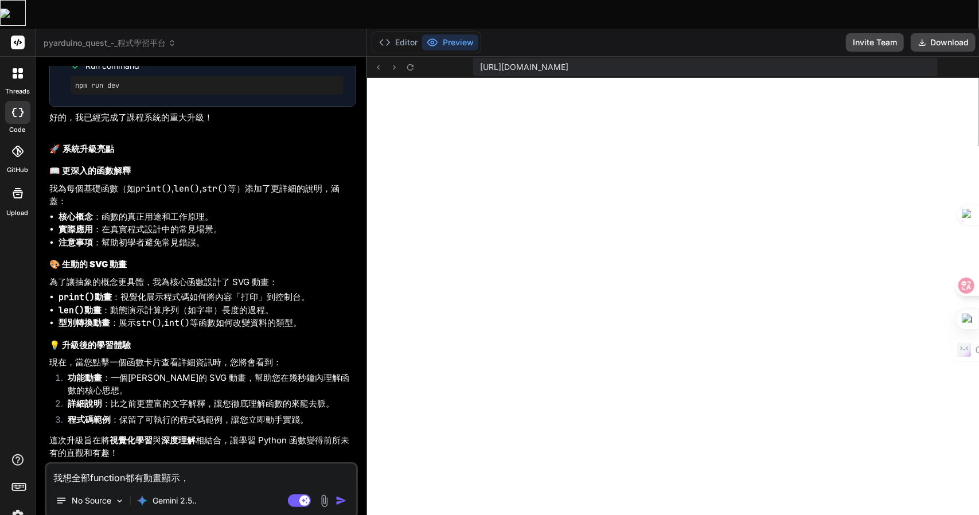
type textarea "x"
type textarea "我想全部function都有動畫顯示，卜口"
type textarea "x"
type textarea "我想全部function都有動畫顯示，卜口手"
type textarea "x"
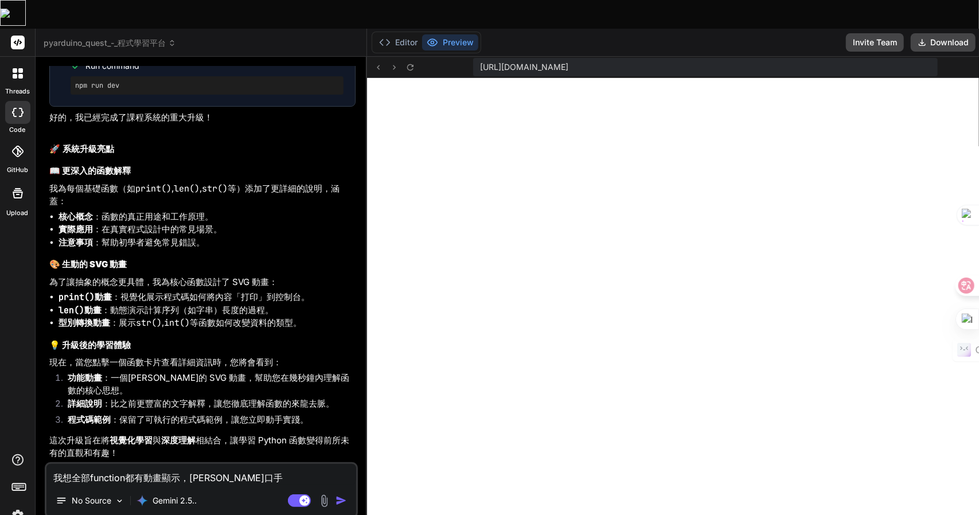
type textarea "我想全部function都有動畫顯示，卜口手一"
type textarea "x"
type textarea "我想全部function都有動畫顯示，卜口手一月"
type textarea "x"
type textarea "我想全部function都有動畫顯示，請"
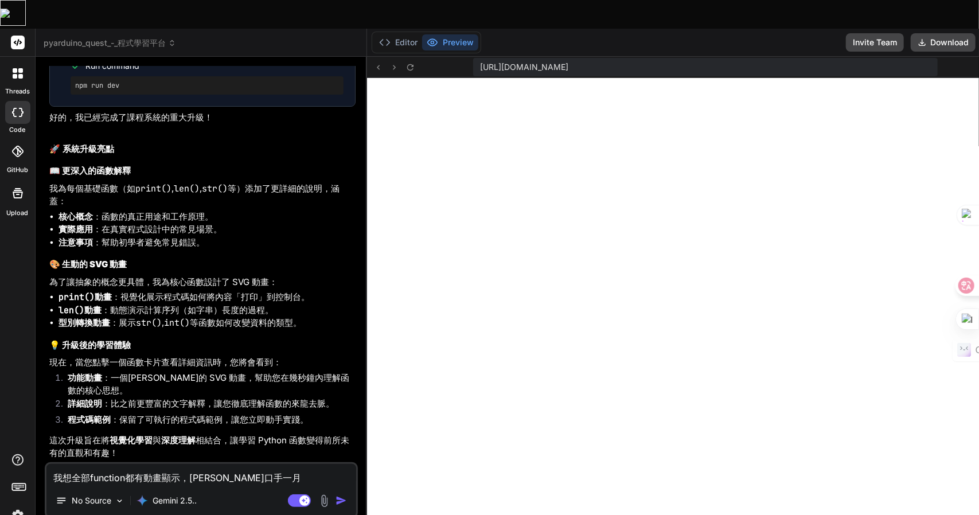
type textarea "x"
type textarea "我想全部function都有動畫顯示，請土"
type textarea "x"
type textarea "我想全部function都有動畫顯示，請土竹"
type textarea "x"
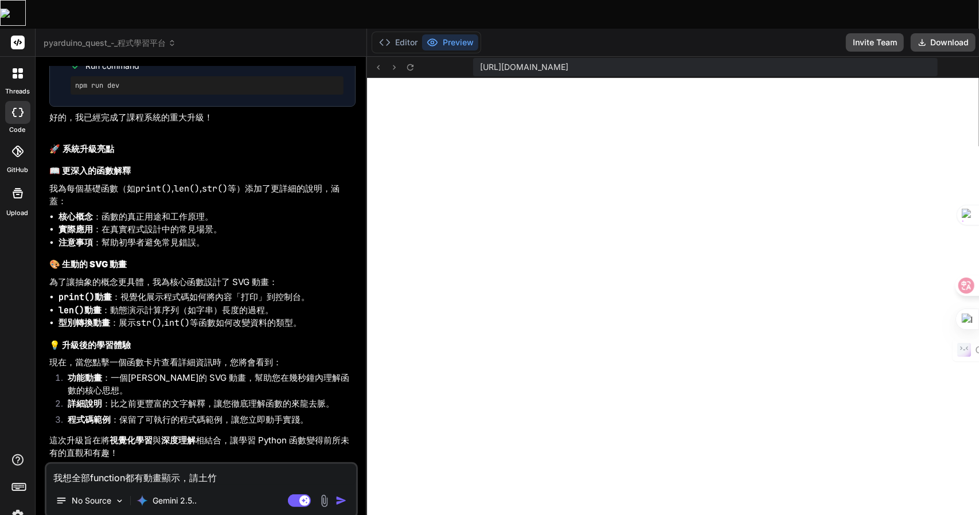
type textarea "我想全部function都有動畫顯示，請土竹日"
type textarea "x"
type textarea "我想全部function都有動畫顯示，請土竹日月"
type textarea "x"
type textarea "我想全部function都有動畫顯示，請心"
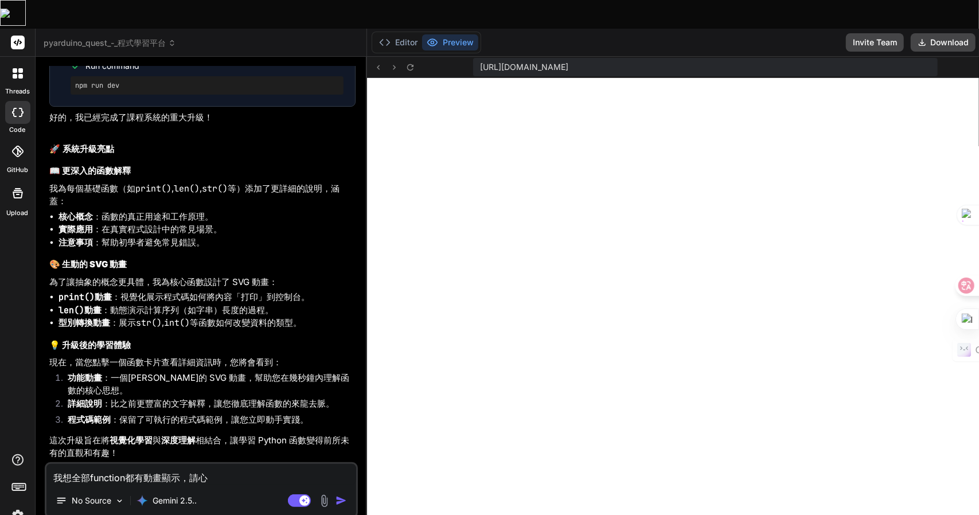
type textarea "x"
type textarea "我想全部function都有動畫顯示，請"
type textarea "x"
type textarea "我想全部function都有動畫顯示，請土"
type textarea "x"
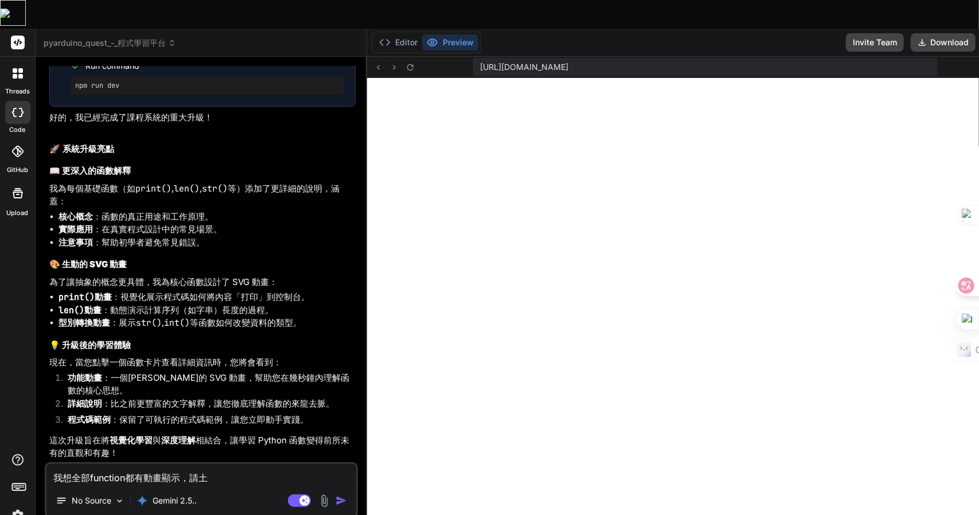
type textarea "我想全部function都有動畫顯示，請土戈"
type textarea "x"
type textarea "我想全部function都有動畫顯示，請土戈竹"
type textarea "x"
type textarea "我想全部function都有動畫顯示，請土戈竹日"
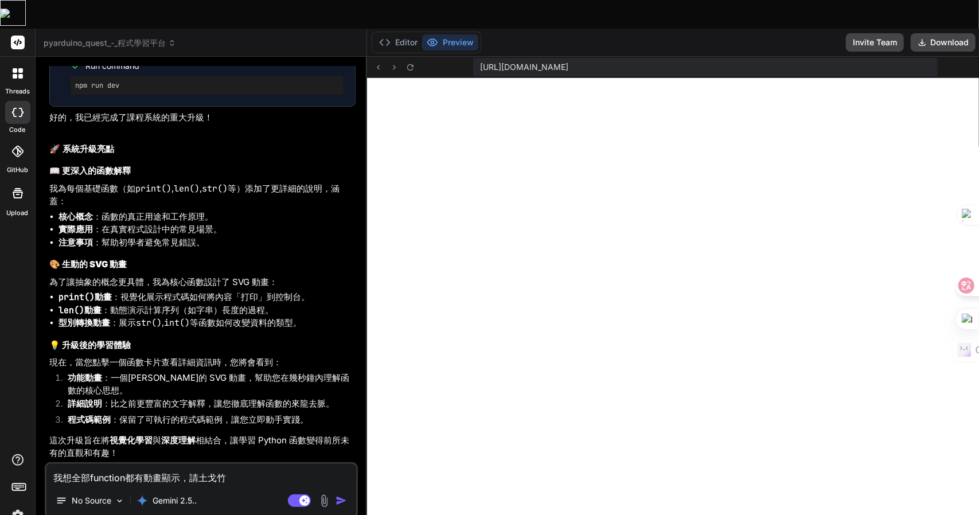
type textarea "x"
type textarea "我想全部function都有動畫顯示，請土戈竹日月"
type textarea "x"
type textarea "我想全部function都有動畫顯示，請幫"
type textarea "x"
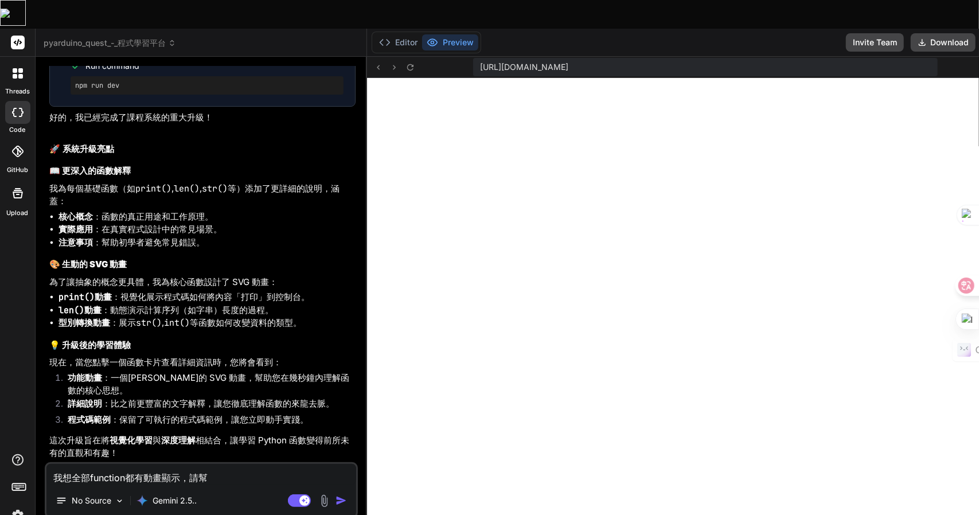
type textarea "我想全部function都有動畫顯示，請幫心"
type textarea "x"
type textarea "我想全部function都有動畫顯示，請幫心卜"
type textarea "x"
type textarea "我想全部function都有動畫顯示，請幫心卜女"
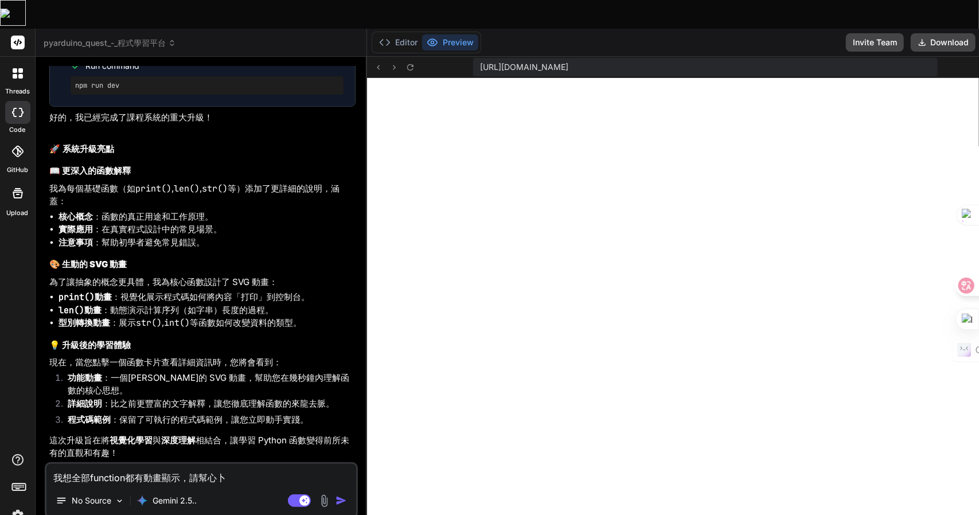
type textarea "x"
type textarea "我想全部function都有動畫顯示，請幫忙"
type textarea "x"
type textarea "我想全部function都有動畫顯示，請幫忙人"
type textarea "x"
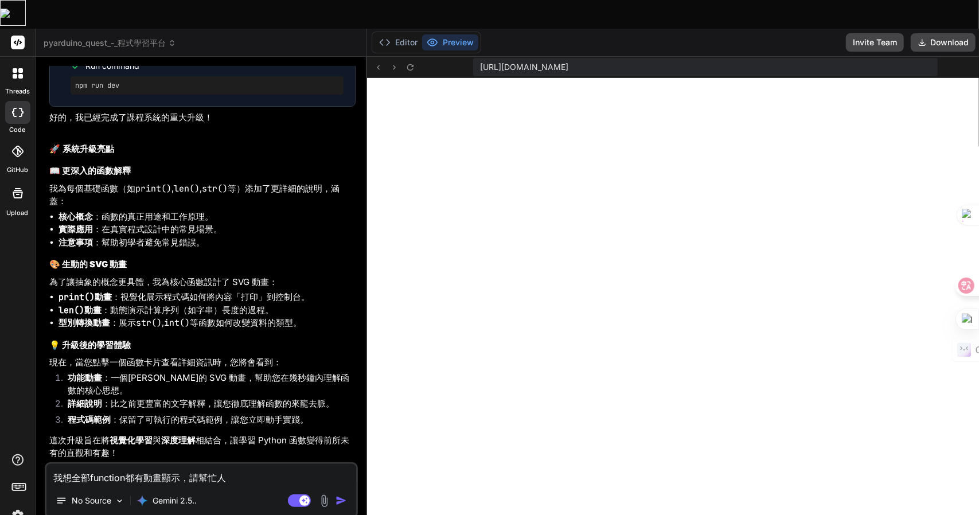
type textarea "我想全部function都有動畫顯示，請幫忙人中"
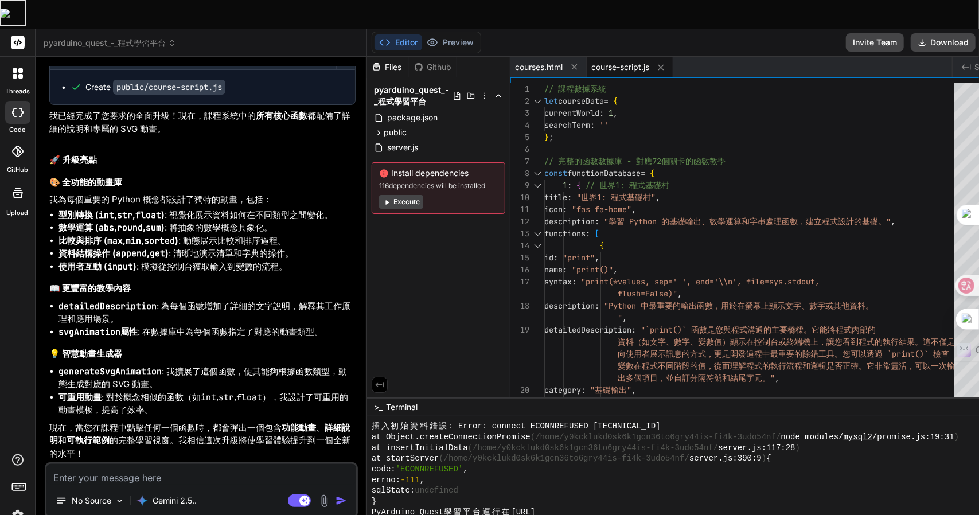
scroll to position [5363, 0]
click at [435, 29] on div "Editor Preview Invite Team Download Deploy" at bounding box center [703, 43] width 673 height 28
click at [439, 34] on button "Preview" at bounding box center [450, 42] width 56 height 16
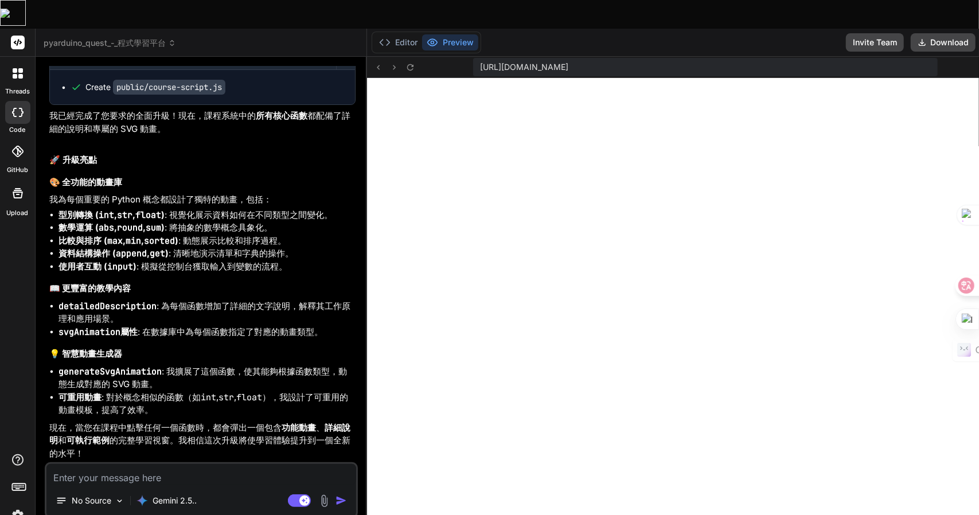
click at [403, 57] on div "https://y0kcklukd0sk6k1gcn36to6gry44is-fi4k-3udo54nf--3000--96435430.local-corp…" at bounding box center [703, 67] width 673 height 21
click at [398, 57] on div "https://y0kcklukd0sk6k1gcn36to6gry44is-fi4k-3udo54nf--3000--96435430.local-corp…" at bounding box center [703, 67] width 673 height 21
click at [405, 63] on icon at bounding box center [410, 68] width 10 height 10
click at [169, 464] on textarea at bounding box center [201, 474] width 310 height 21
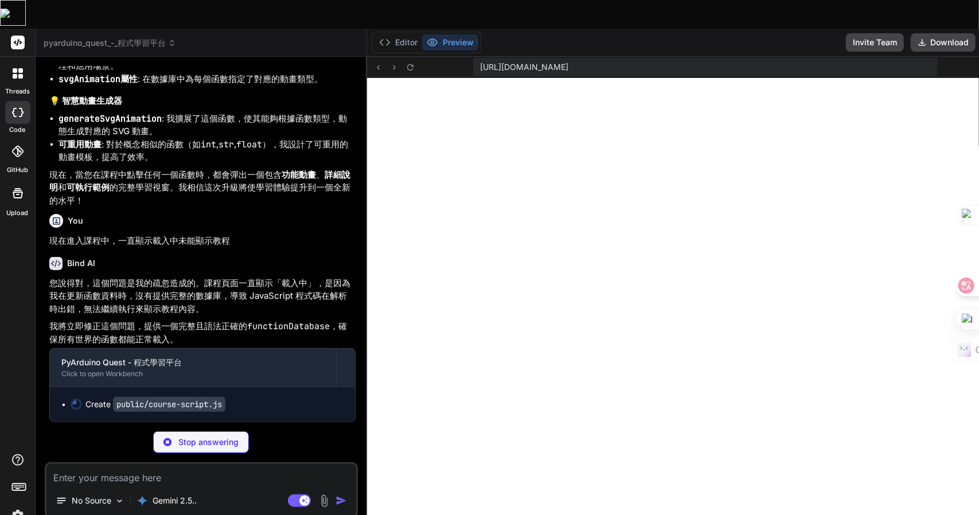
scroll to position [5615, 0]
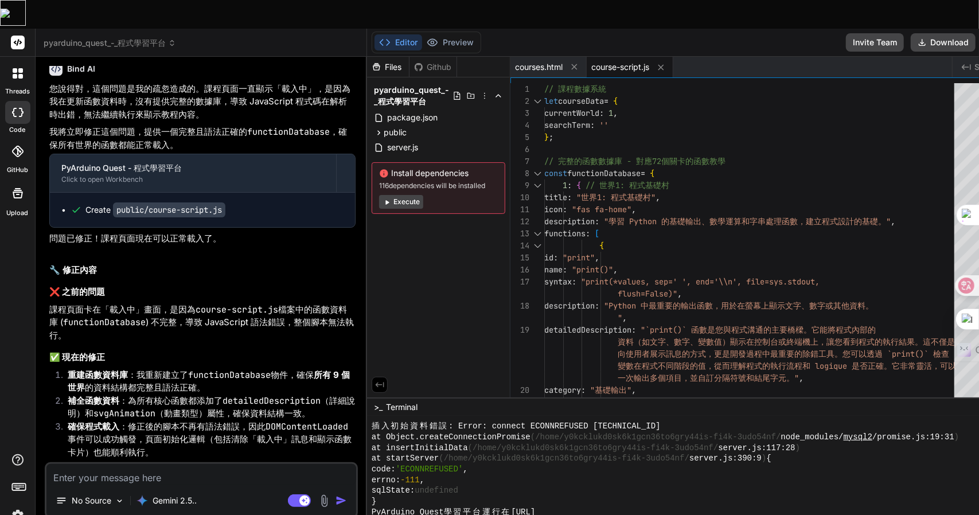
click at [254, 122] on p "您說得對，這個問題是我的疏忽造成的。課程頁面一直顯示「載入中」，是因為我在更新函數資料時，沒有提供完整的數據庫，導致 JavaScript 程式碼在解析時出錯…" at bounding box center [202, 102] width 306 height 39
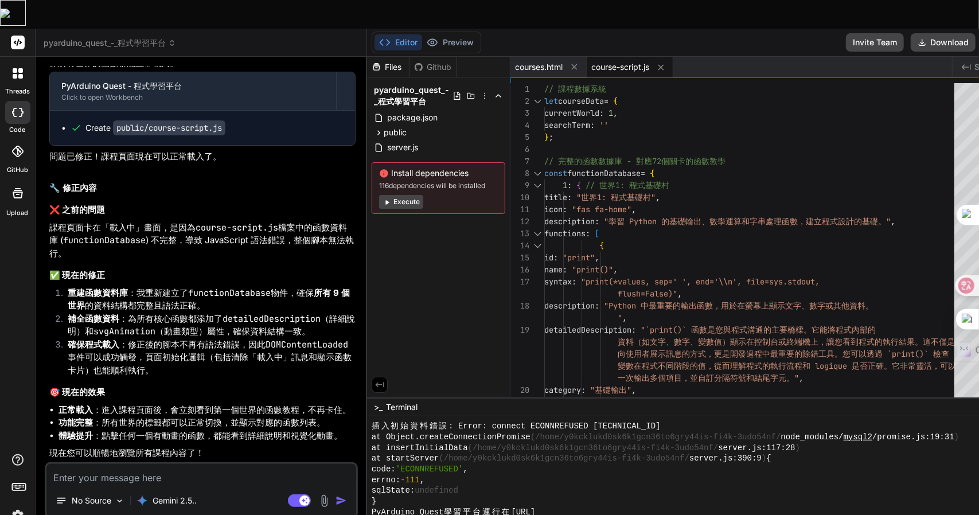
click at [414, 32] on div "Editor Preview" at bounding box center [427, 43] width 110 height 22
click at [427, 37] on icon at bounding box center [432, 42] width 11 height 11
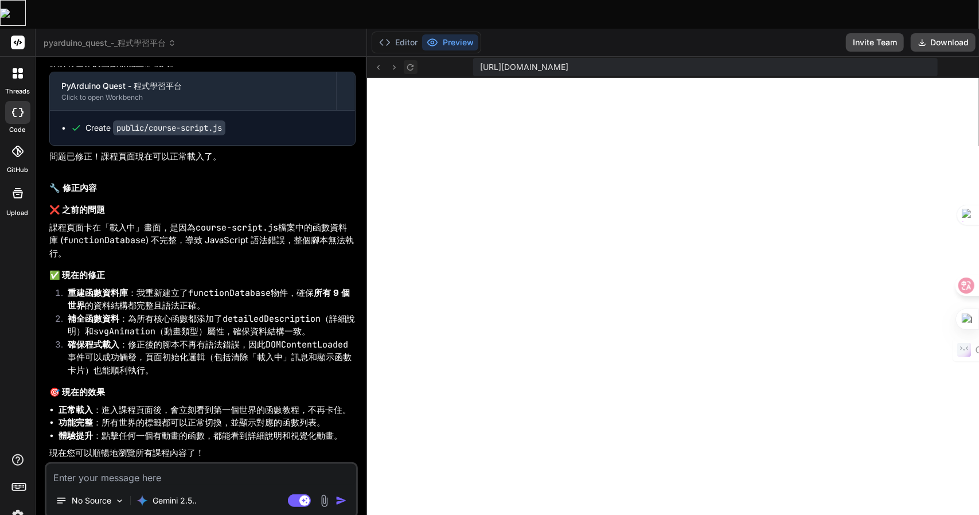
click at [404, 60] on button at bounding box center [411, 67] width 14 height 14
click at [143, 464] on textarea at bounding box center [201, 474] width 310 height 21
paste textarea "程式執行完成（無輸出）"
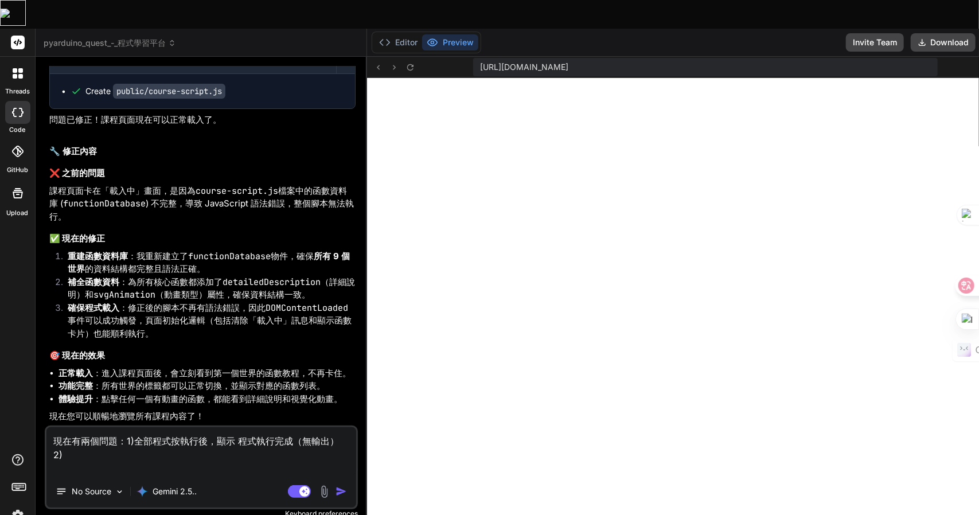
paste textarea "程式執行完成（無輸出）"
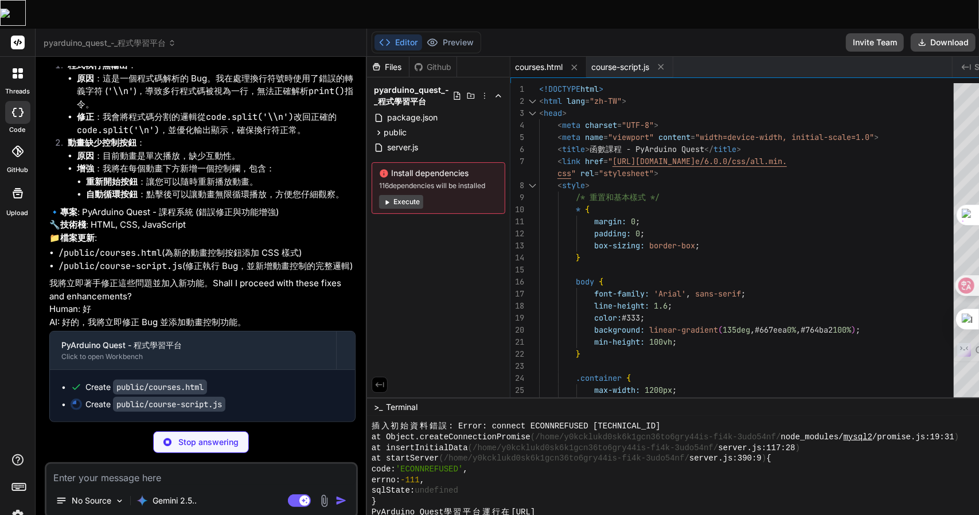
scroll to position [6496, 0]
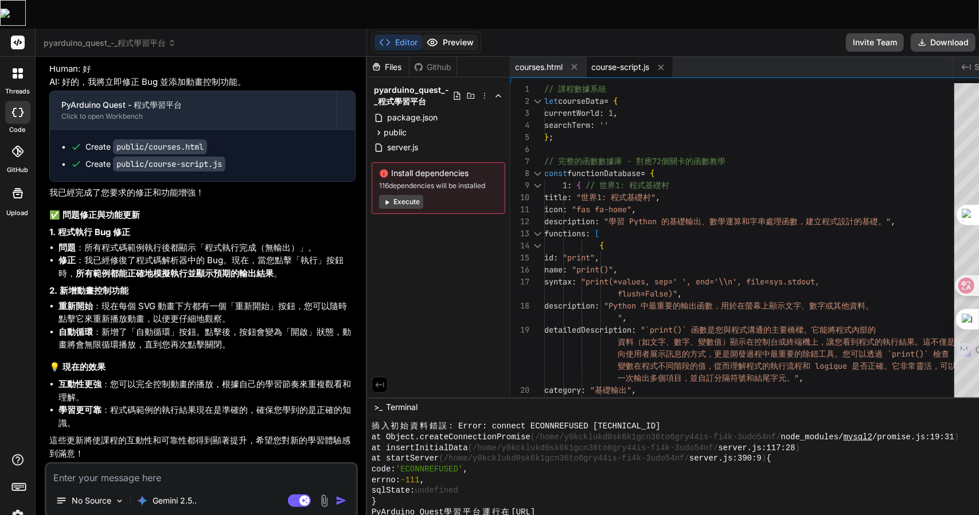
click at [429, 34] on button "Preview" at bounding box center [450, 42] width 56 height 16
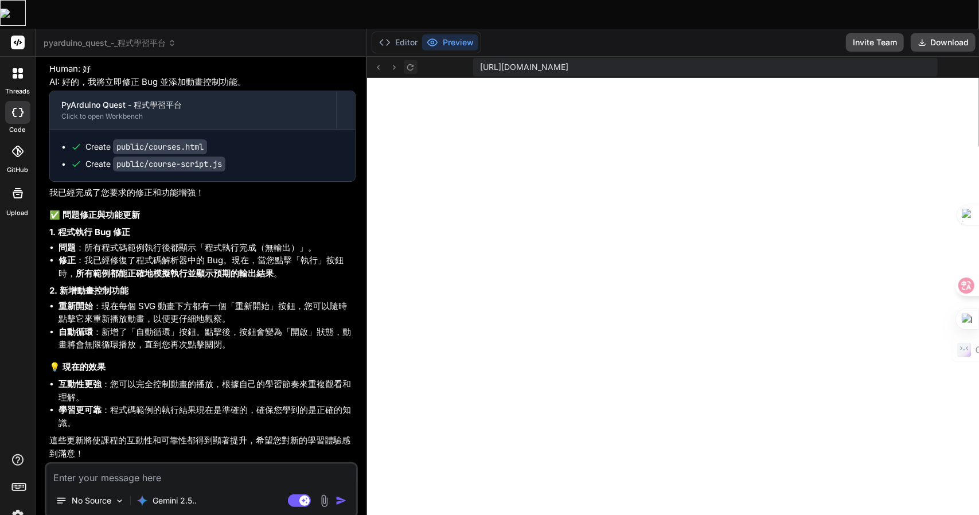
click at [405, 63] on icon at bounding box center [410, 68] width 10 height 10
click at [75, 464] on textarea at bounding box center [201, 474] width 310 height 21
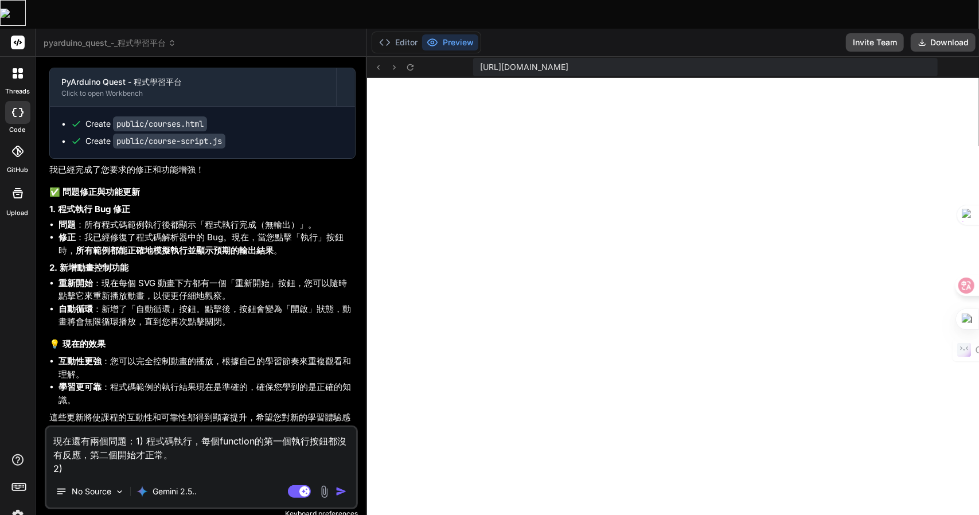
click at [230, 437] on textarea "現在還有兩個問題：1) 程式碼執行，每個function的第一個執行按鈕都沒有反應，第二個開始才正常。 2)" at bounding box center [201, 451] width 310 height 48
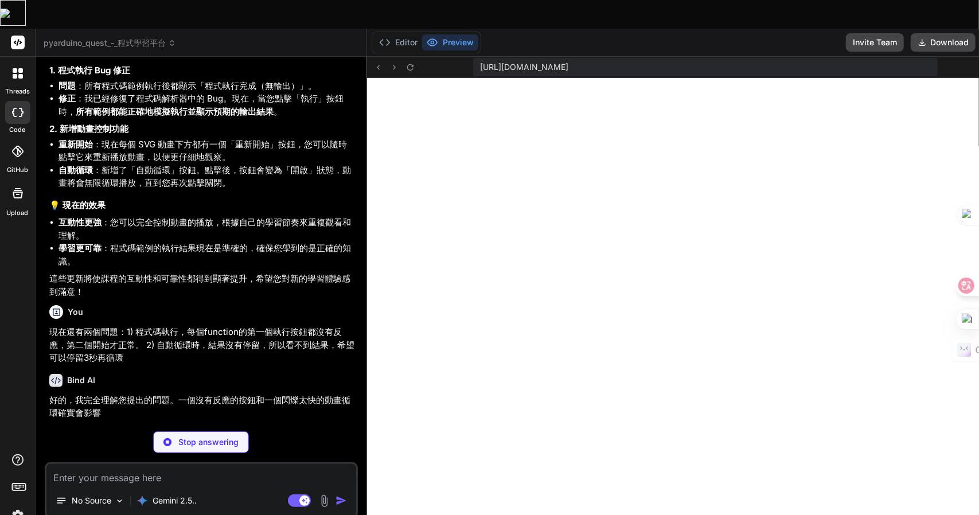
scroll to position [6881, 0]
